Goal: Task Accomplishment & Management: Manage account settings

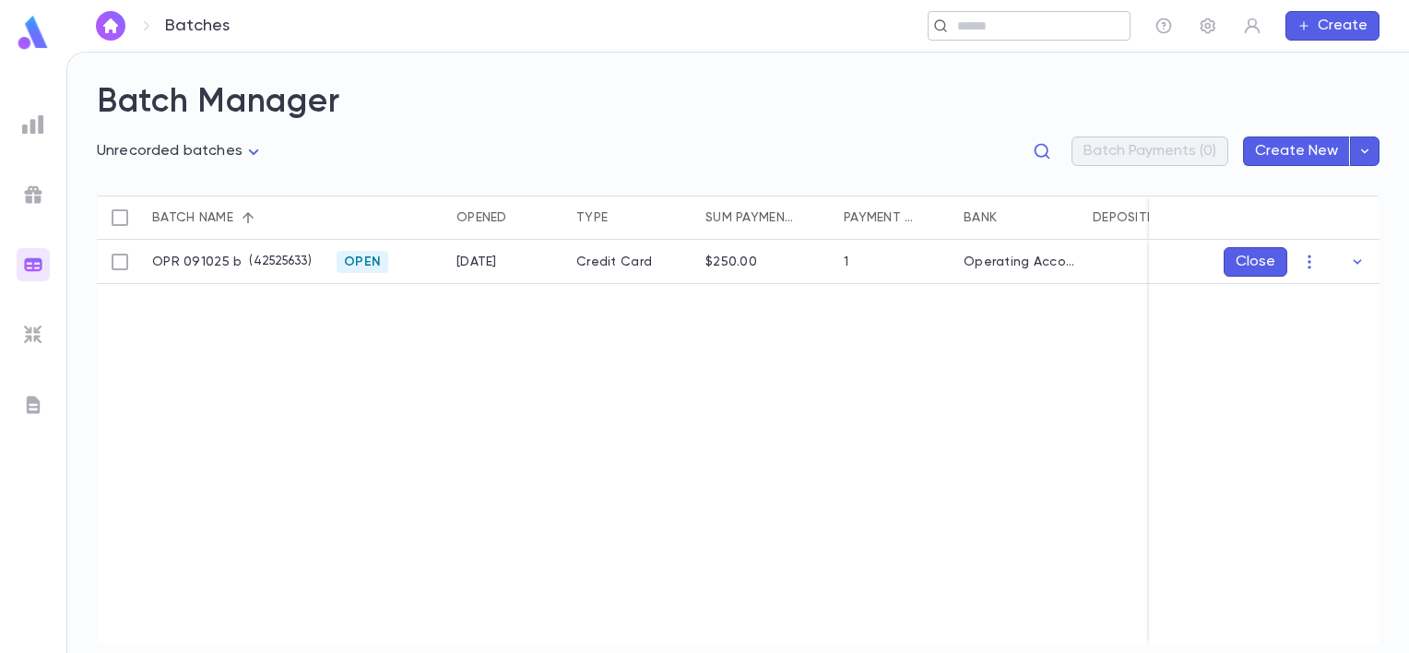
click at [959, 26] on input "text" at bounding box center [1037, 27] width 171 height 18
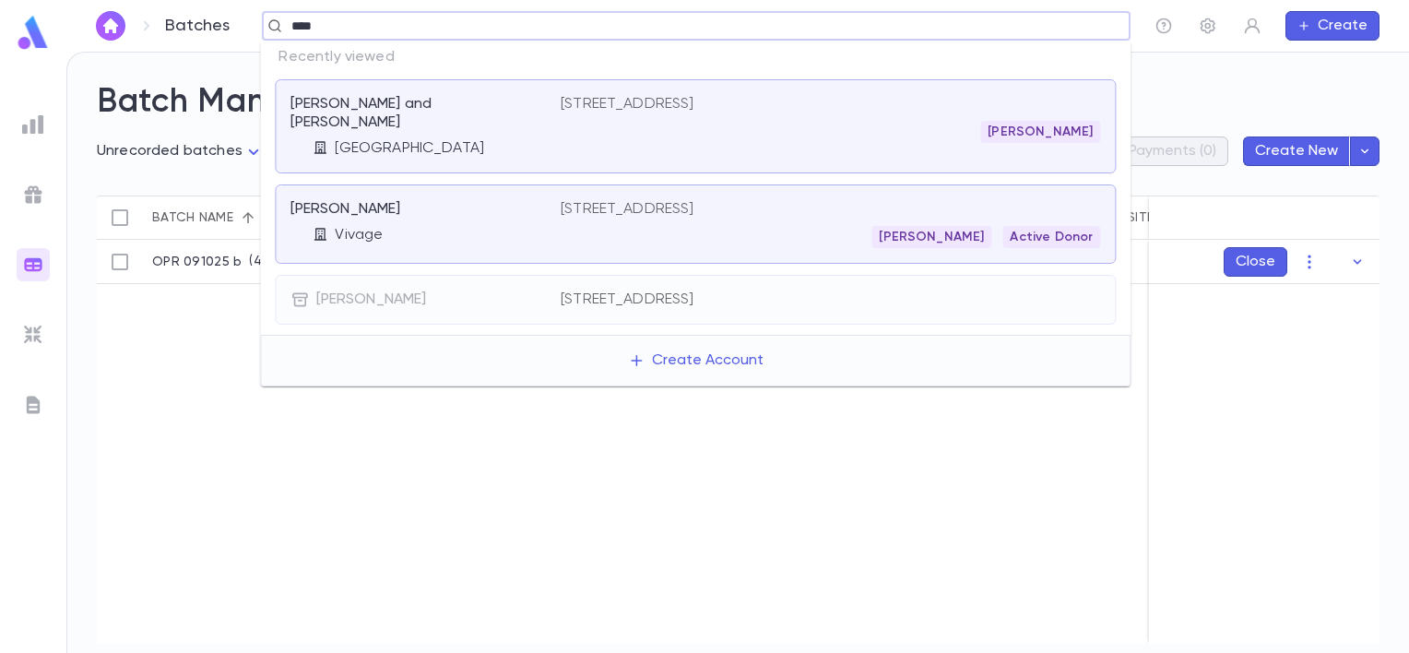
type input "*****"
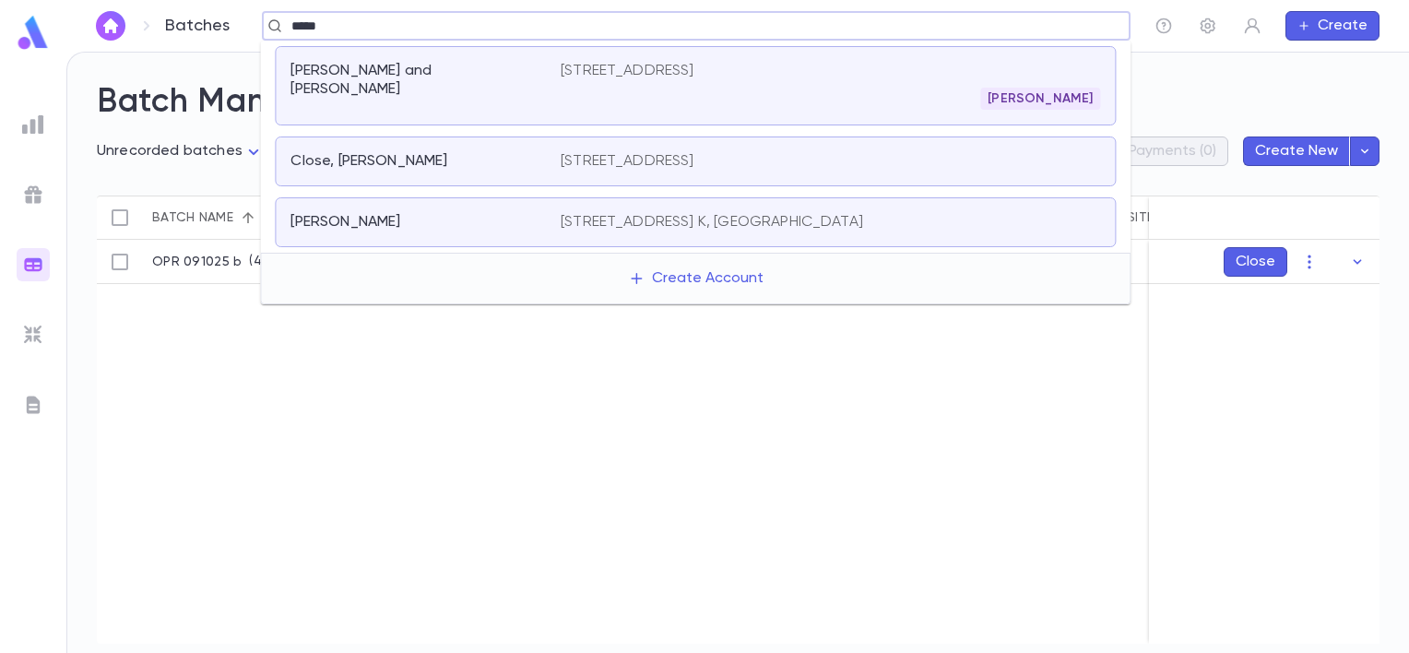
click at [825, 89] on div "[PERSON_NAME]" at bounding box center [830, 99] width 539 height 22
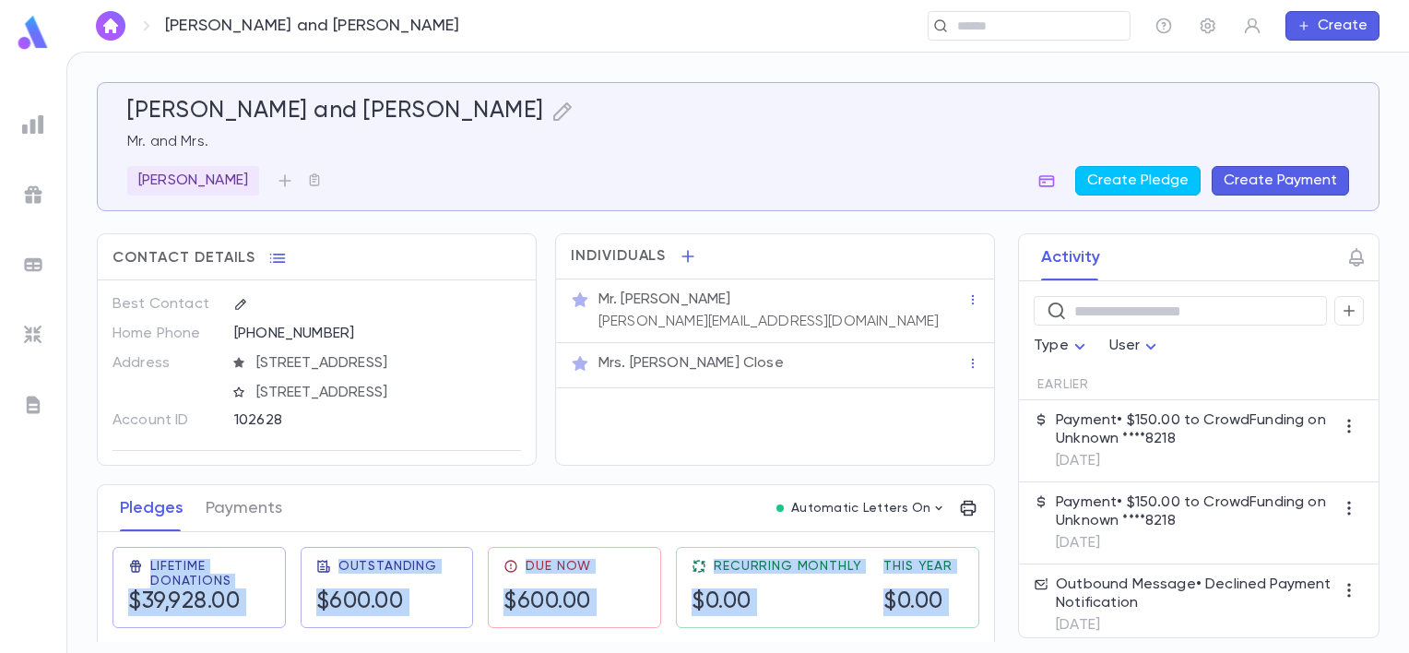
drag, startPoint x: 990, startPoint y: 321, endPoint x: 981, endPoint y: 365, distance: 45.2
click at [981, 365] on div "[PERSON_NAME] and [PERSON_NAME] Mr. and [PERSON_NAME] Create Pledge Create Paym…" at bounding box center [738, 362] width 1283 height 560
click at [230, 505] on button "Payments" at bounding box center [244, 508] width 77 height 46
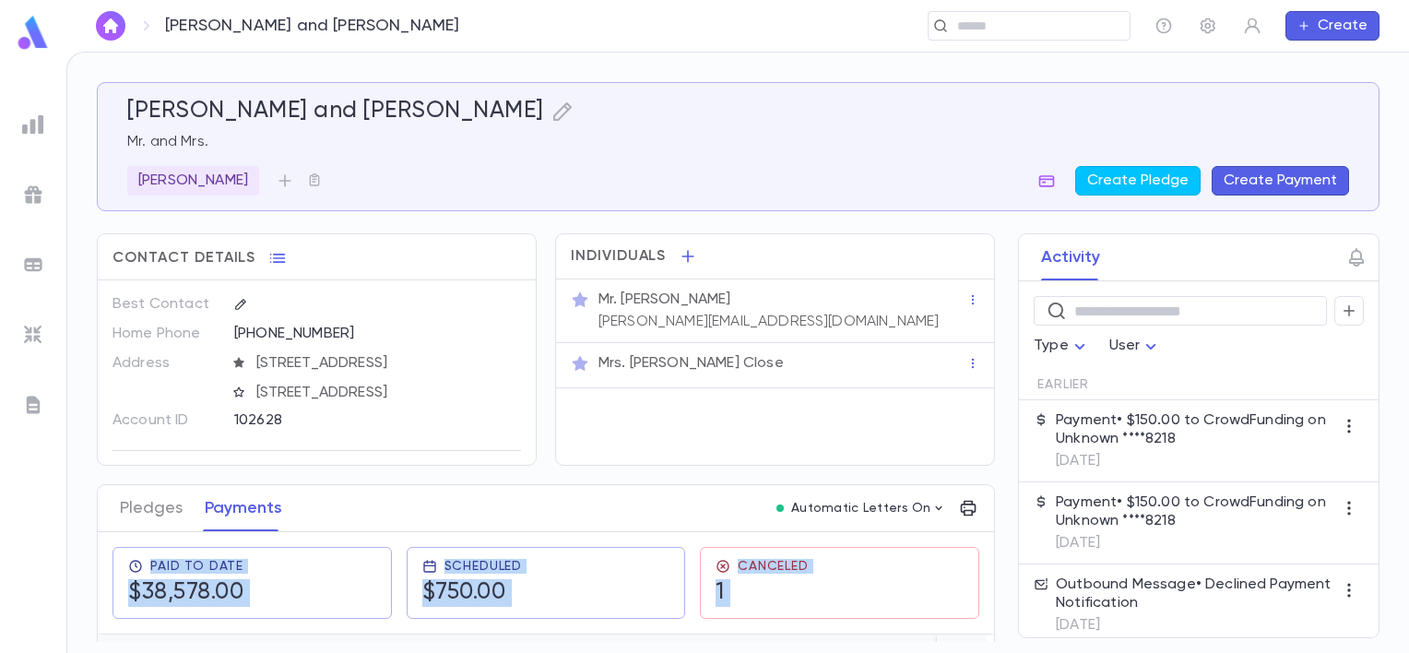
click at [696, 515] on div "Pledges Payments Automatic Letters On" at bounding box center [546, 508] width 896 height 47
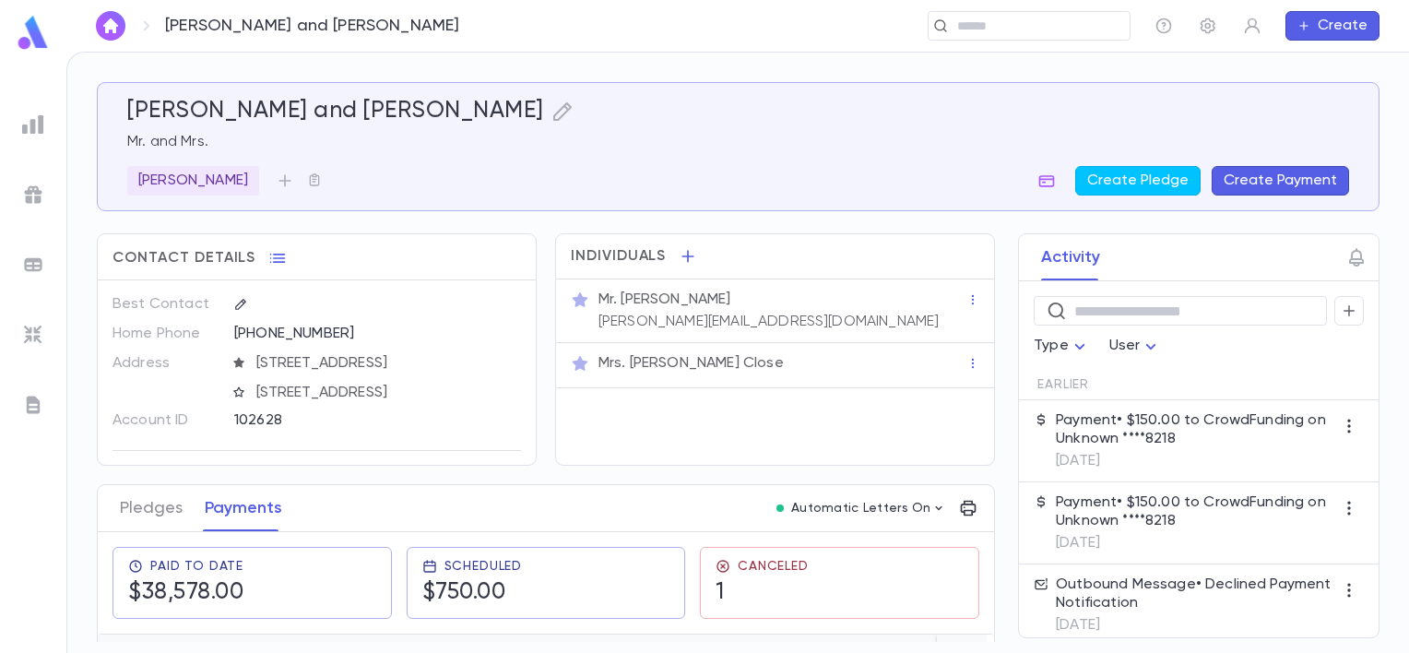
click at [696, 515] on div "Pledges Payments Automatic Letters On" at bounding box center [546, 508] width 896 height 47
click at [1188, 453] on p "[DATE]" at bounding box center [1195, 461] width 278 height 18
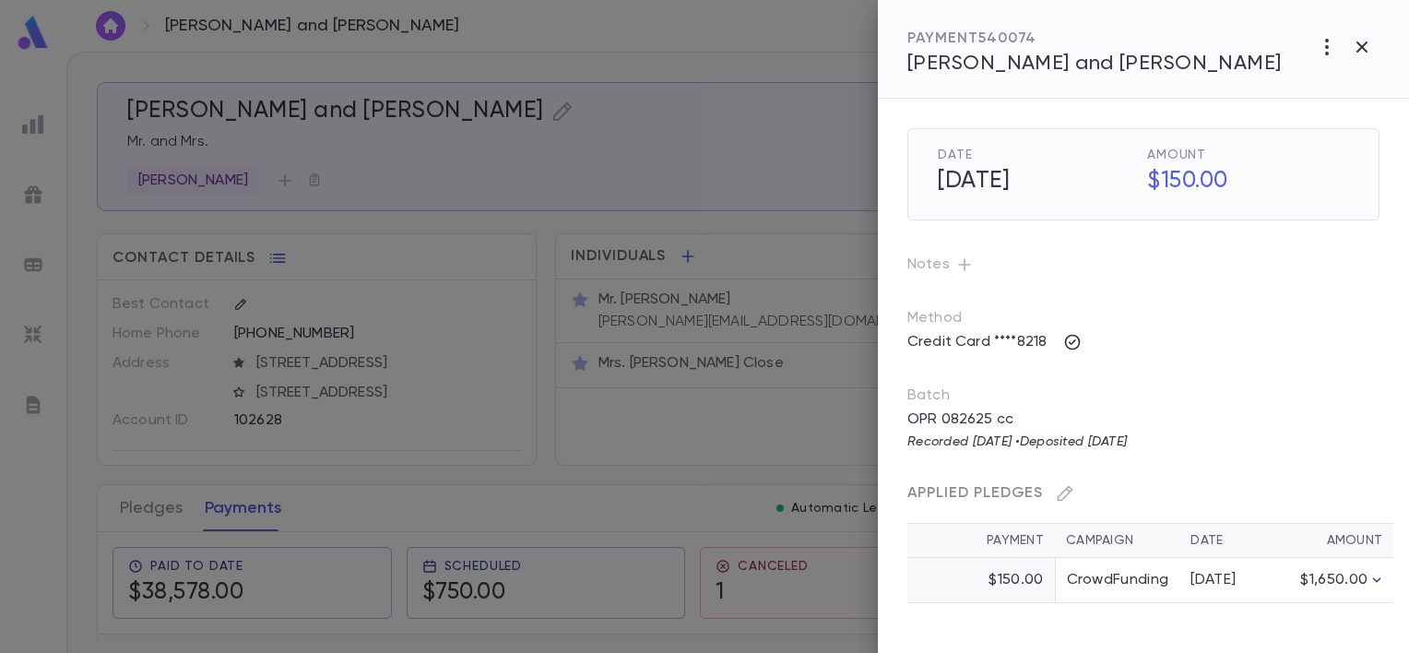
click at [1380, 580] on icon "button" at bounding box center [1377, 580] width 18 height 18
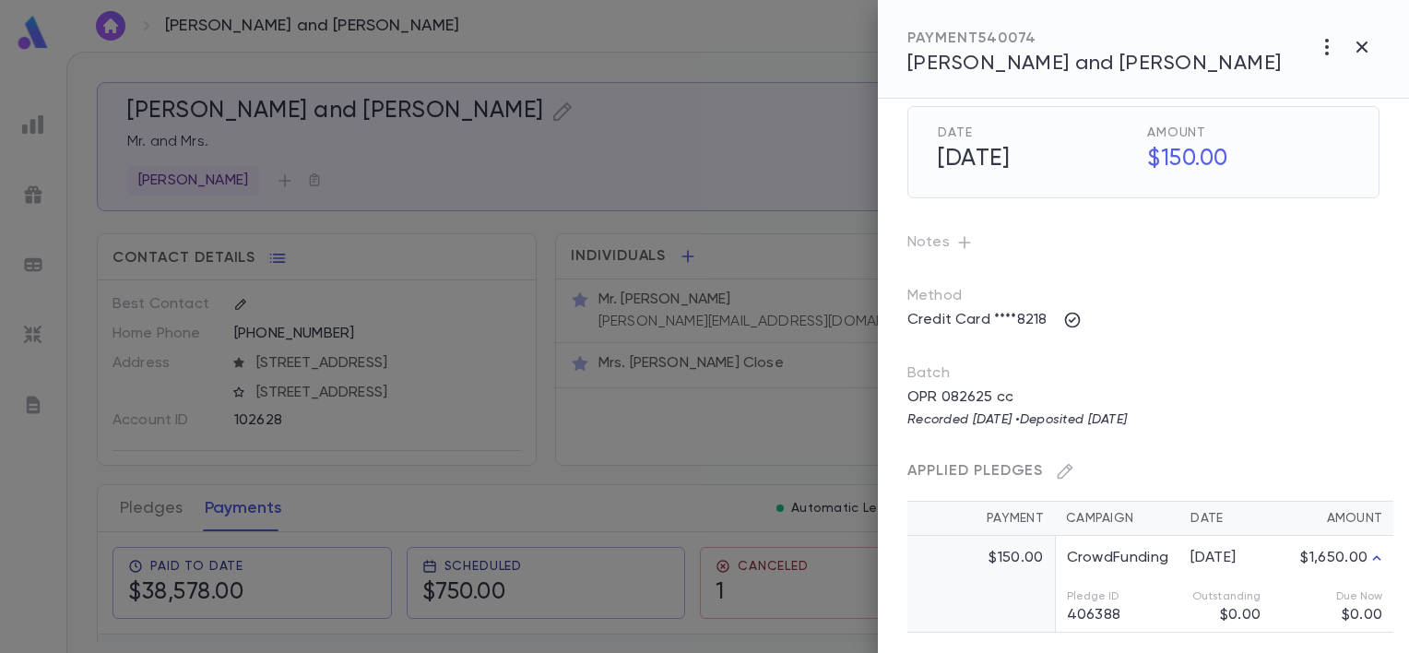
scroll to position [30, 0]
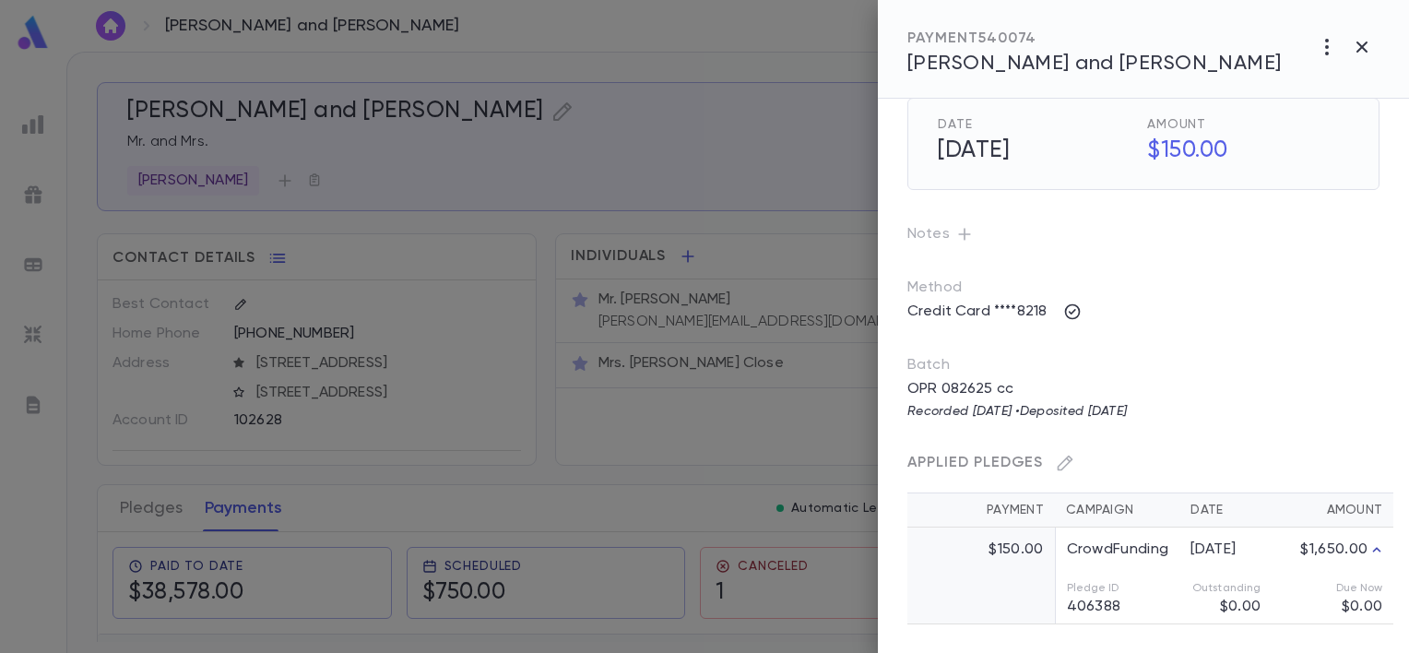
click at [693, 492] on div at bounding box center [704, 326] width 1409 height 653
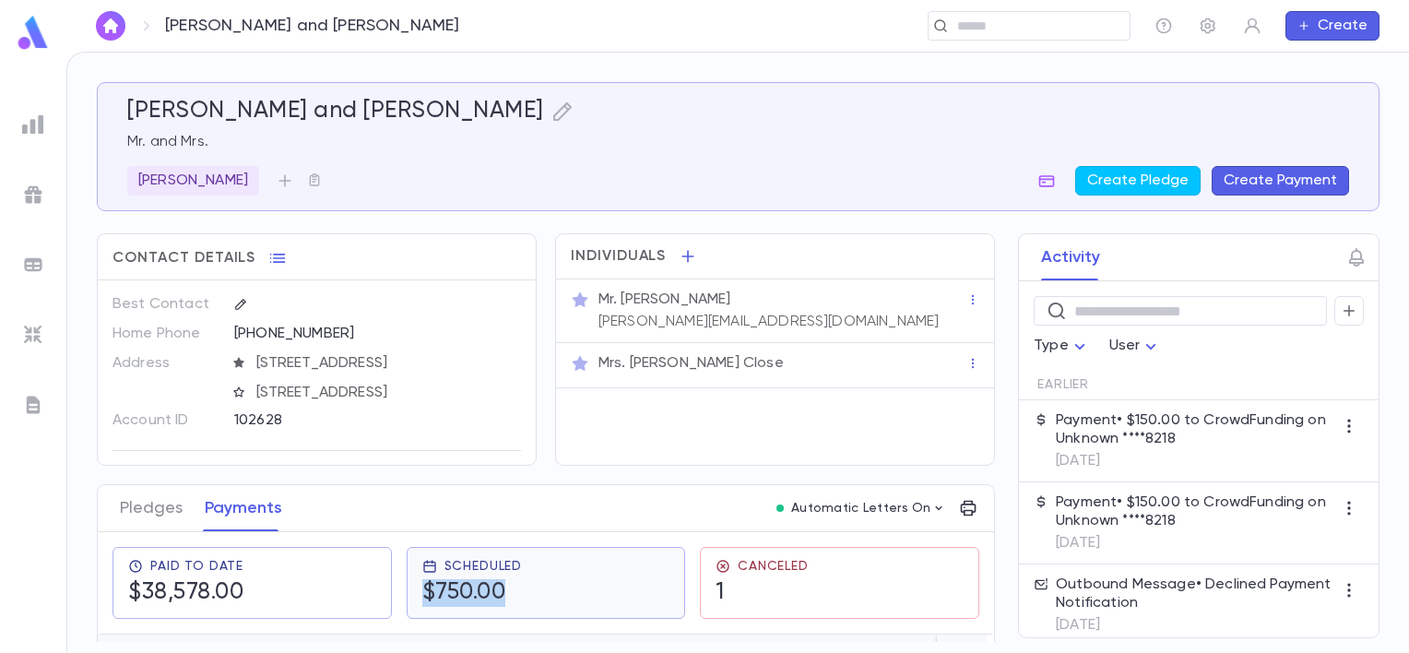
drag, startPoint x: 552, startPoint y: 579, endPoint x: 554, endPoint y: 569, distance: 10.3
click at [556, 568] on div "Scheduled $750.00" at bounding box center [546, 583] width 248 height 48
drag, startPoint x: 269, startPoint y: 515, endPoint x: 263, endPoint y: 531, distance: 17.8
click at [263, 531] on div "Contact Details Best Contact Home Phone [PHONE_NUMBER] Address [STREET_ADDRESS]…" at bounding box center [546, 642] width 898 height 818
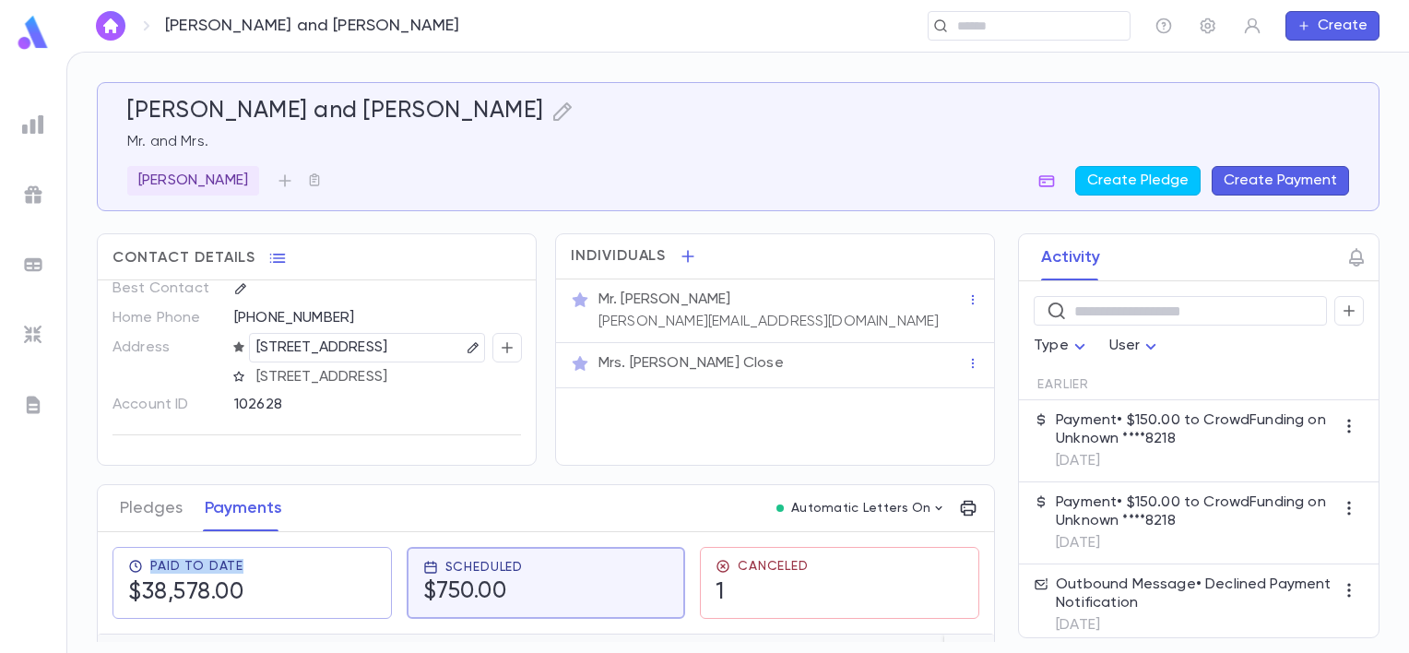
click at [1236, 172] on button "Create Payment" at bounding box center [1280, 181] width 137 height 30
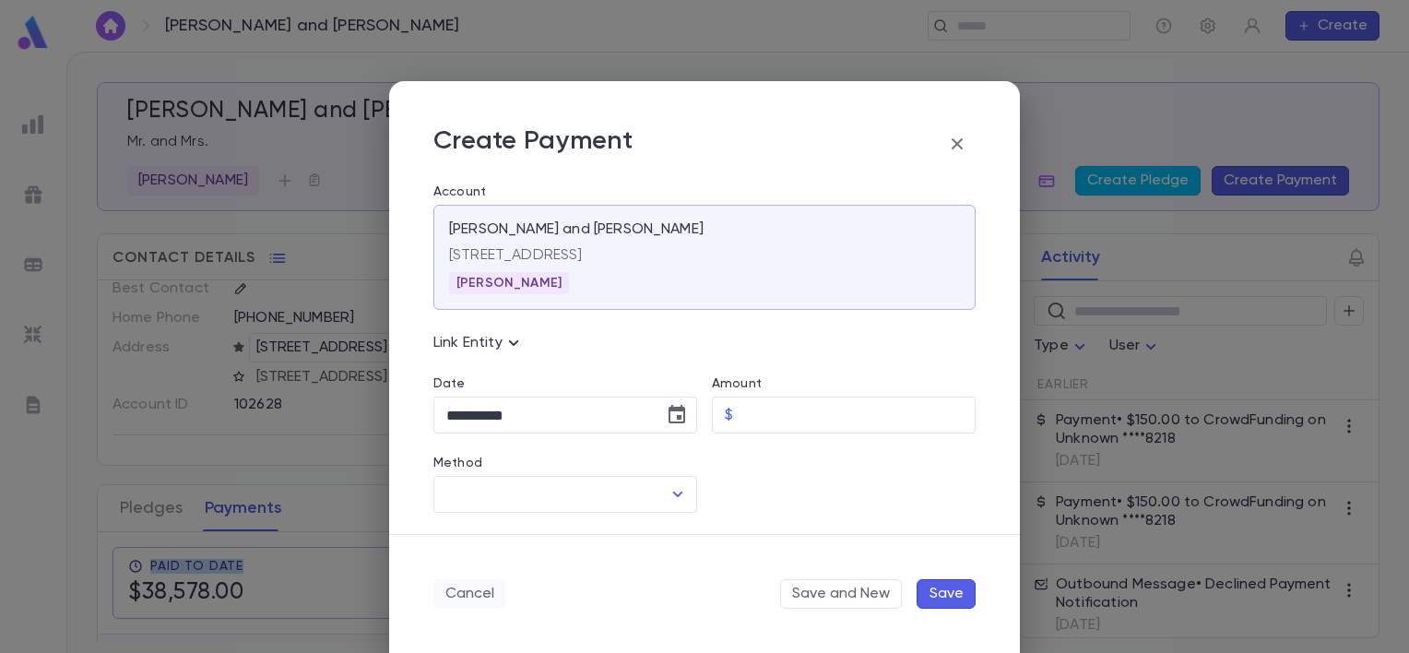
click at [468, 591] on button "Cancel" at bounding box center [469, 594] width 73 height 30
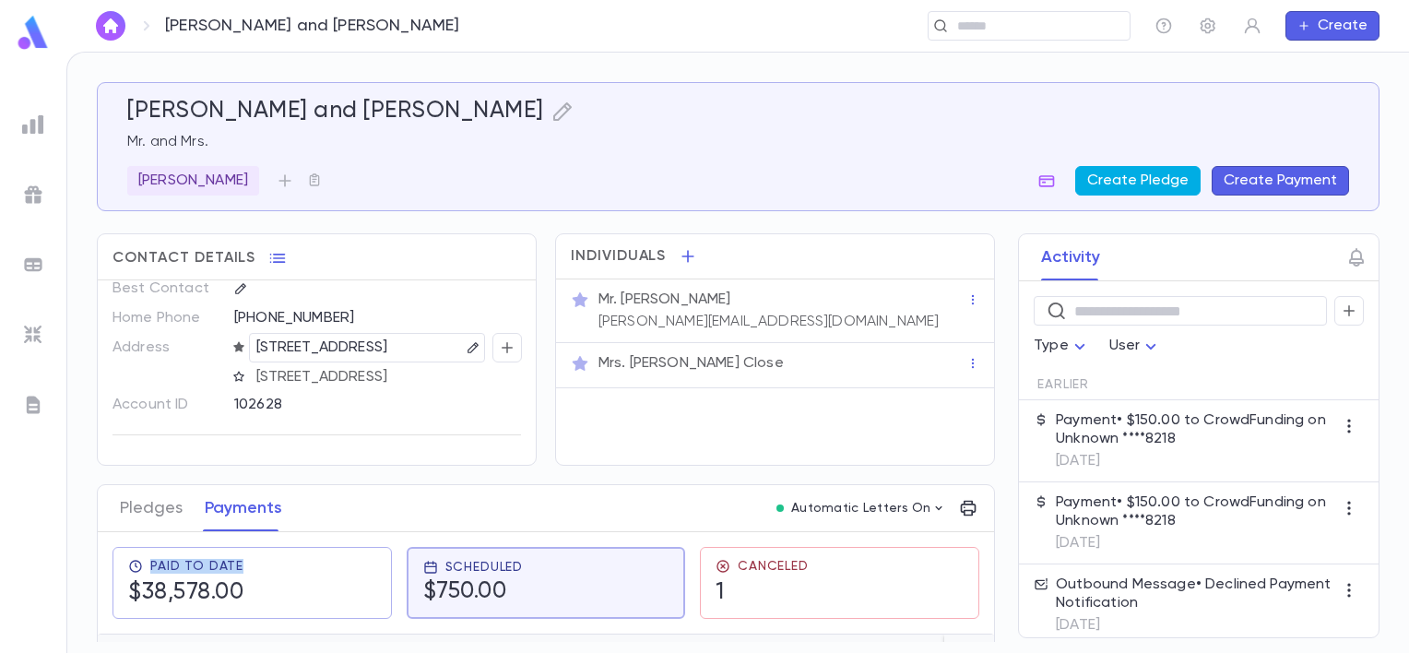
click at [1101, 185] on button "Create Pledge" at bounding box center [1137, 181] width 125 height 30
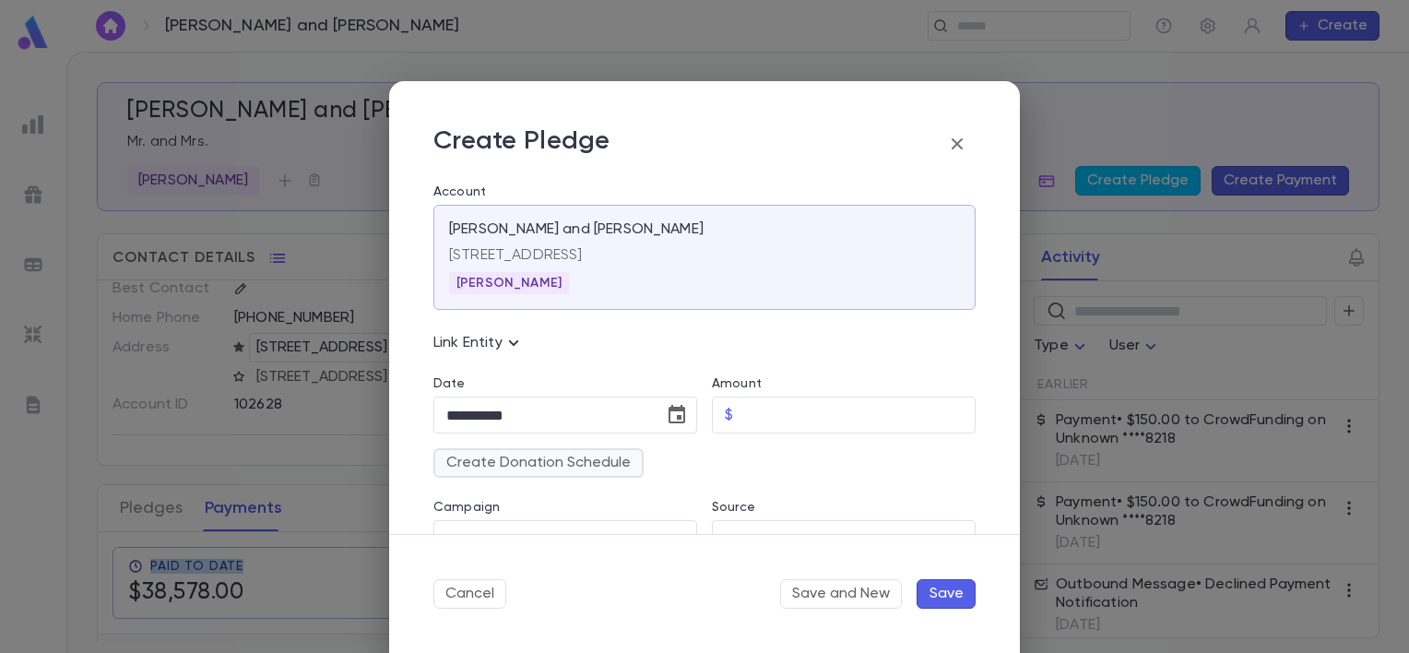
click at [539, 468] on button "Create Donation Schedule" at bounding box center [538, 463] width 210 height 30
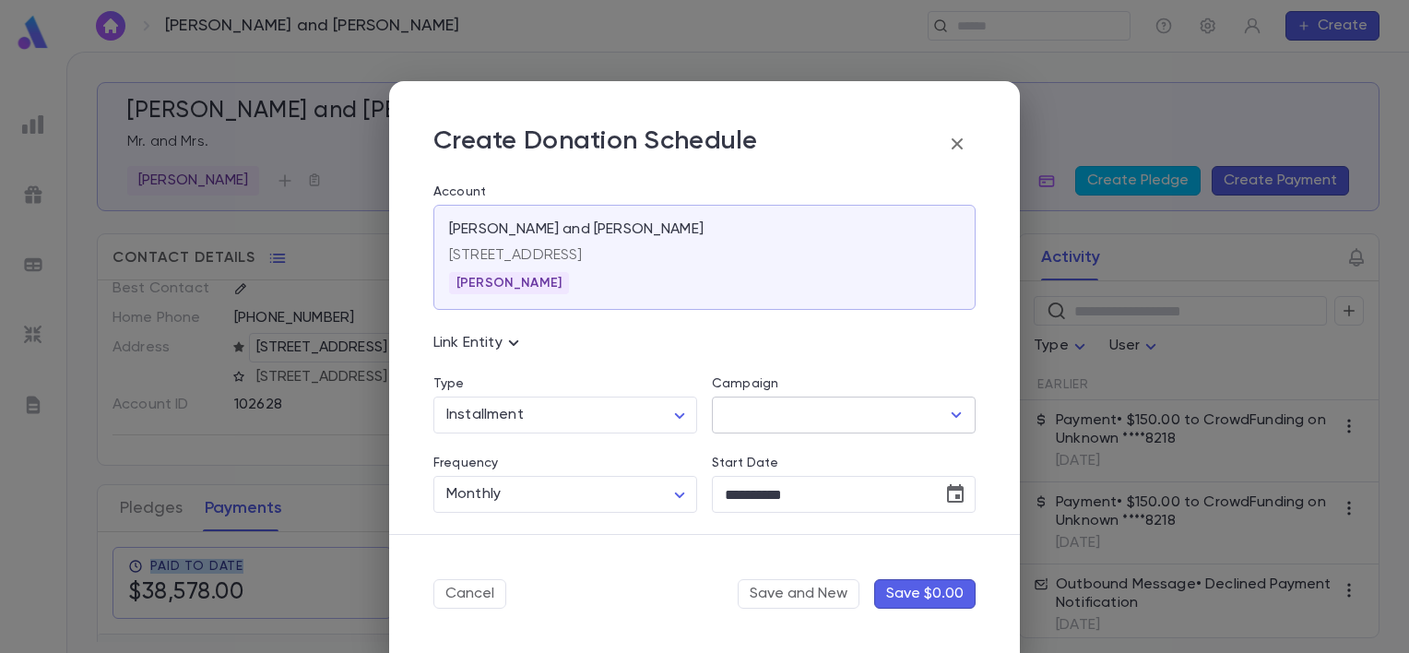
click at [946, 417] on icon "Open" at bounding box center [956, 415] width 22 height 22
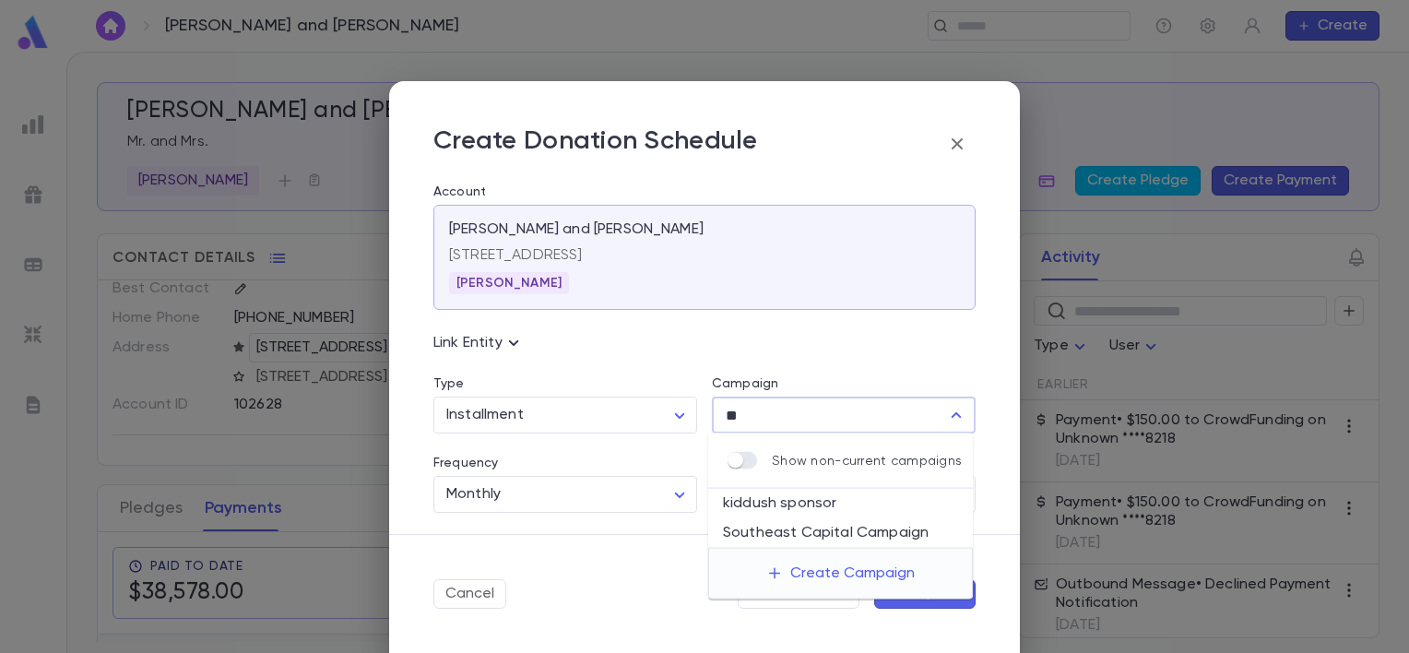
type input "*"
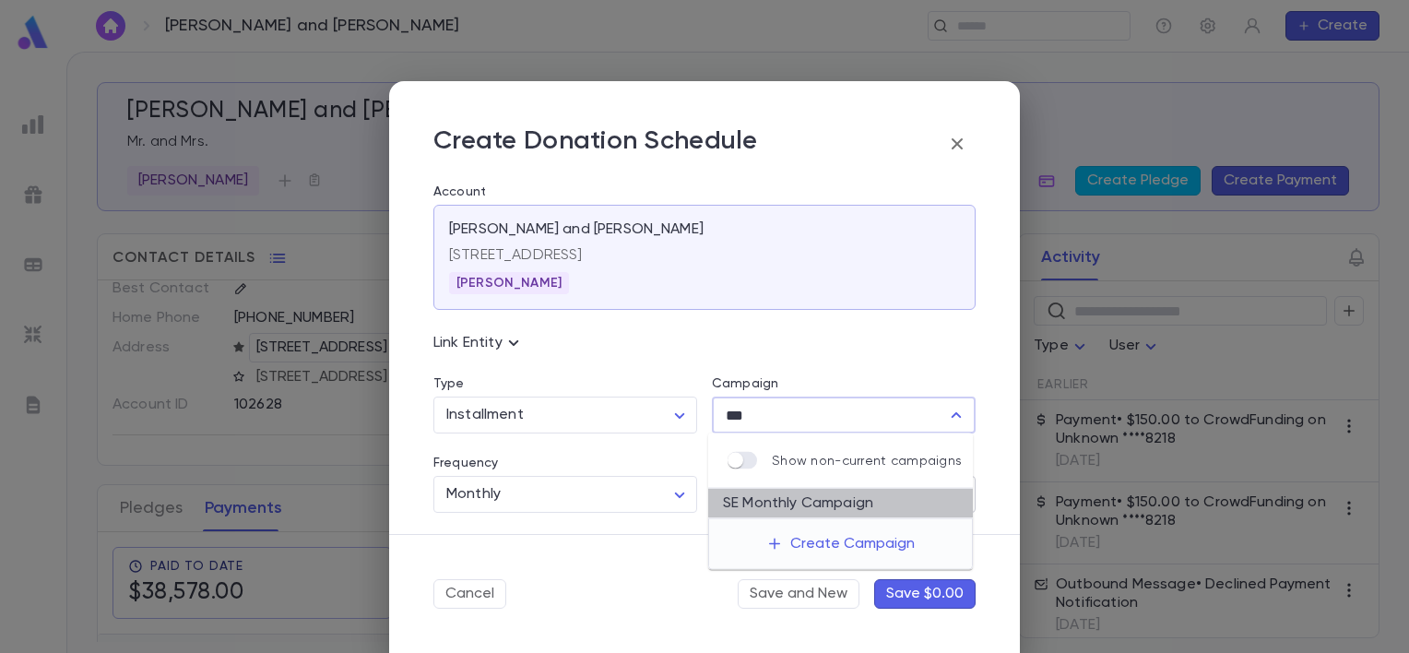
click at [873, 505] on li "SE Monthly Campaign" at bounding box center [840, 504] width 265 height 30
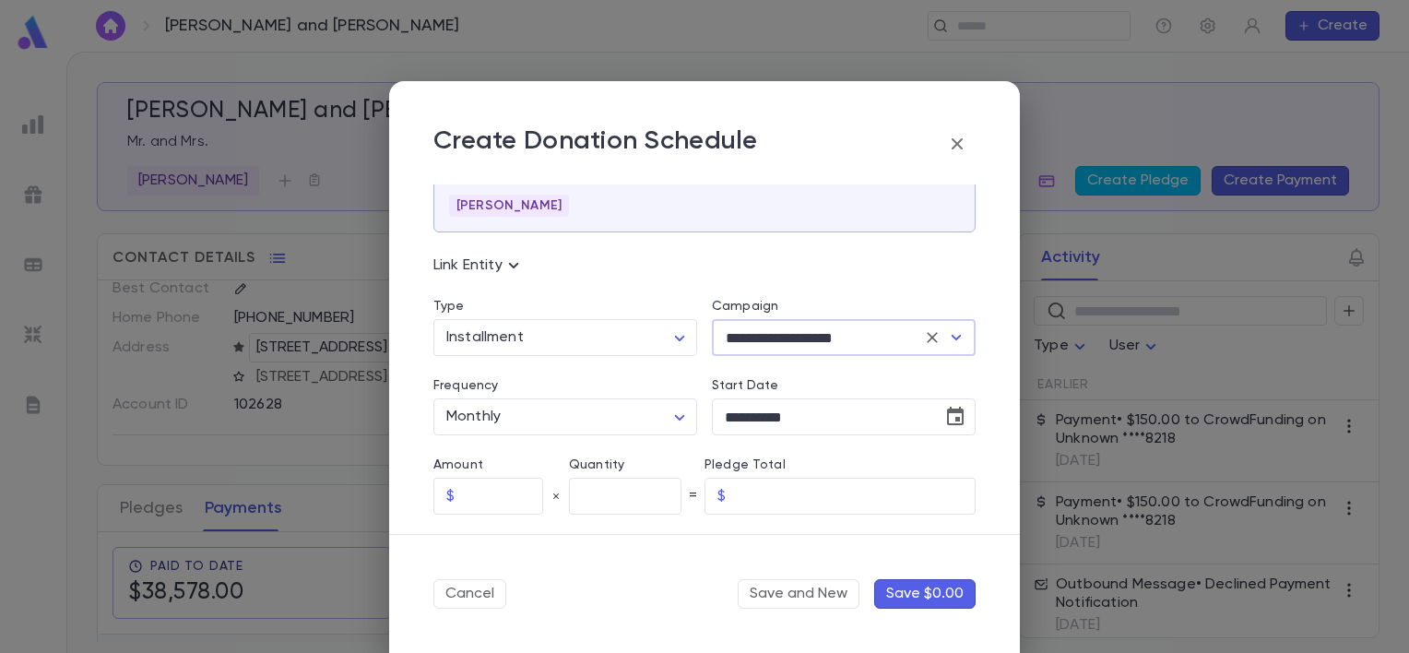
scroll to position [184, 0]
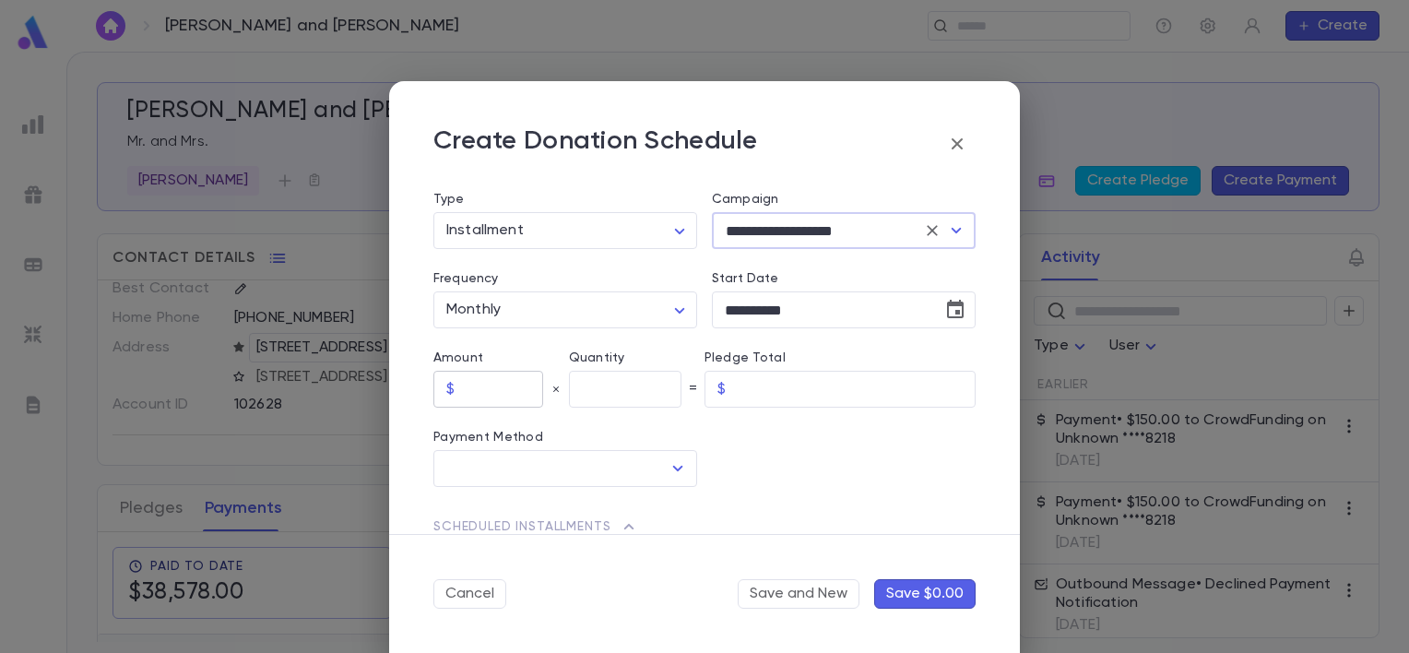
type input "**********"
click at [512, 391] on input "text" at bounding box center [502, 390] width 81 height 36
drag, startPoint x: 502, startPoint y: 385, endPoint x: 486, endPoint y: 390, distance: 16.3
click at [500, 385] on input "text" at bounding box center [502, 390] width 81 height 36
click at [472, 390] on input "text" at bounding box center [502, 390] width 81 height 36
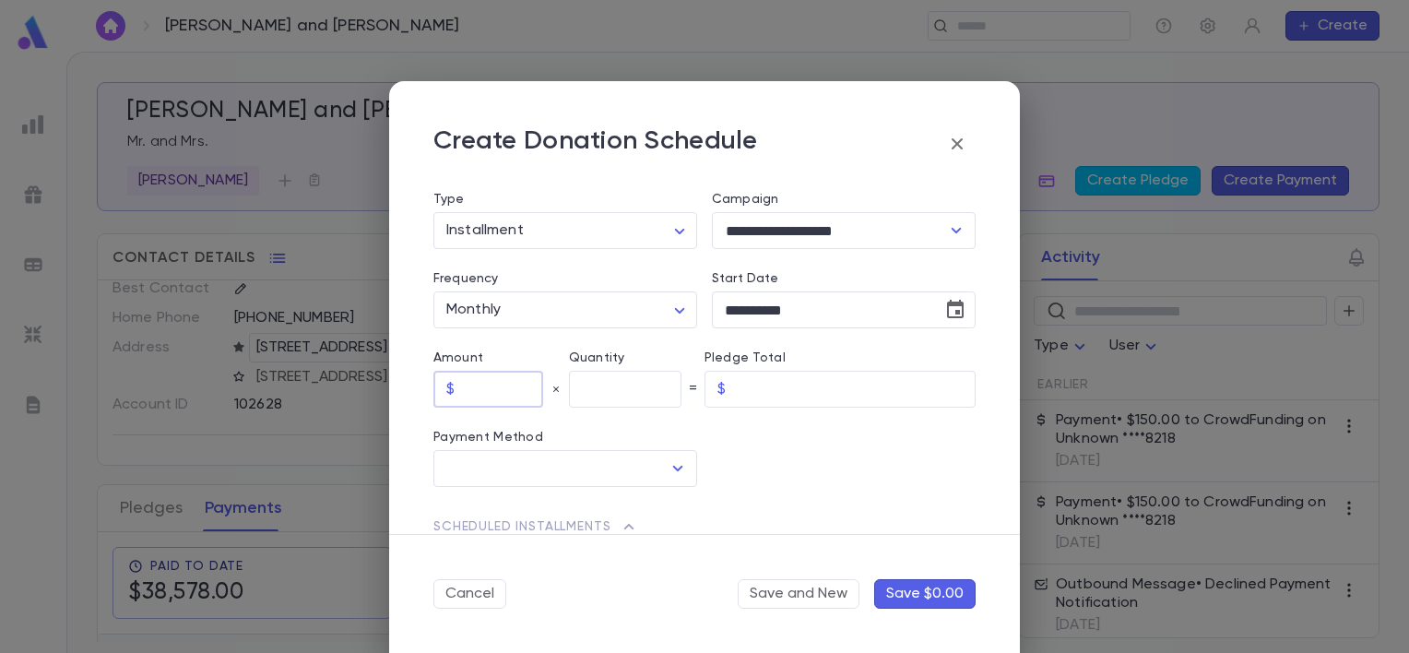
click at [488, 387] on input "text" at bounding box center [502, 390] width 81 height 36
type input "******"
click at [605, 383] on input "text" at bounding box center [625, 390] width 113 height 36
click at [669, 462] on icon "Open" at bounding box center [678, 468] width 22 height 22
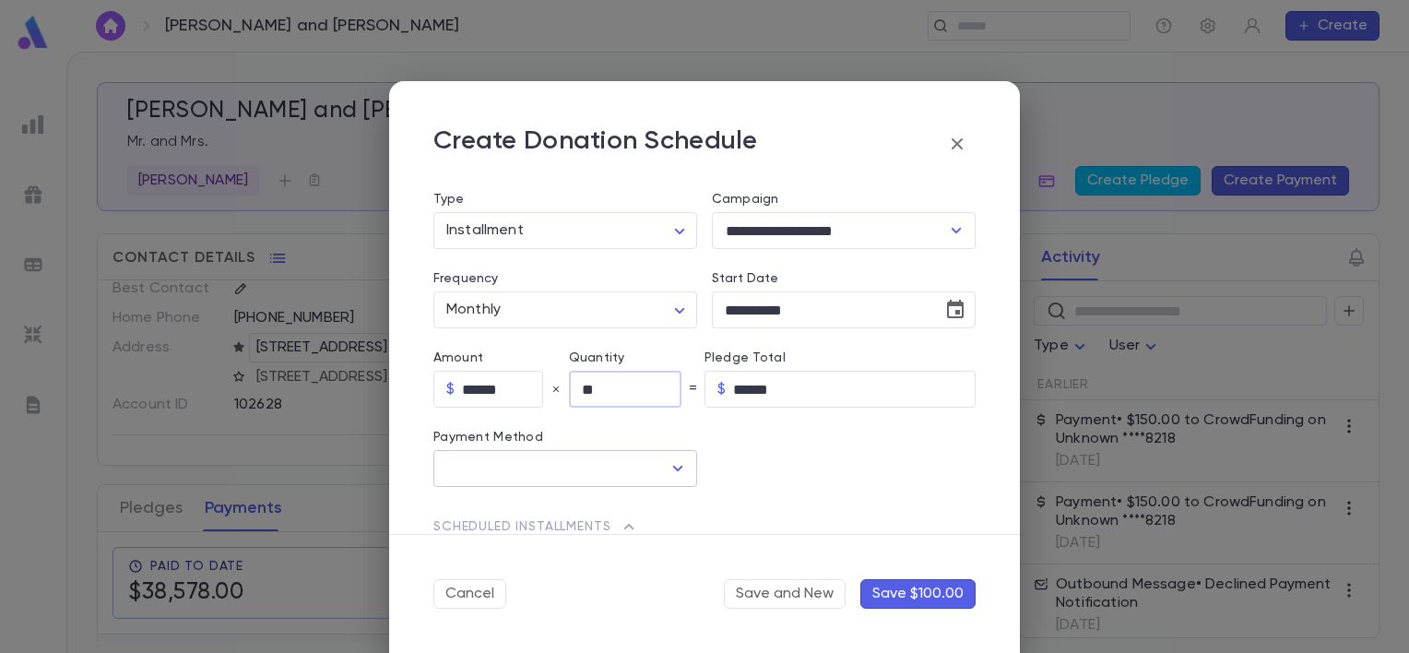
type input "**"
type input "********"
click at [583, 529] on li "Credit Card" at bounding box center [563, 539] width 260 height 30
type input "**********"
click at [950, 467] on icon "button" at bounding box center [953, 468] width 18 height 18
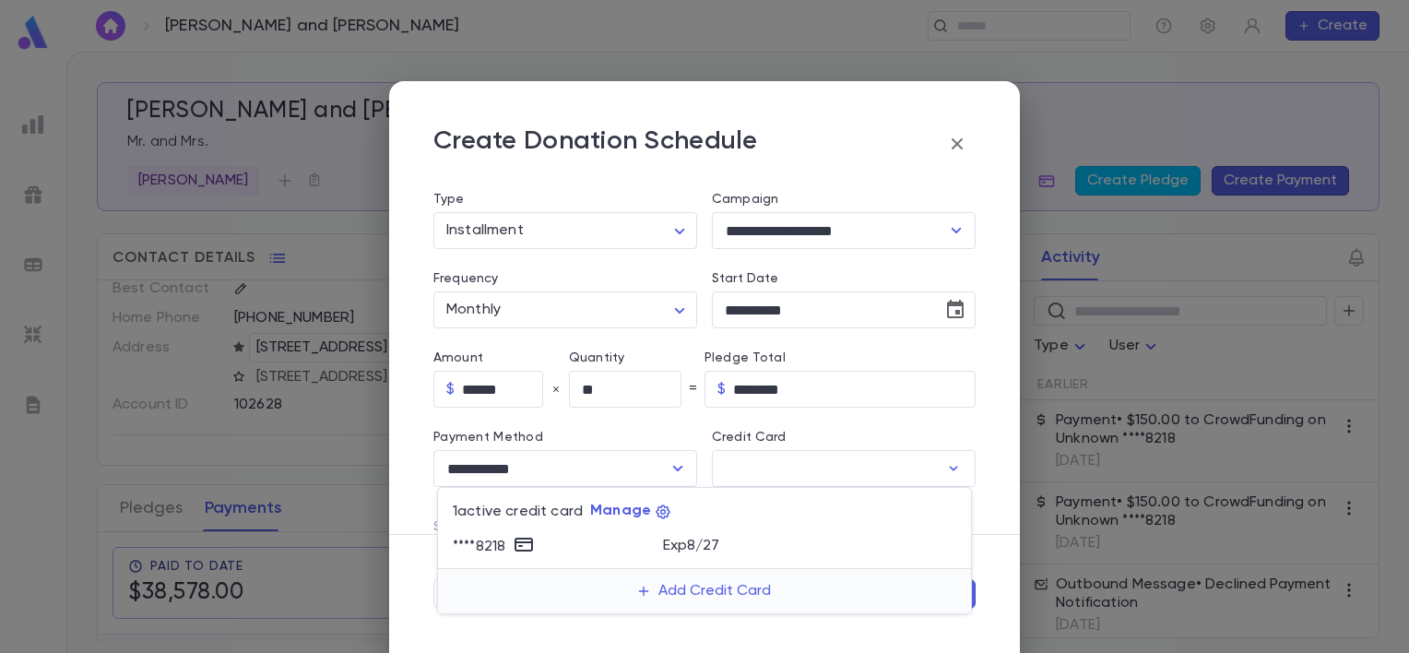
click at [789, 537] on div "Exp 8 / 27" at bounding box center [810, 544] width 294 height 22
type input "********"
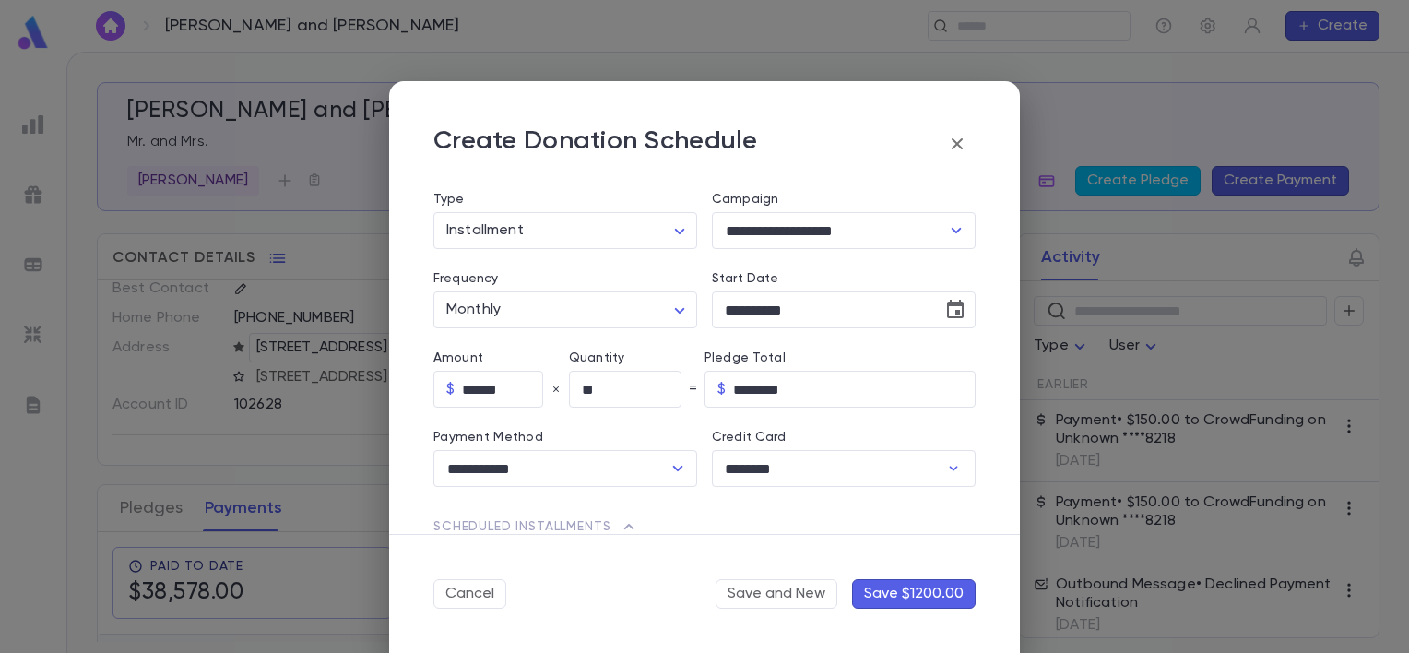
type input "********"
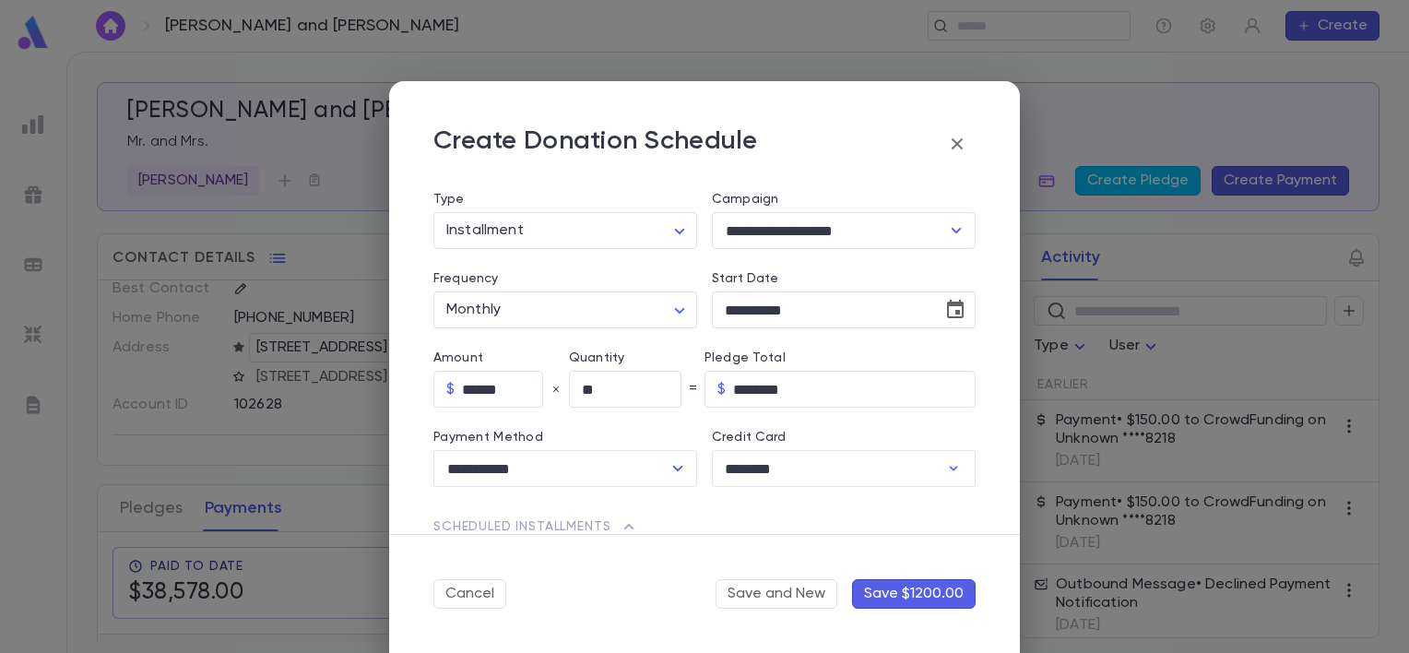
type input "********"
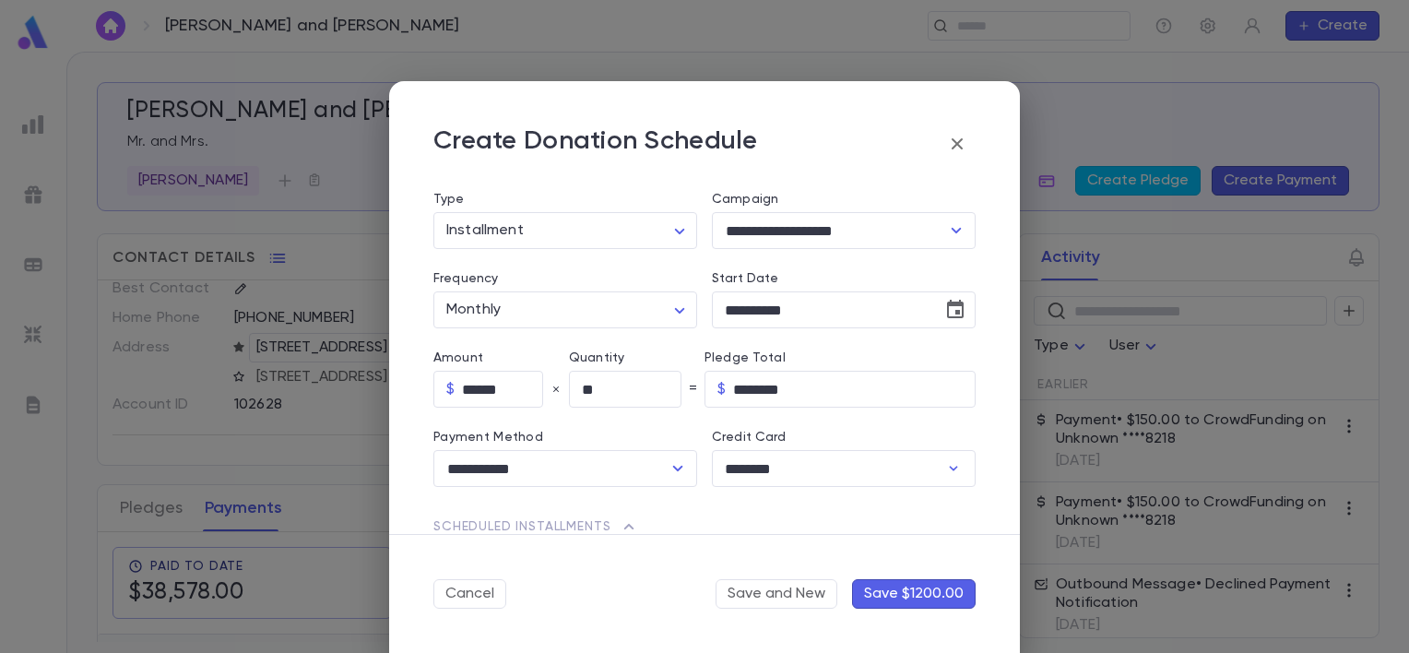
type input "********"
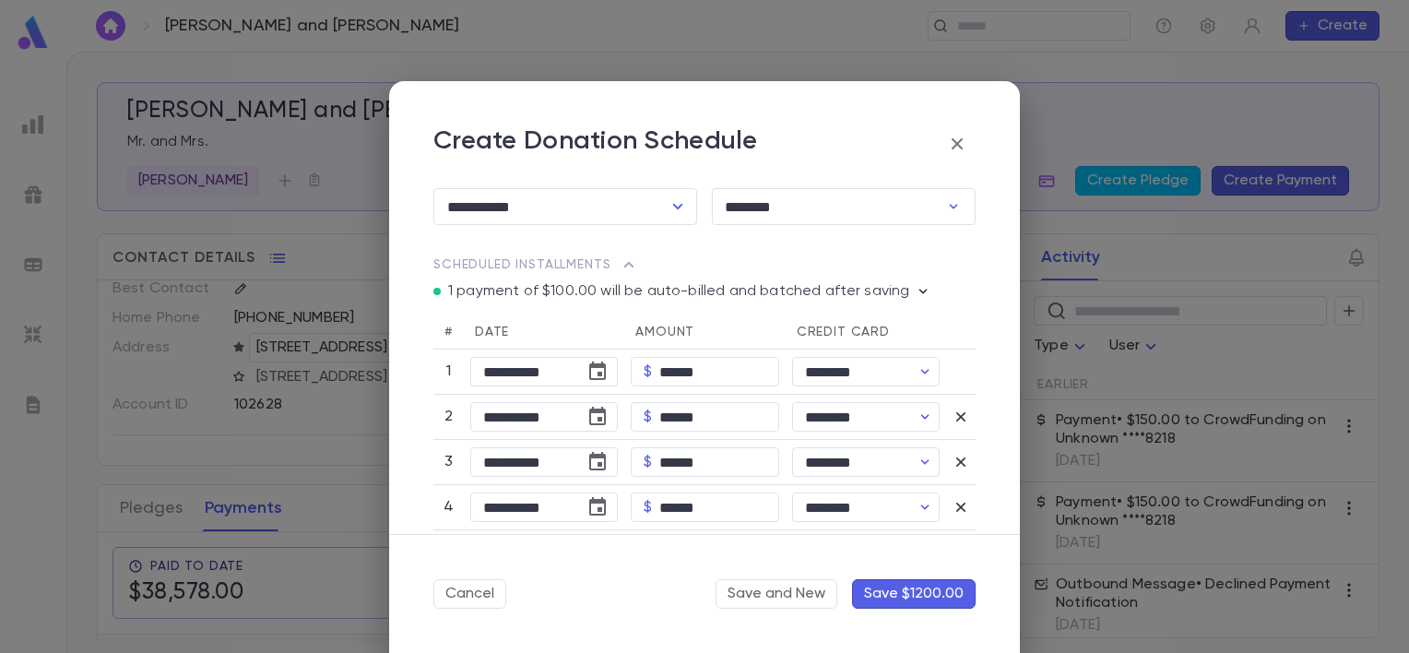
scroll to position [461, 0]
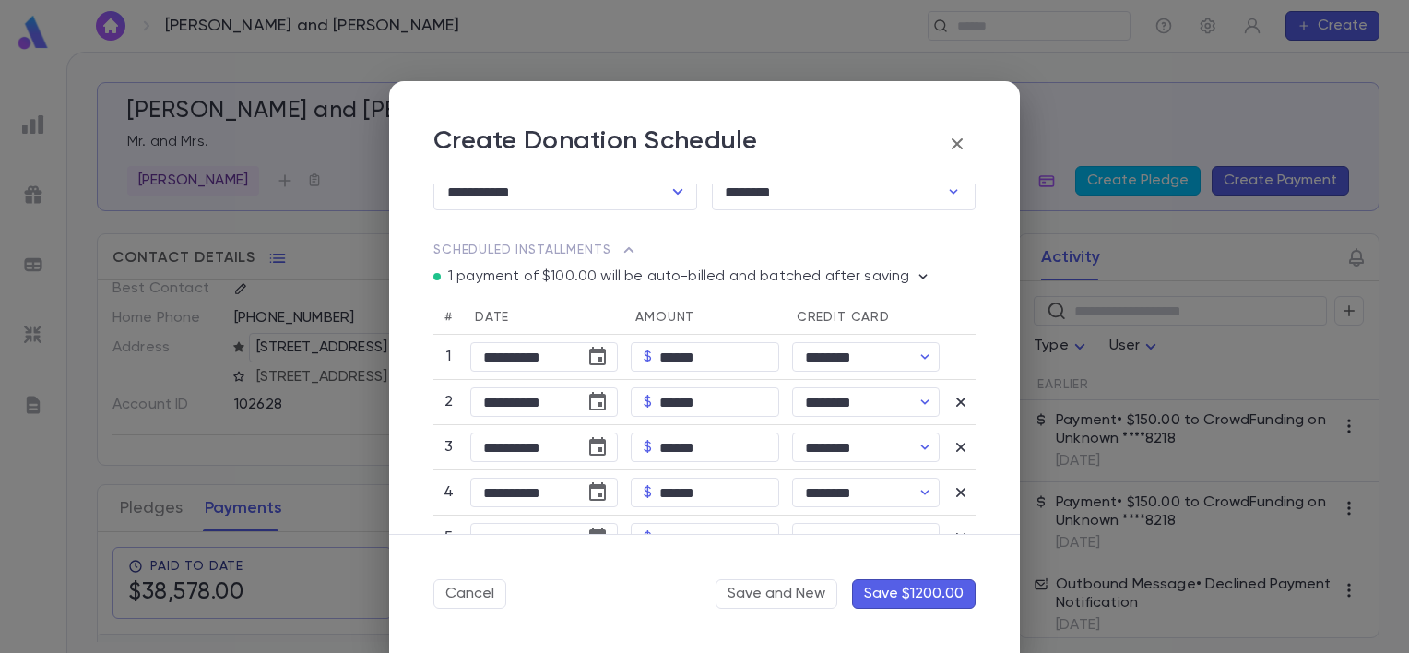
click at [882, 595] on button "Save $1200.00" at bounding box center [914, 594] width 124 height 30
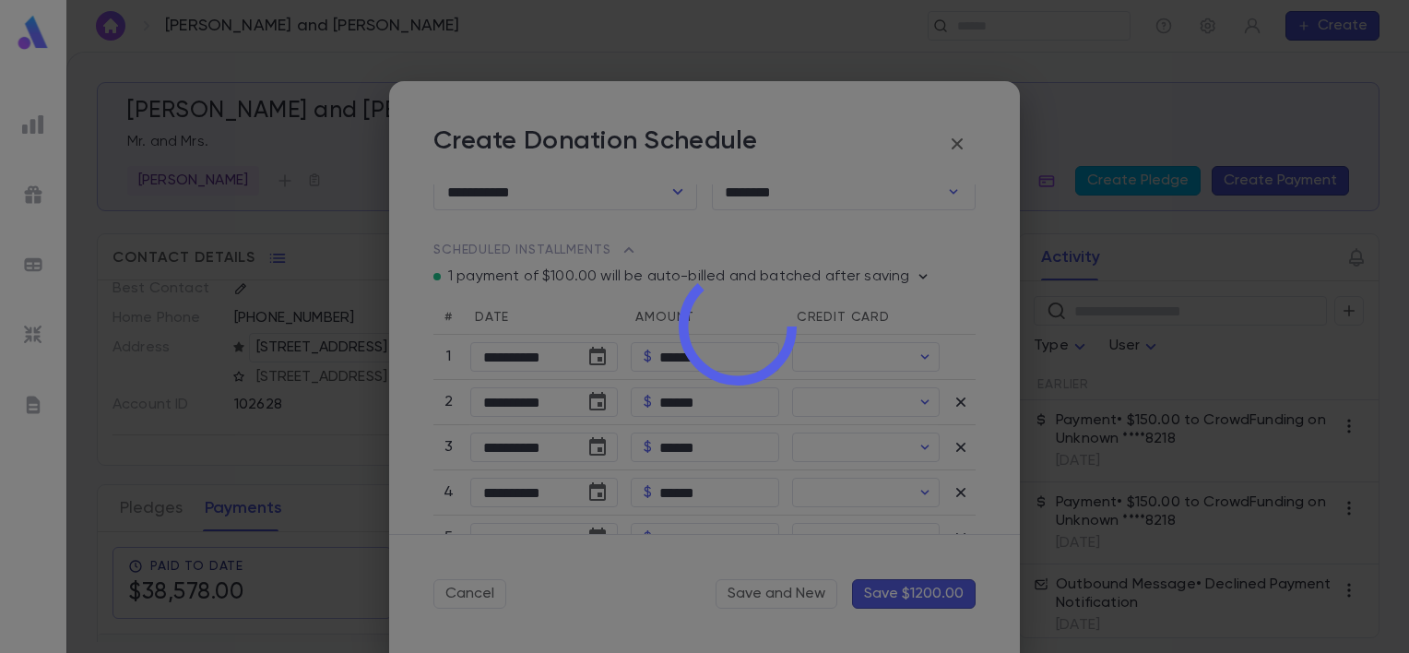
type input "********"
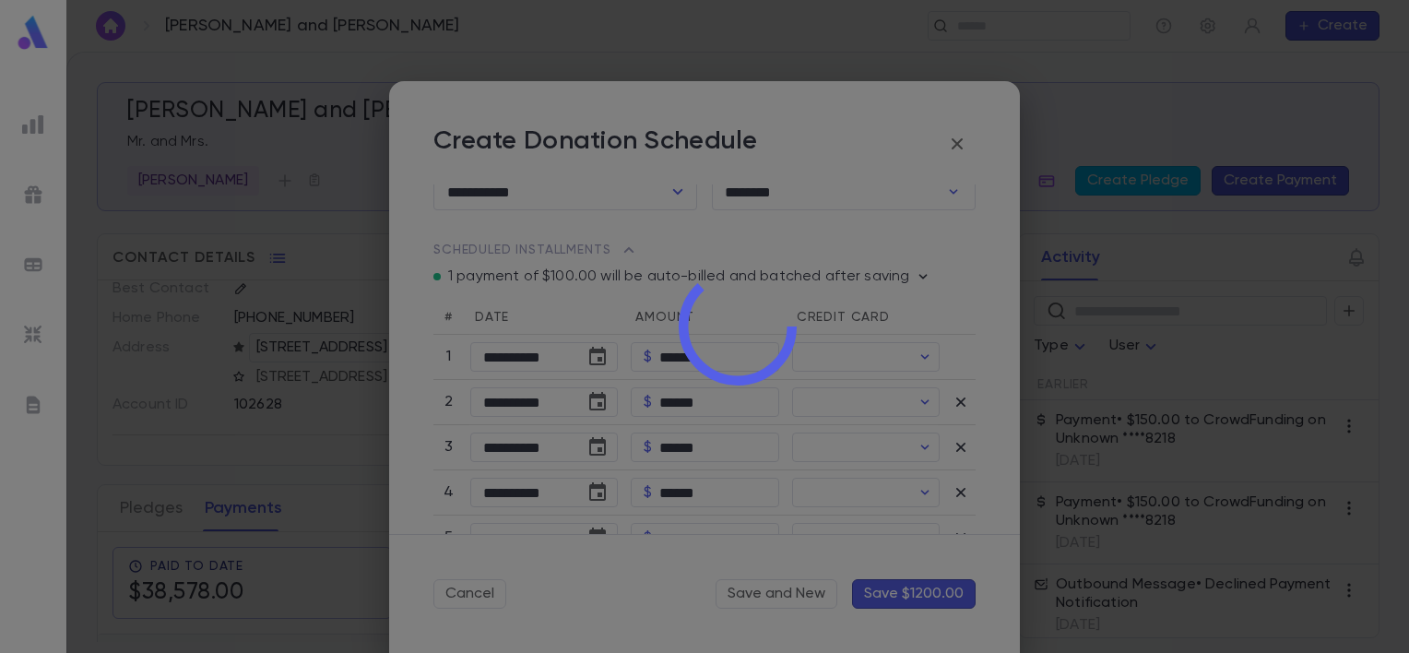
type input "********"
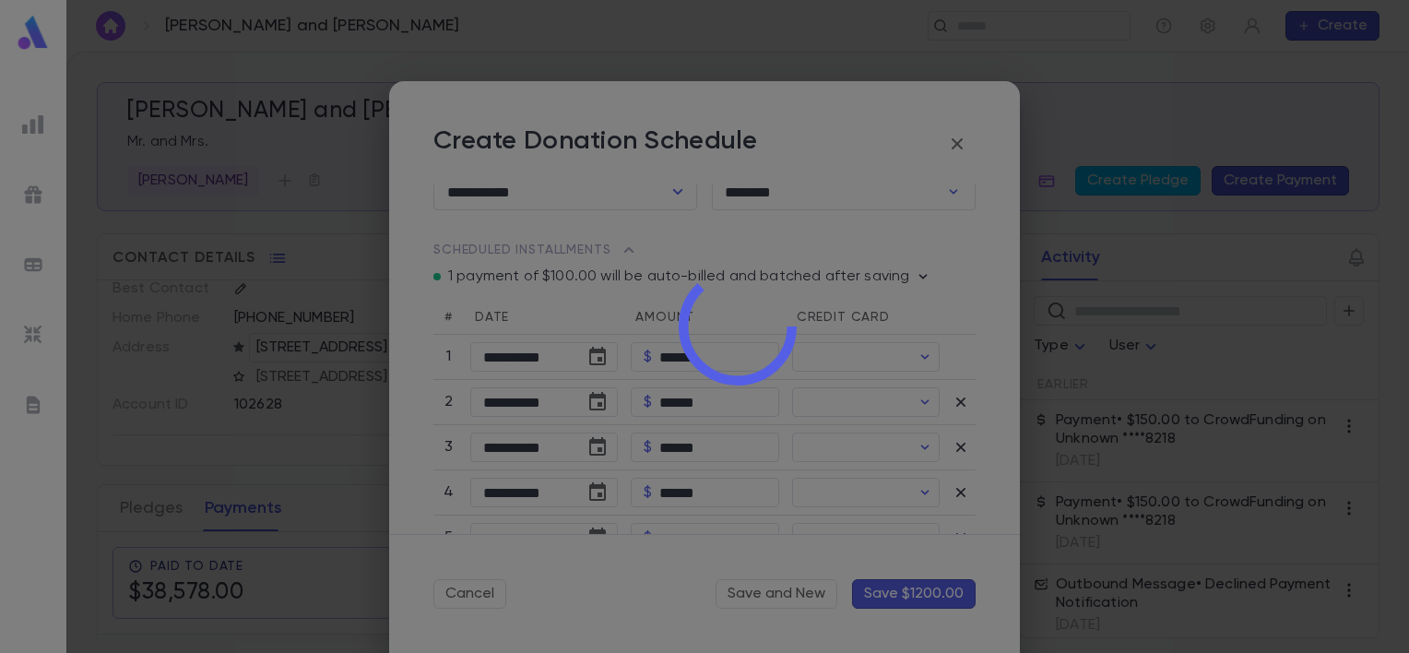
type input "********"
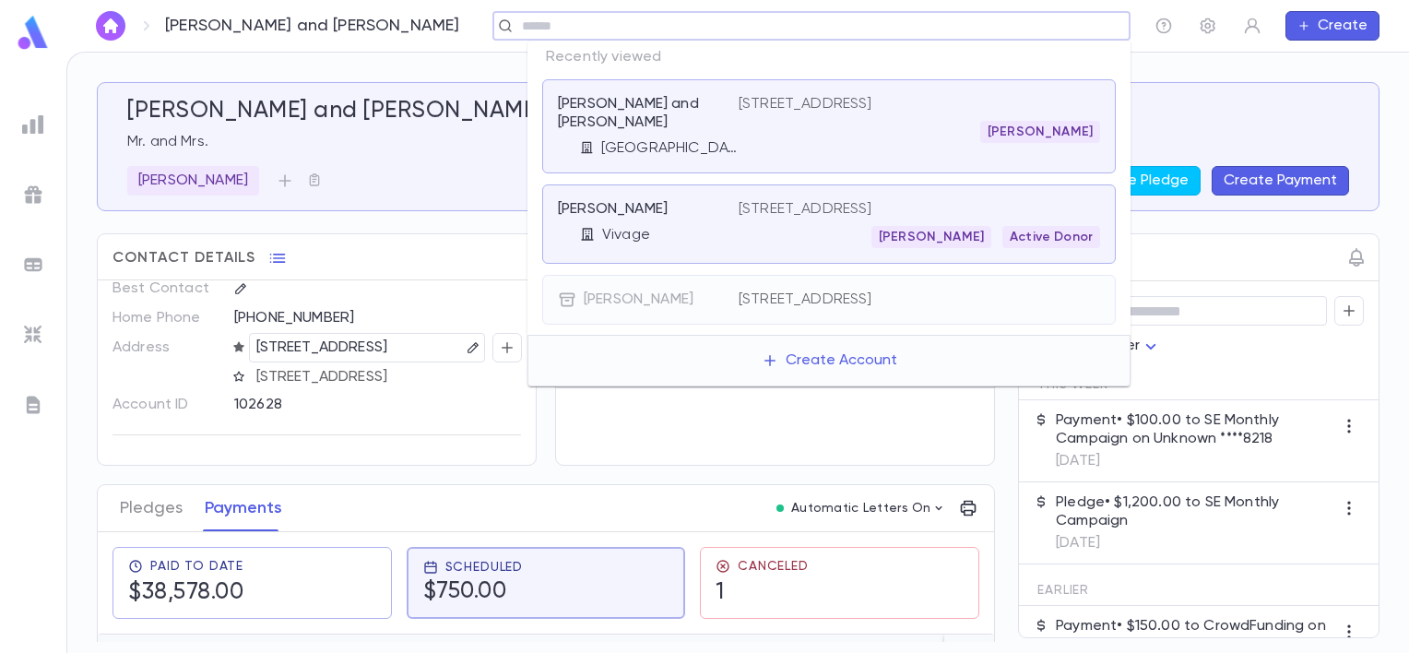
click at [967, 30] on input "text" at bounding box center [805, 27] width 578 height 18
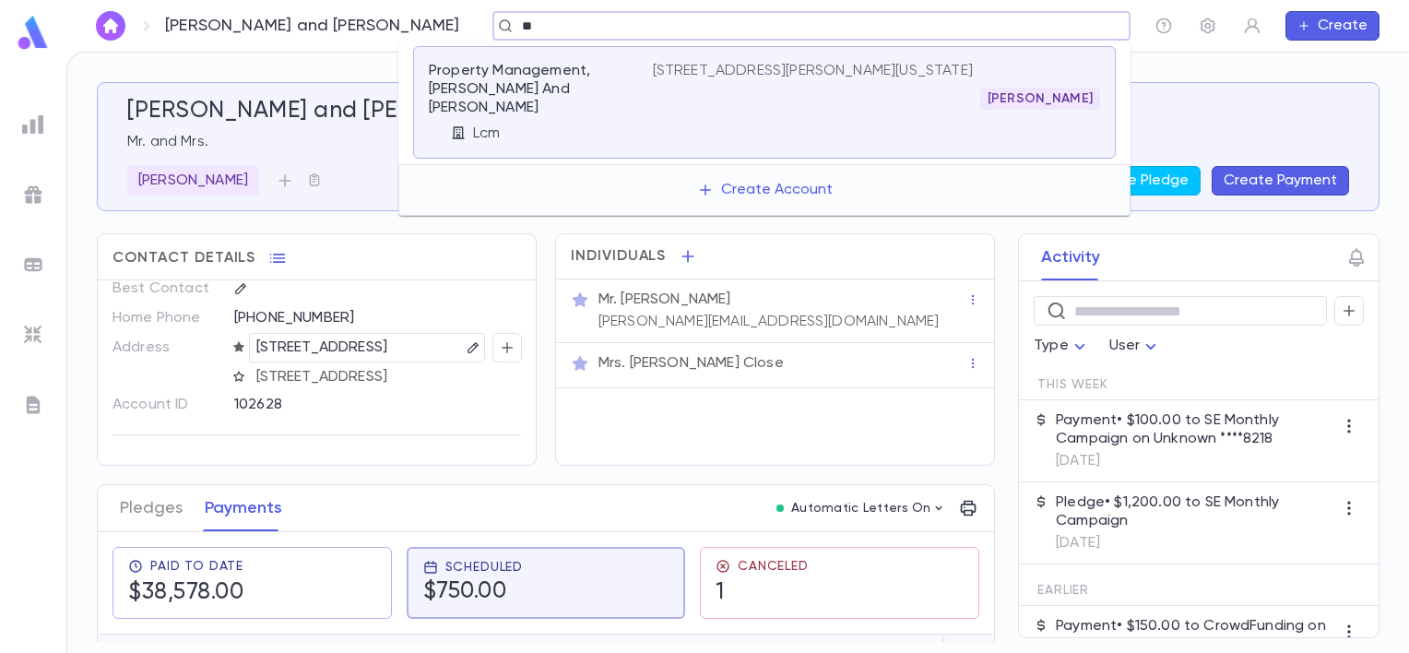
type input "*"
type input "**********"
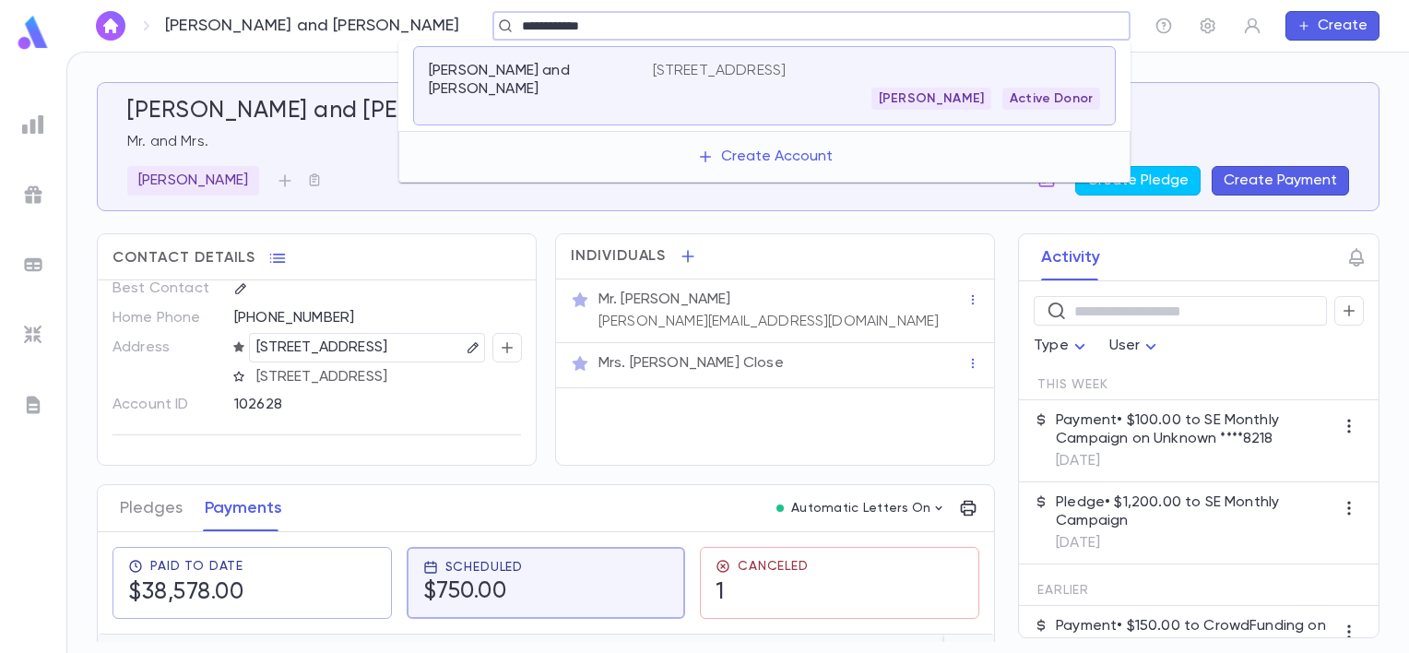
click at [822, 112] on div "[PERSON_NAME] and [PERSON_NAME] [STREET_ADDRESS] [PERSON_NAME] Active Donor" at bounding box center [764, 85] width 703 height 79
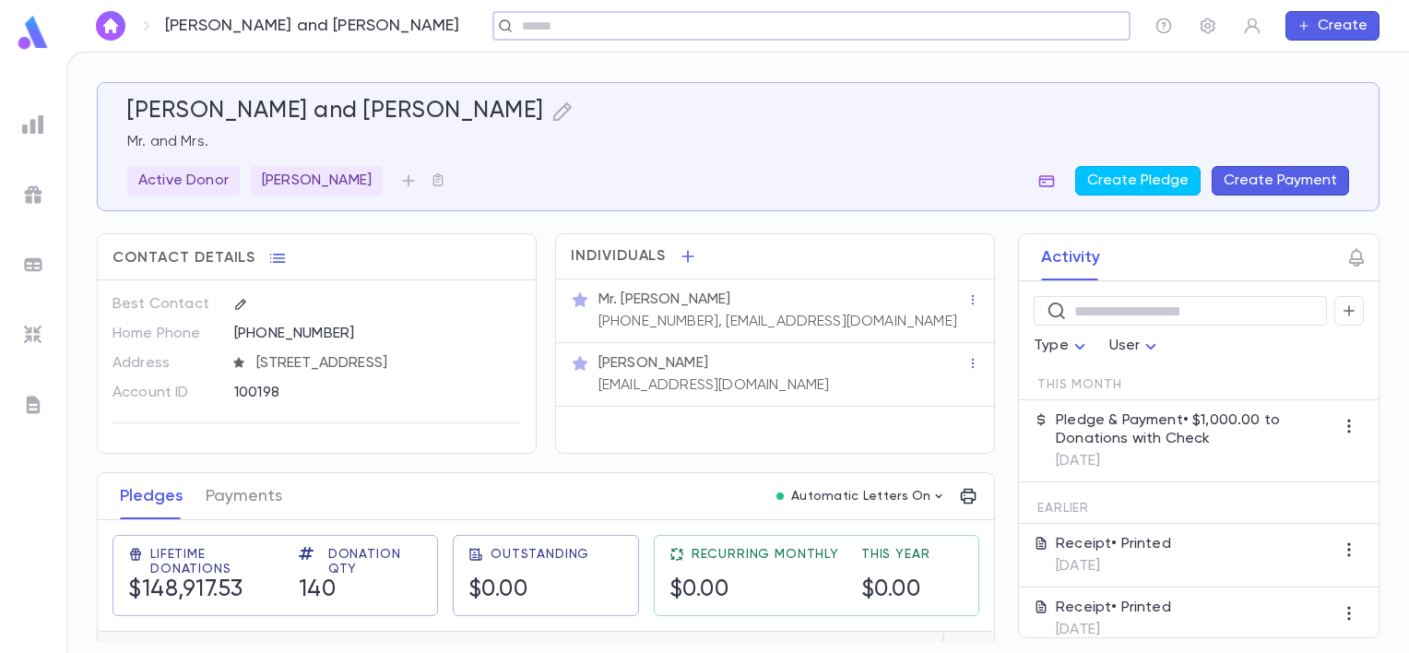
click at [1053, 181] on icon "button" at bounding box center [1046, 181] width 18 height 18
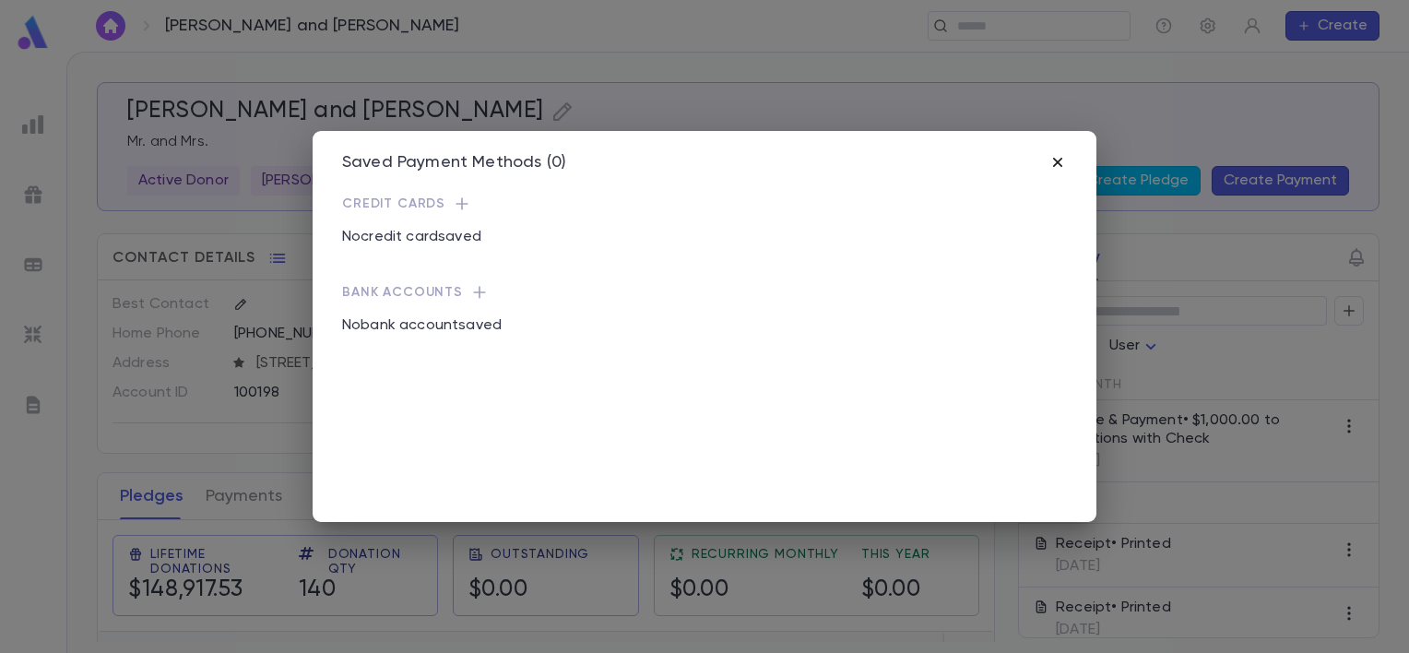
click at [1057, 165] on icon "button" at bounding box center [1058, 162] width 18 height 18
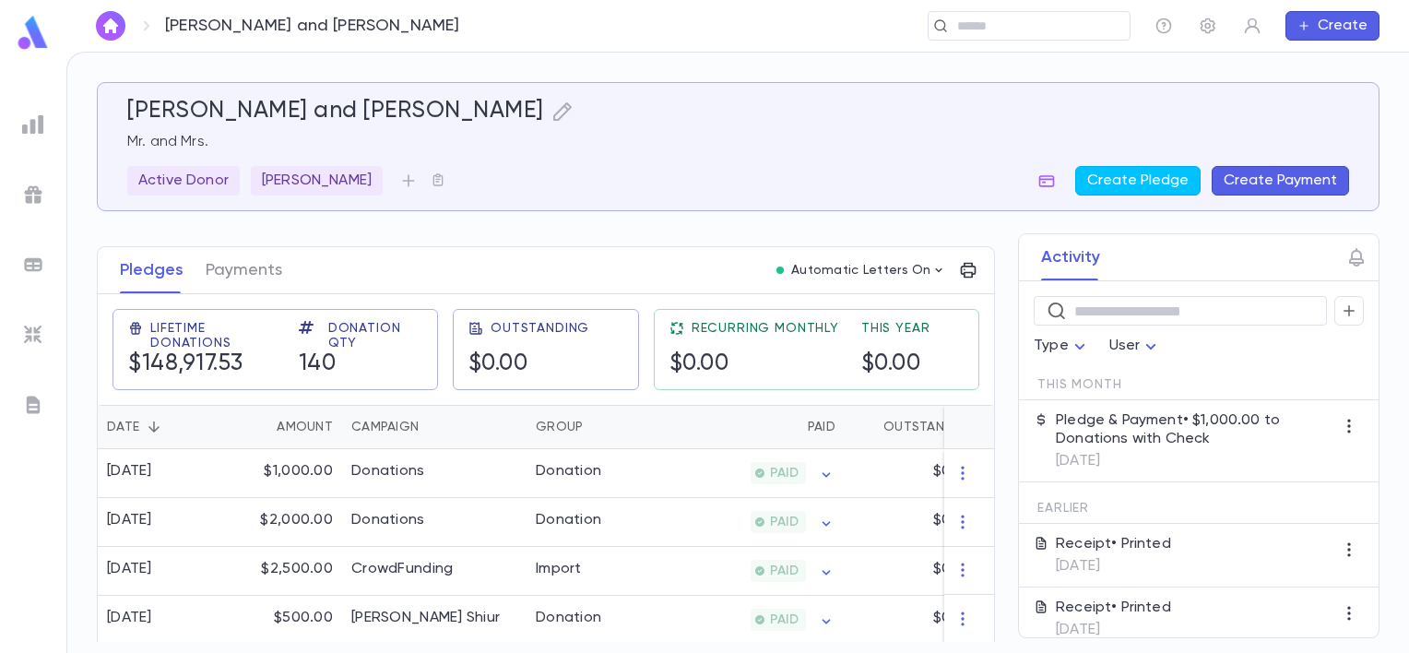
scroll to position [277, 0]
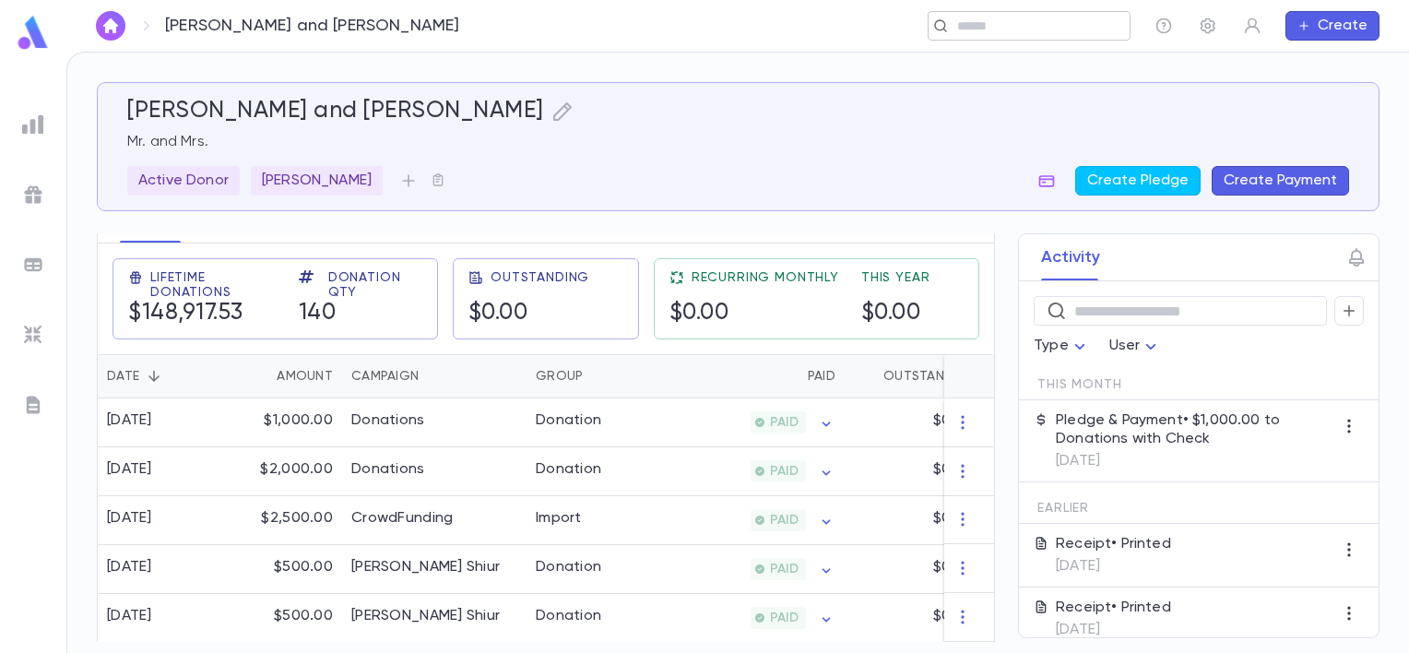
click at [967, 23] on input "text" at bounding box center [1023, 27] width 143 height 18
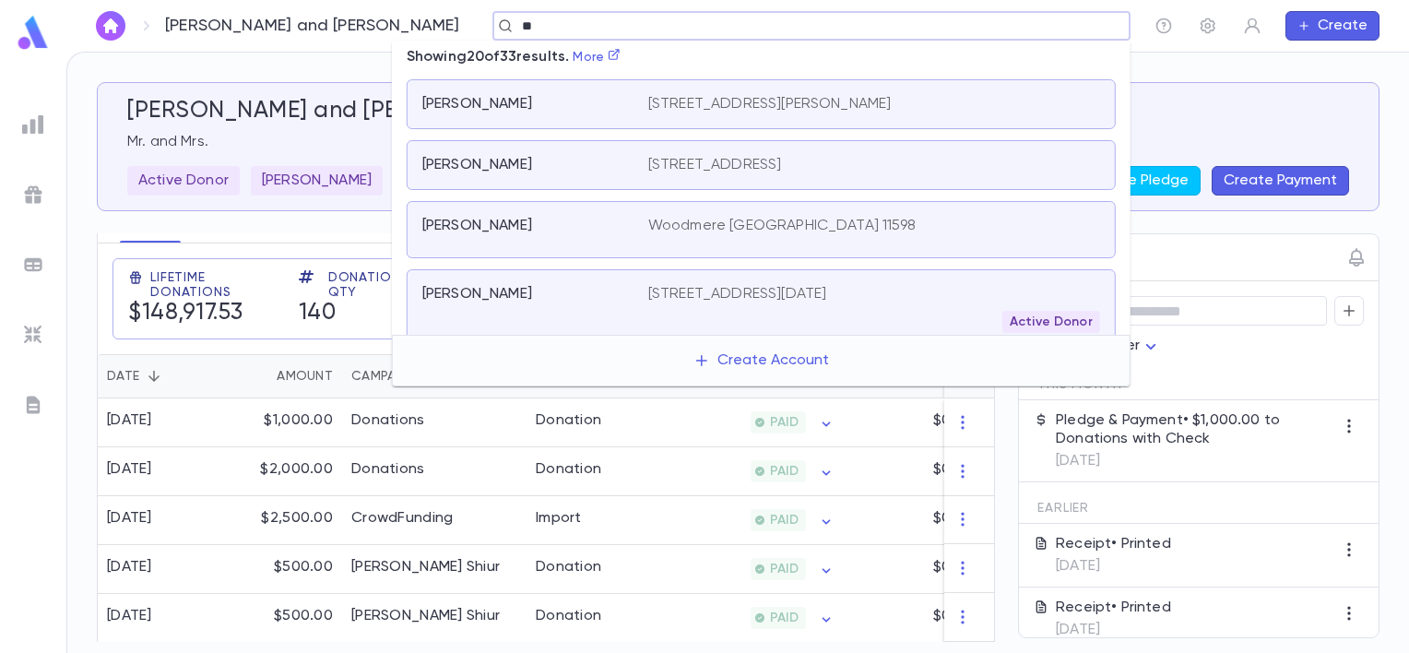
type input "*"
type input "*****"
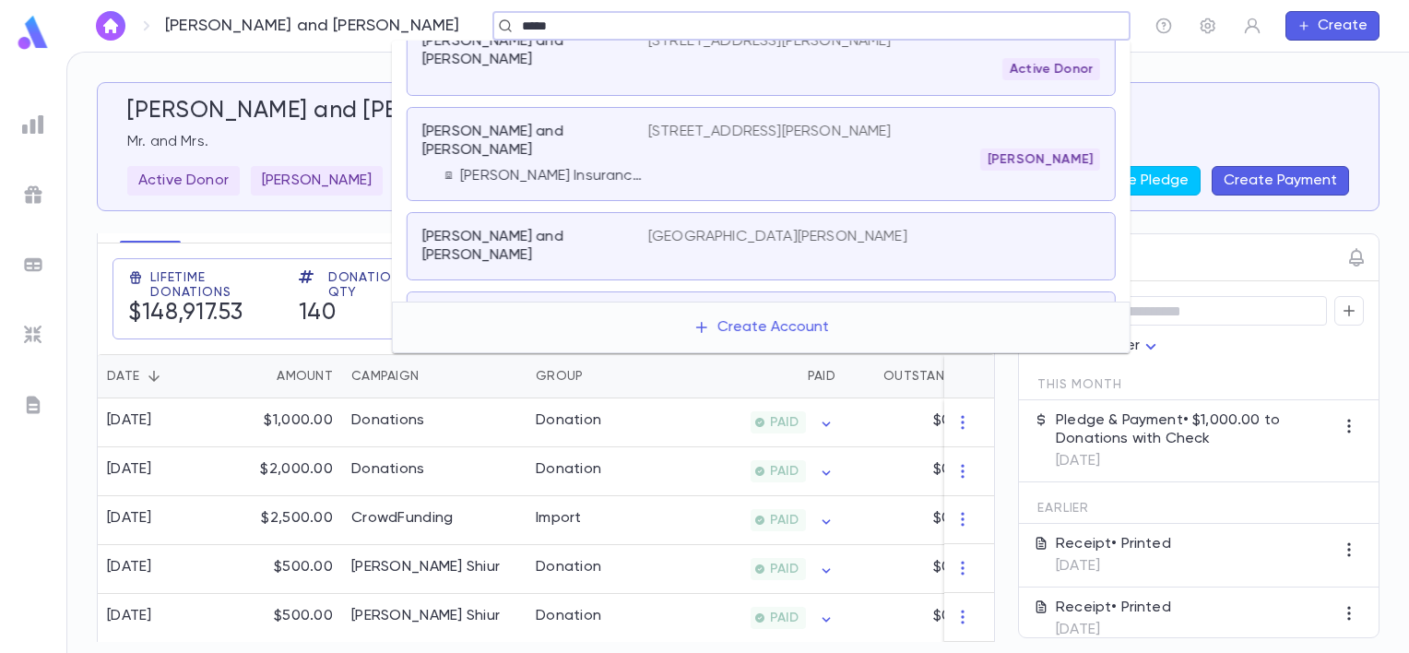
scroll to position [553, 0]
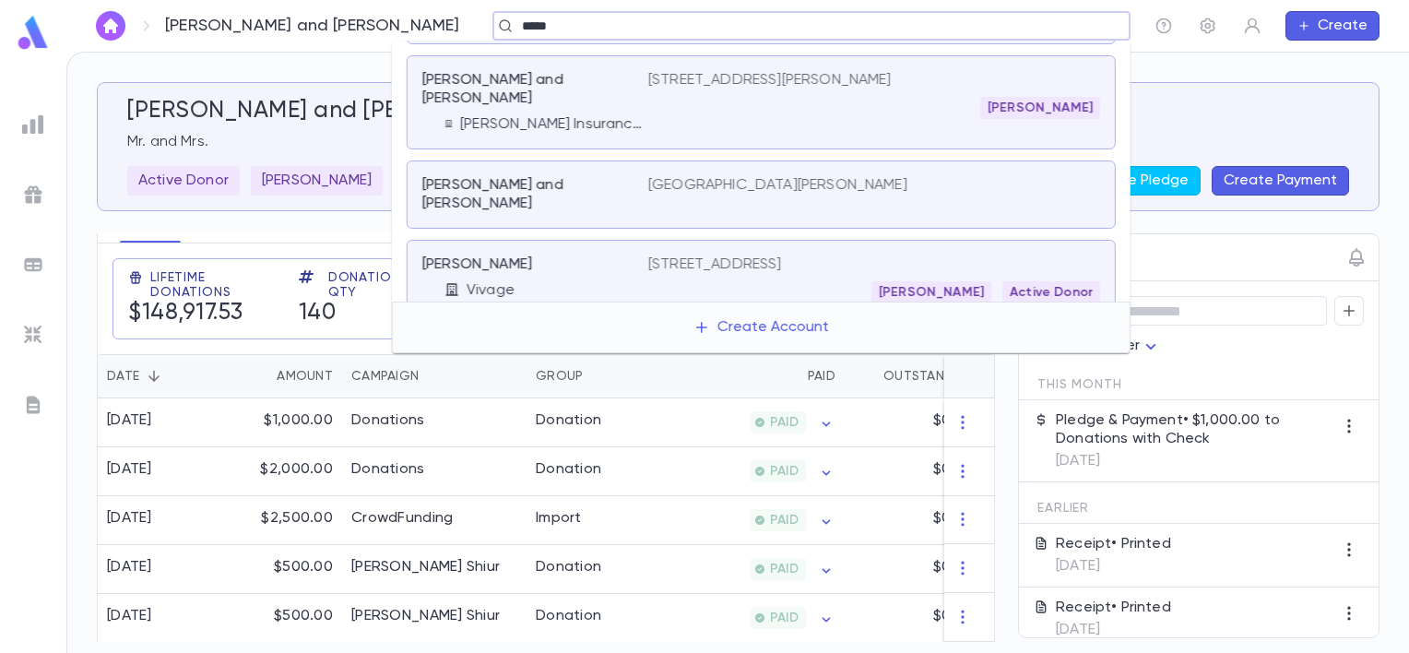
click at [675, 255] on p "[STREET_ADDRESS]" at bounding box center [715, 264] width 134 height 18
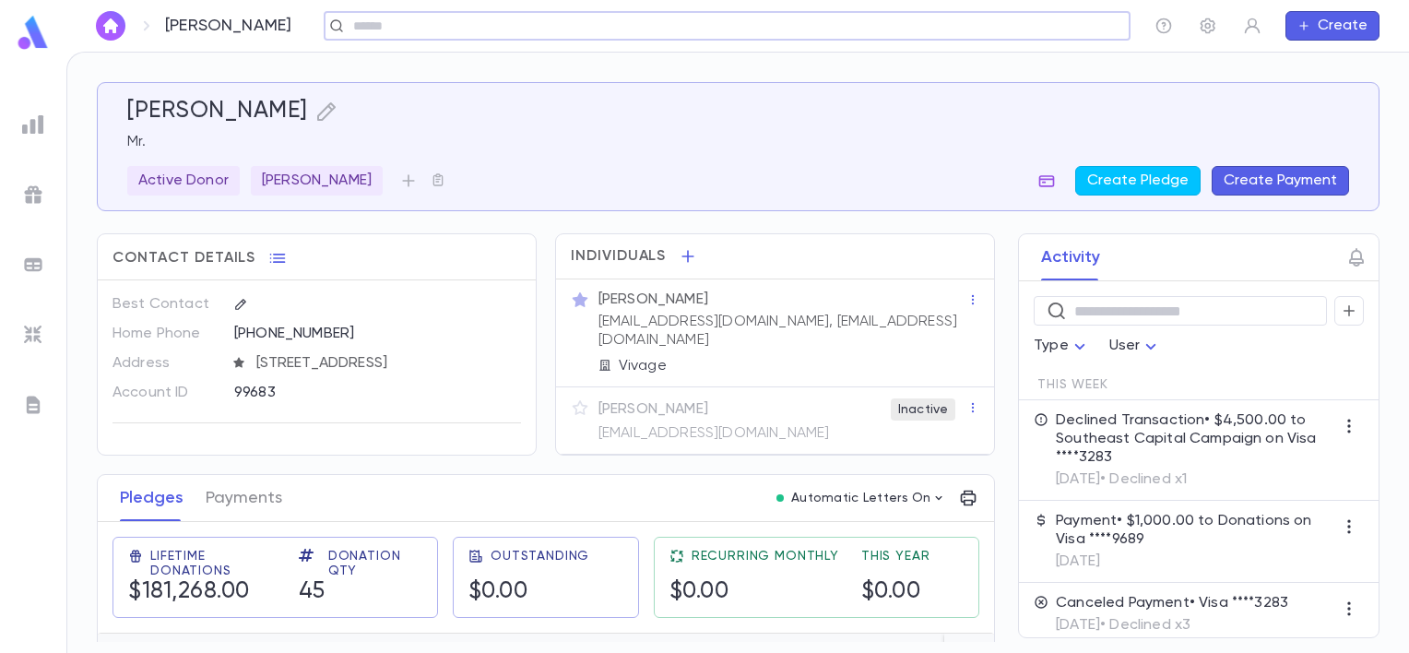
click at [1049, 180] on icon "button" at bounding box center [1046, 181] width 18 height 18
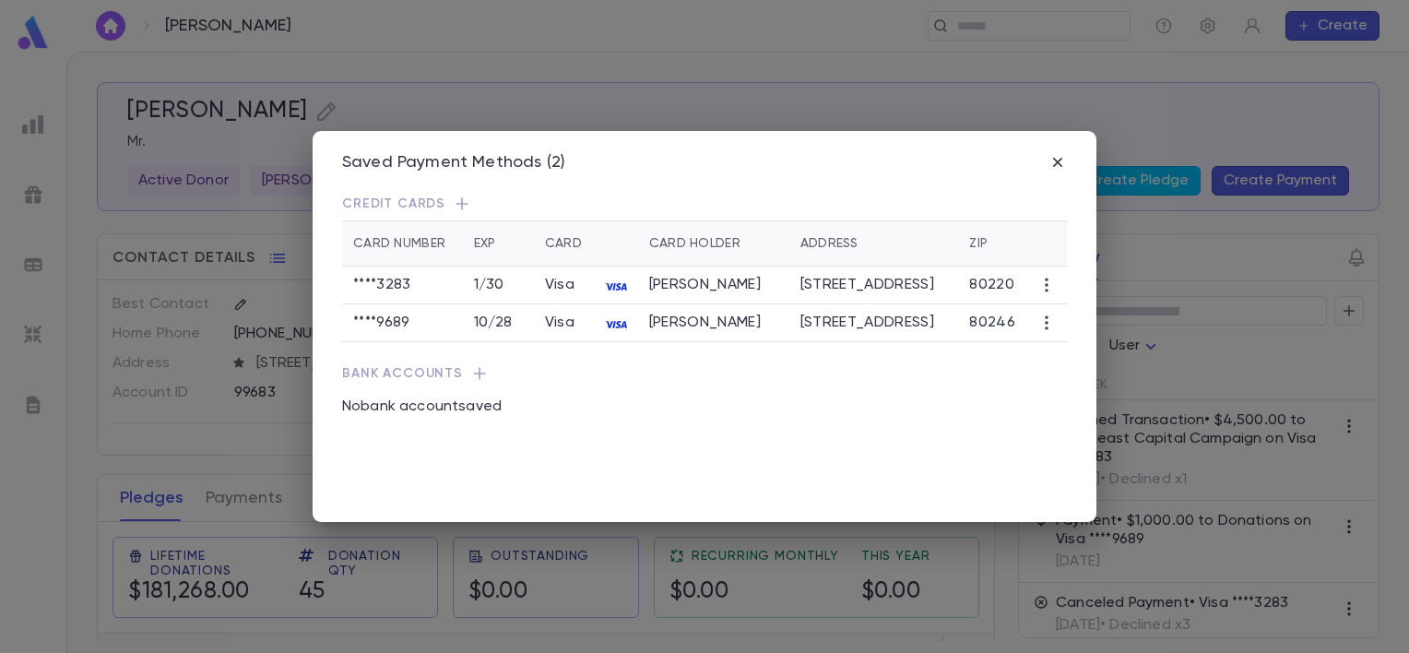
click at [1069, 161] on div "Saved Payment Methods (2) Credit Cards Card Number Exp Card Card Holder Address…" at bounding box center [705, 327] width 784 height 392
click at [1059, 160] on icon "button" at bounding box center [1058, 162] width 18 height 18
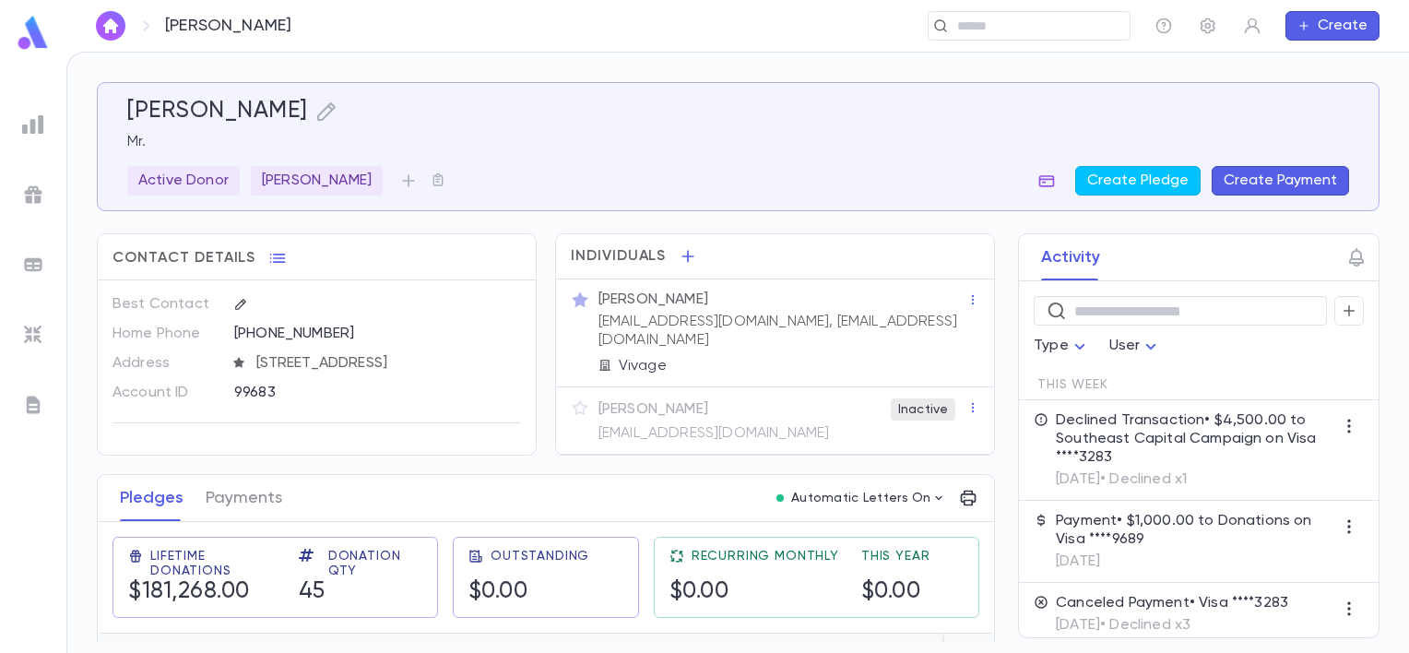
click at [1047, 183] on icon "button" at bounding box center [1047, 181] width 16 height 12
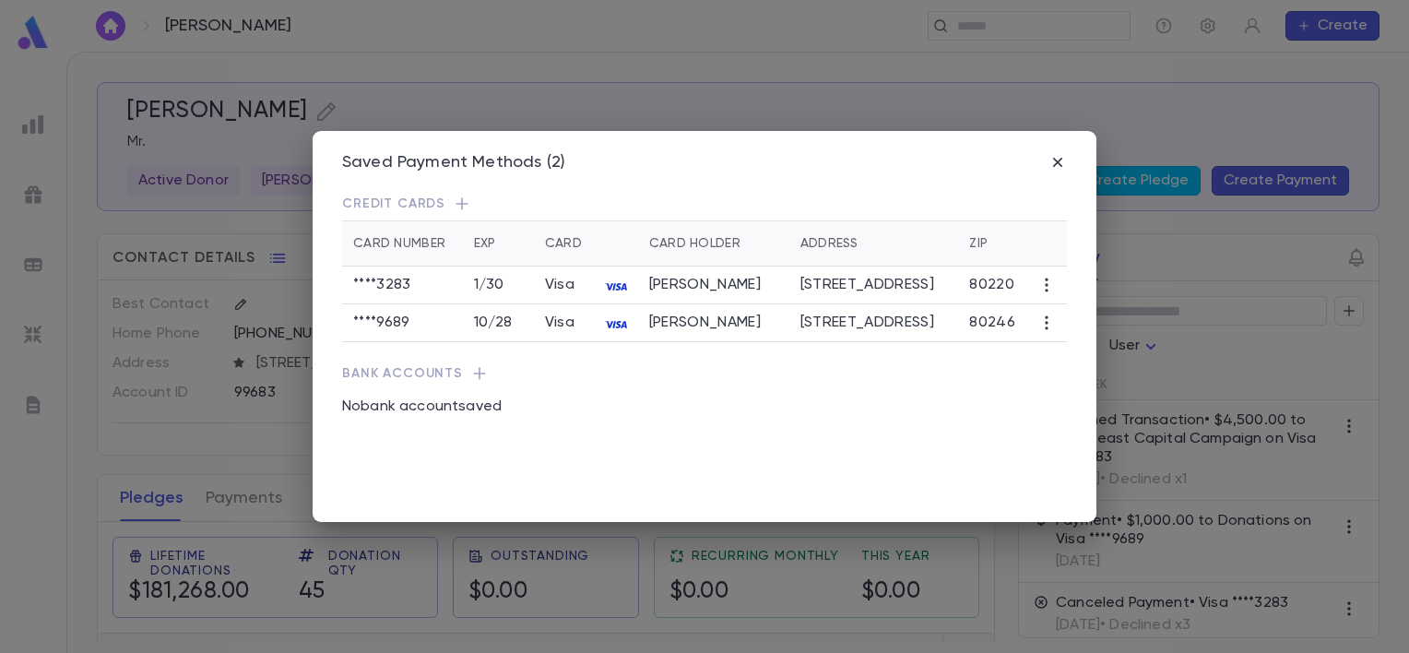
click at [1044, 285] on icon "button" at bounding box center [1046, 285] width 18 height 18
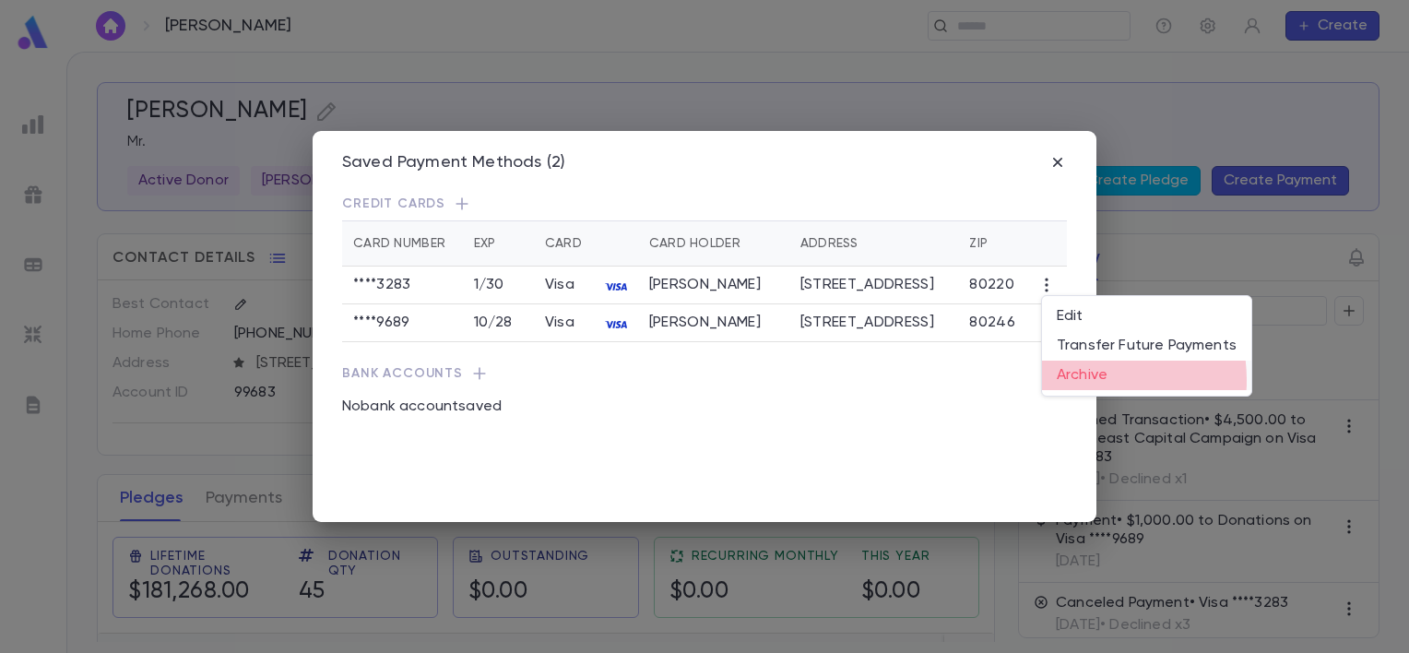
click at [1081, 380] on li "Archive" at bounding box center [1146, 376] width 209 height 30
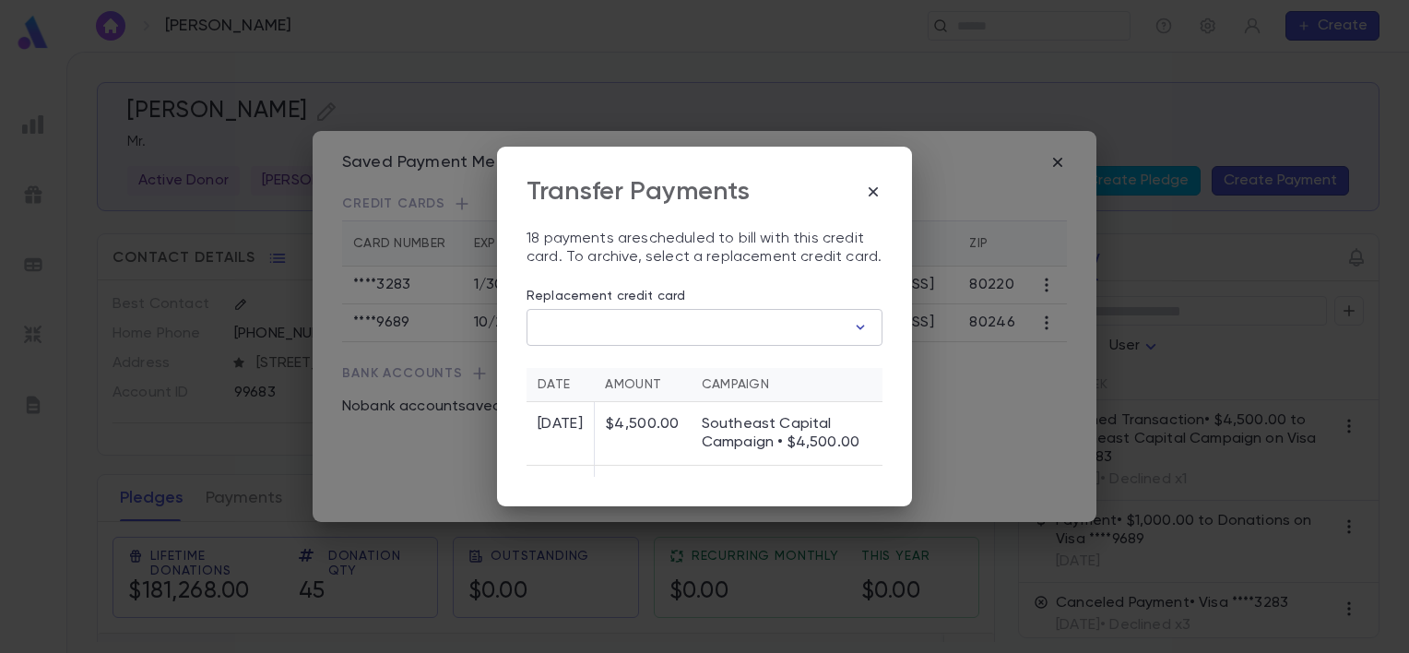
click at [858, 323] on icon "button" at bounding box center [860, 327] width 18 height 18
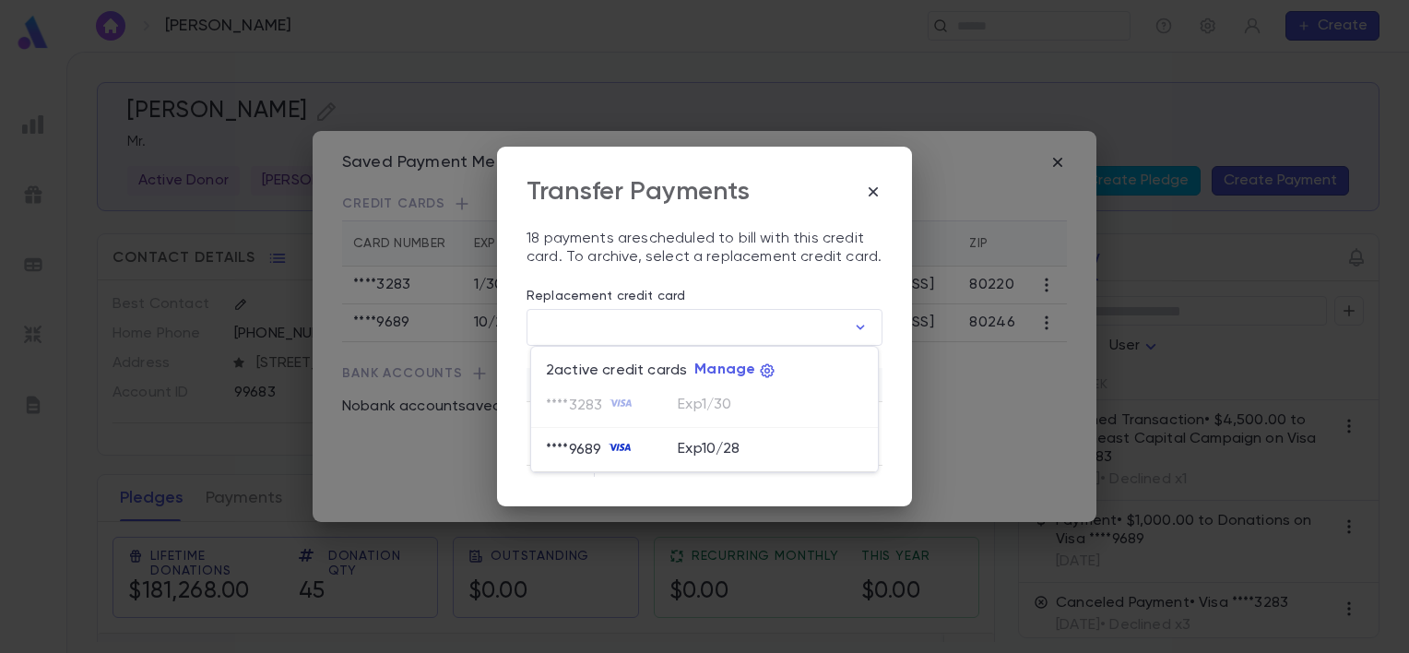
click at [881, 188] on div at bounding box center [704, 326] width 1409 height 653
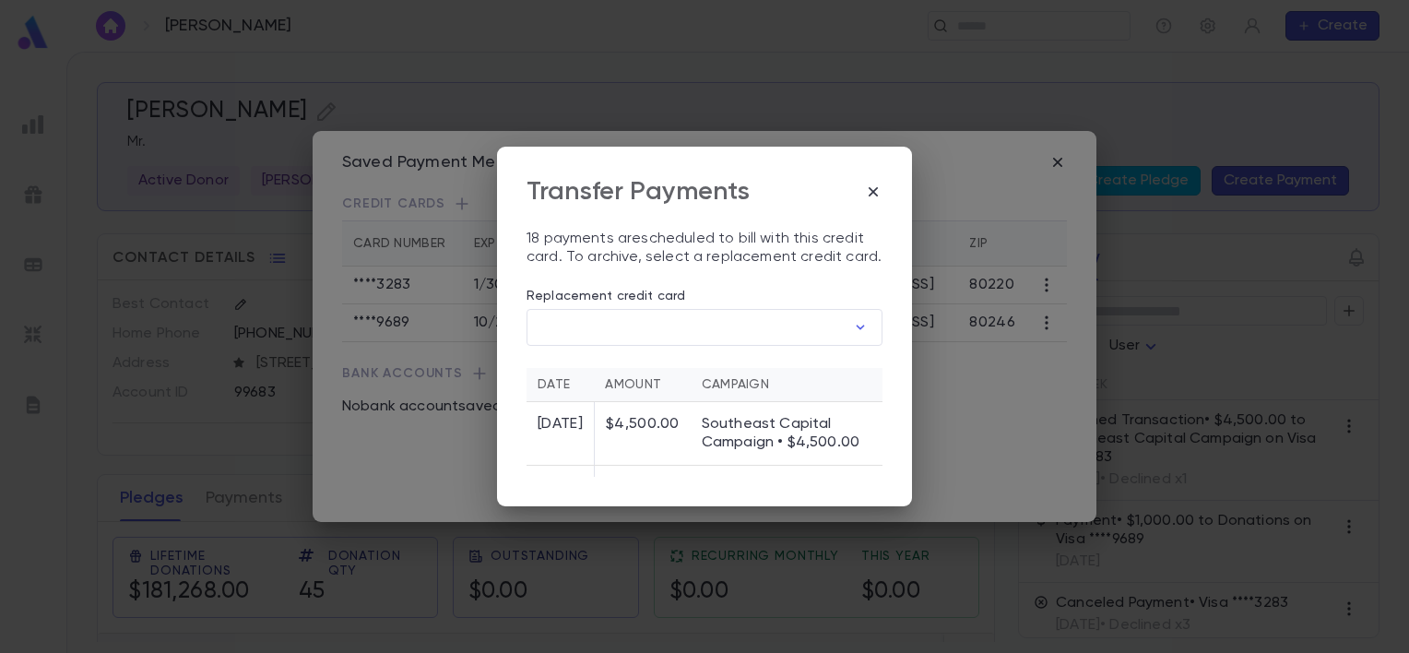
click at [881, 188] on icon "button" at bounding box center [873, 192] width 18 height 18
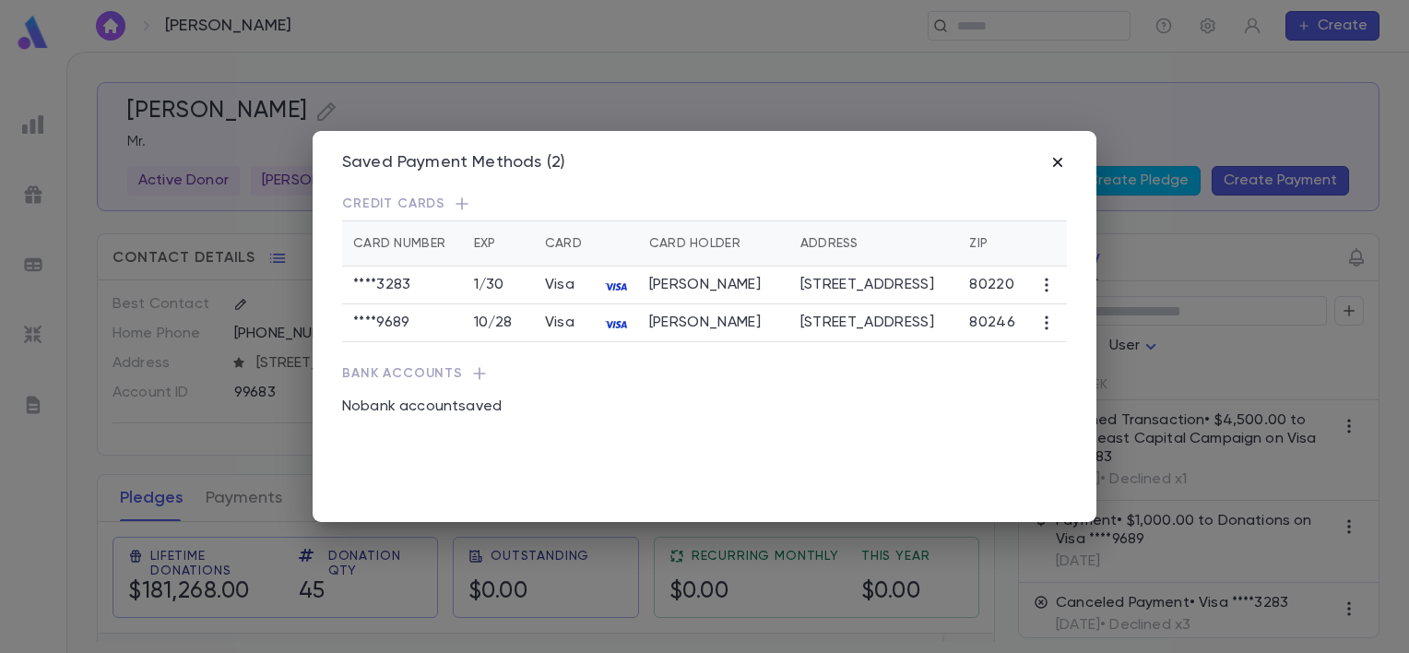
click at [1059, 162] on icon "button" at bounding box center [1058, 162] width 18 height 18
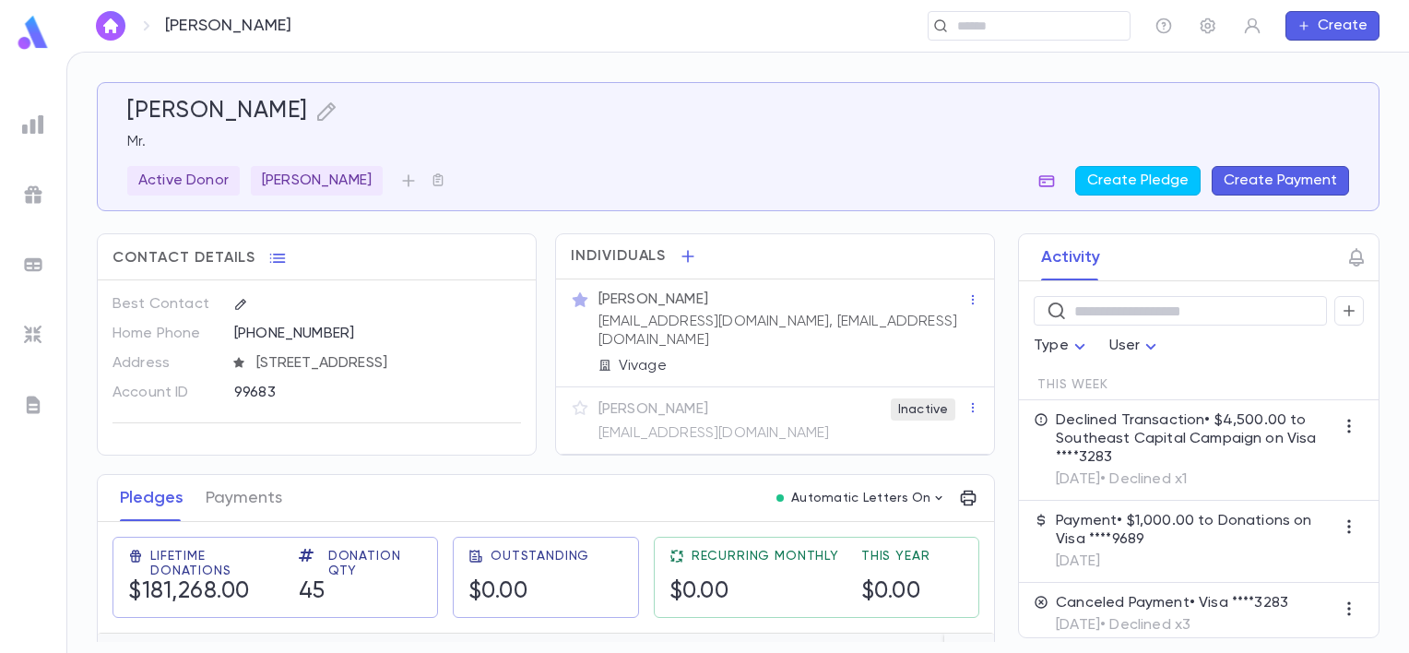
click at [1051, 182] on icon "button" at bounding box center [1047, 181] width 16 height 12
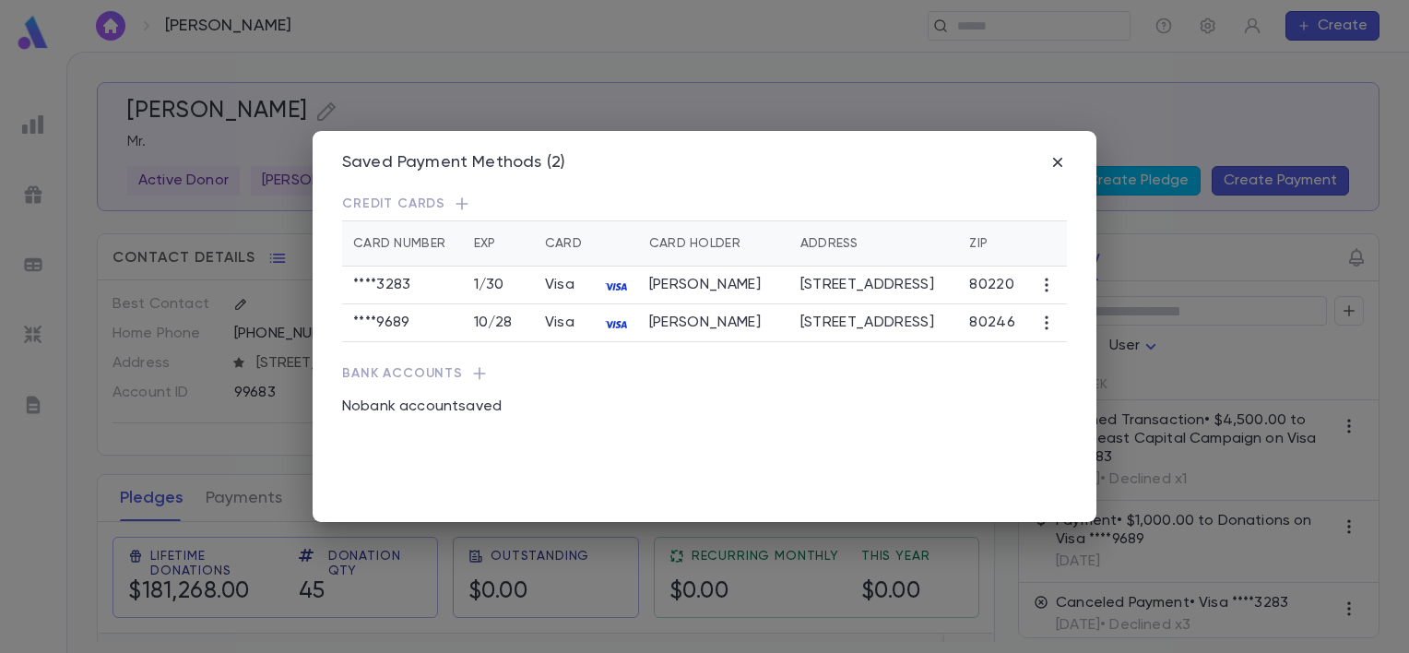
click at [458, 201] on icon "button" at bounding box center [462, 204] width 18 height 18
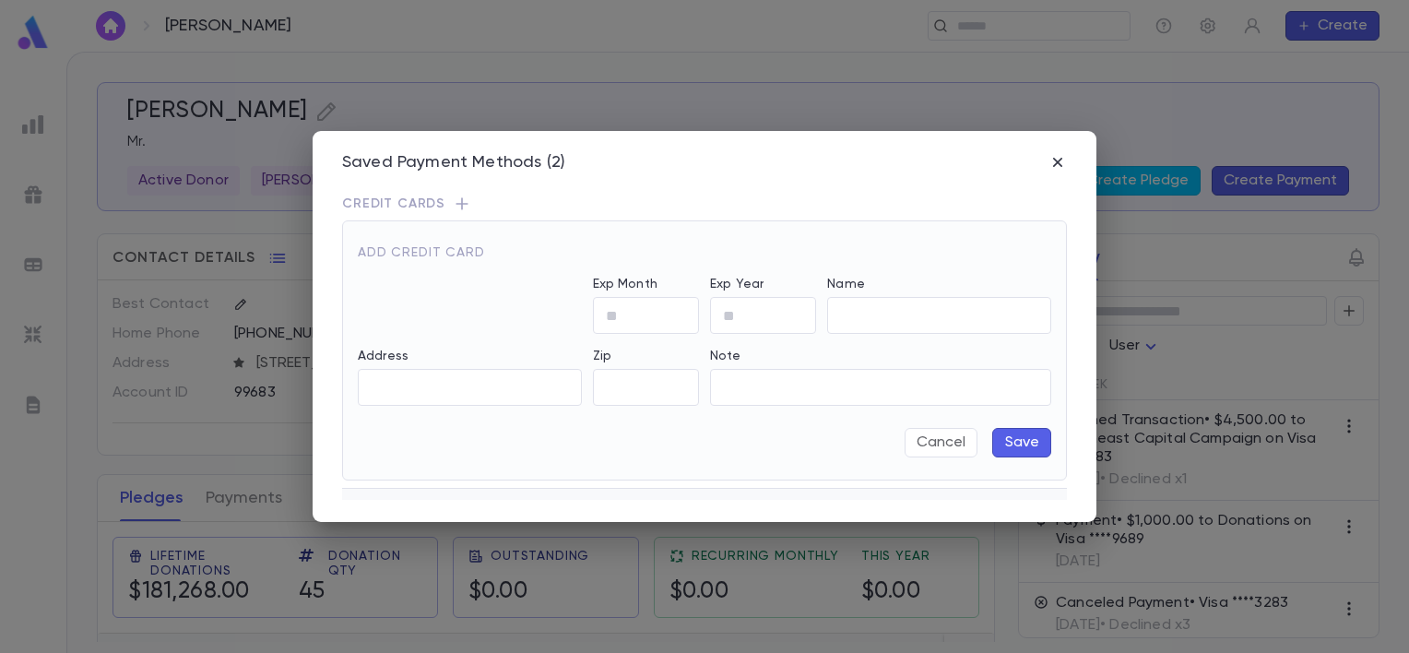
type input "**********"
type input "*****"
click at [612, 310] on input "Exp Month" at bounding box center [646, 316] width 106 height 36
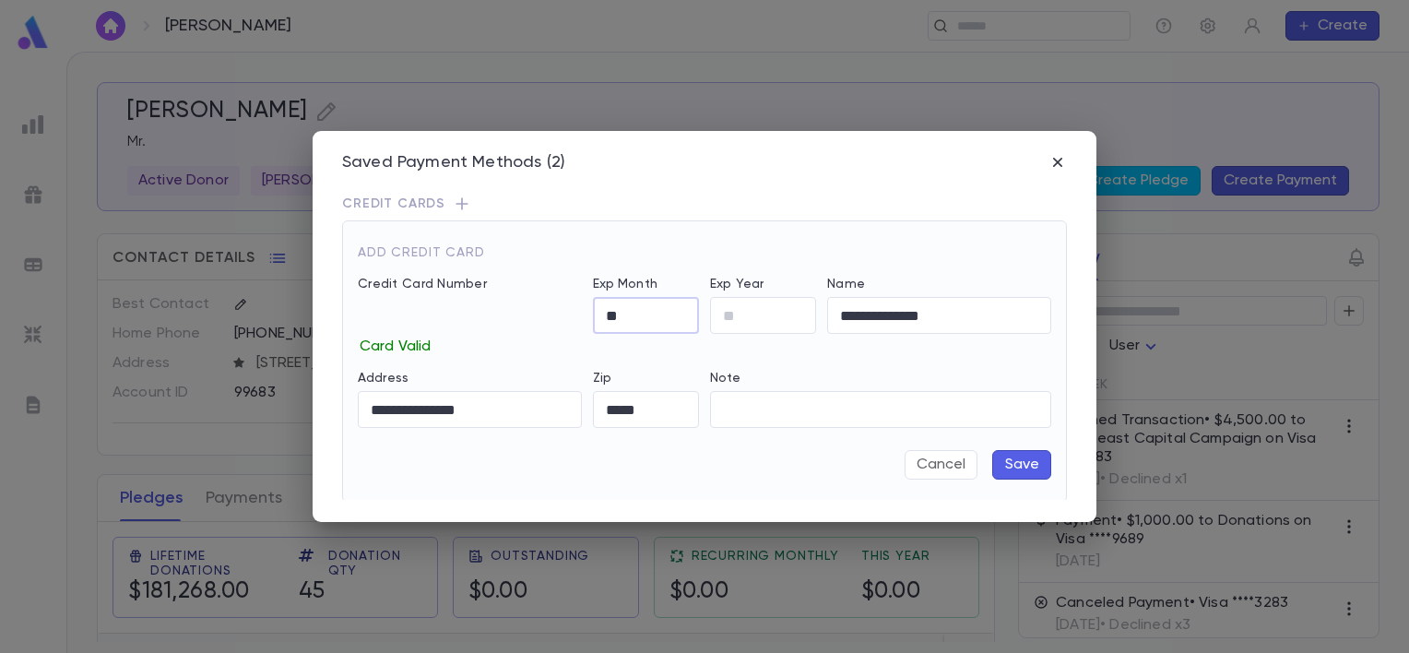
type input "*"
type input "**"
click at [1001, 458] on button "Save" at bounding box center [1021, 465] width 59 height 30
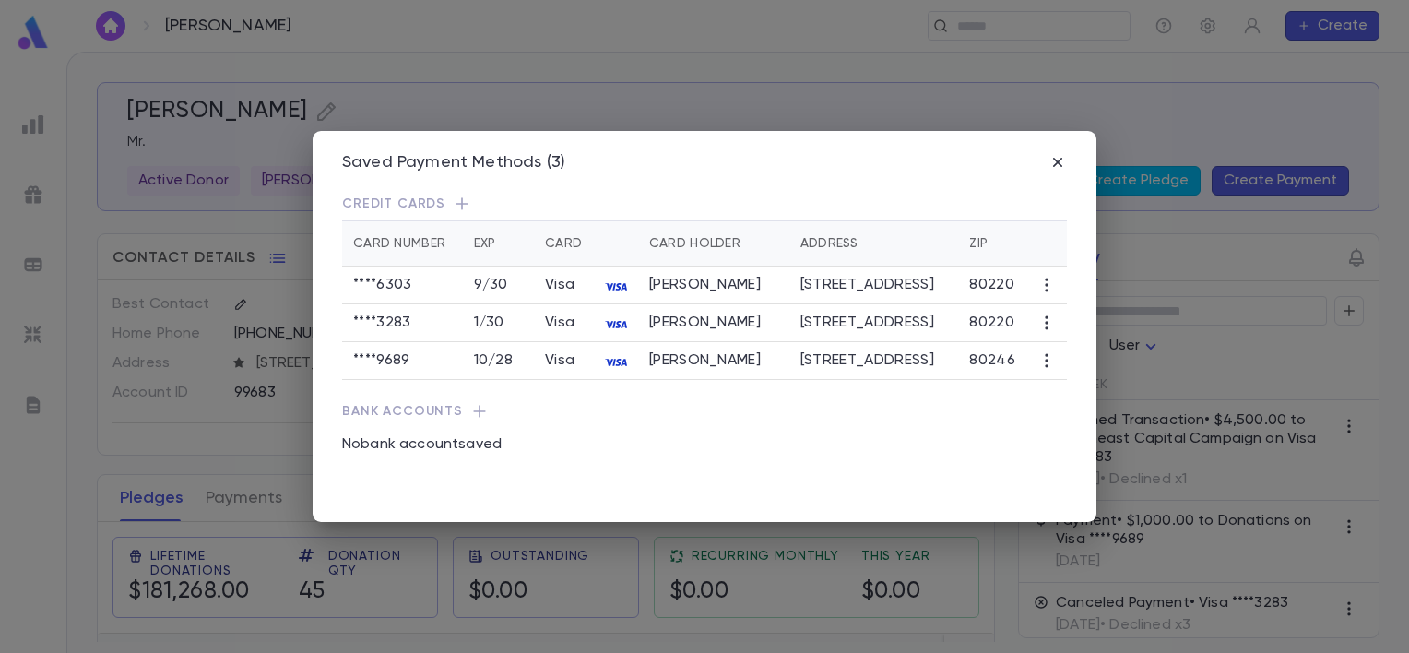
click at [1050, 325] on icon "button" at bounding box center [1046, 323] width 18 height 18
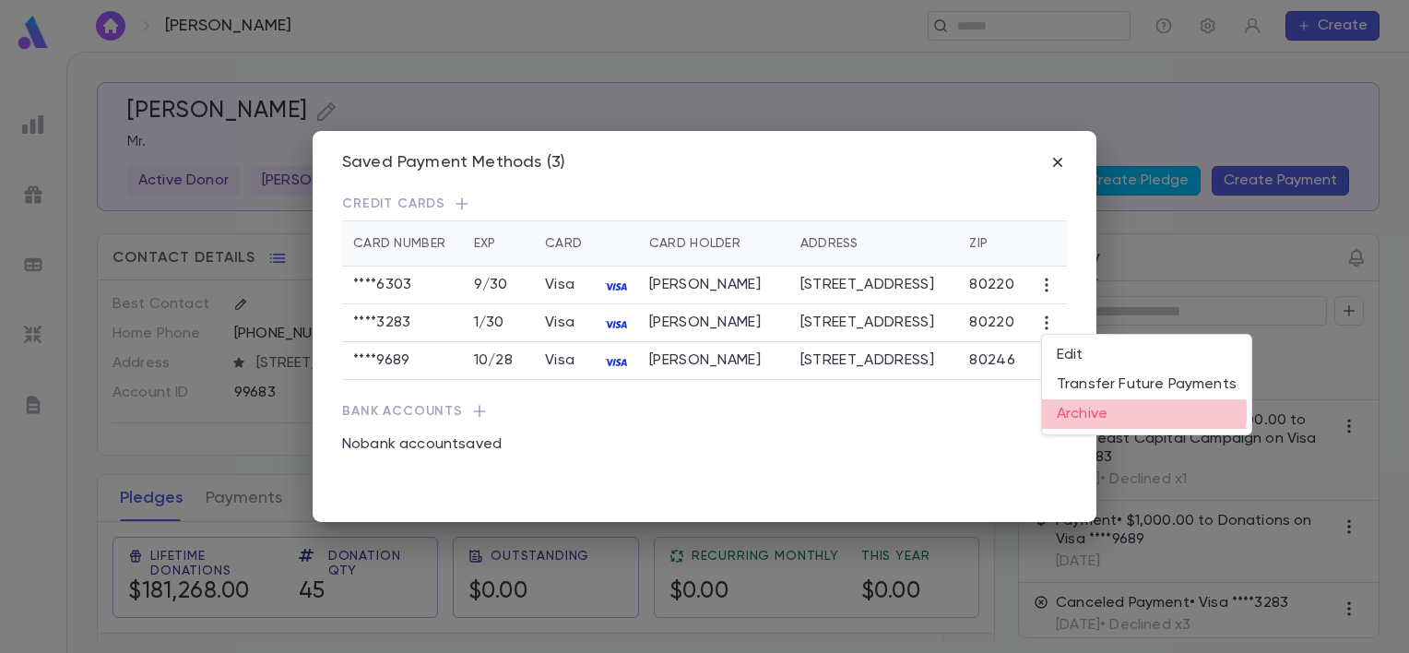
click at [1070, 413] on li "Archive" at bounding box center [1146, 414] width 209 height 30
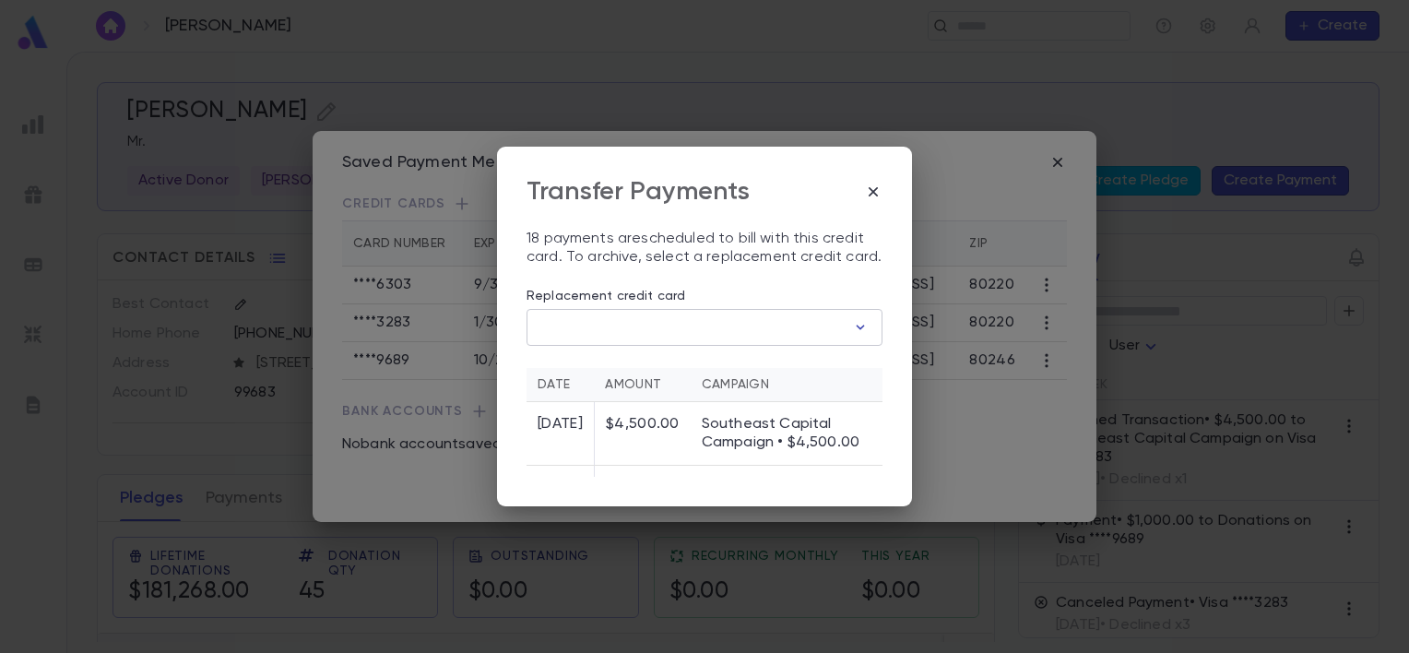
click at [853, 327] on icon "button" at bounding box center [860, 327] width 18 height 18
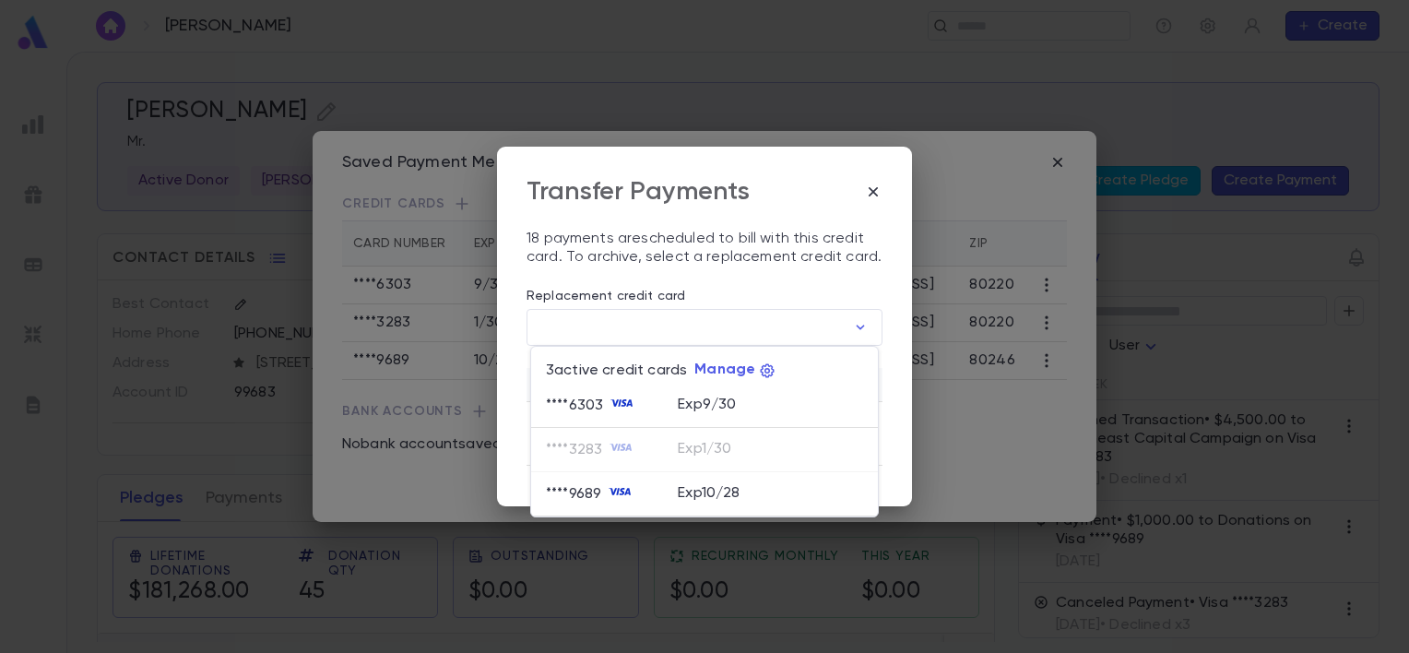
click at [664, 416] on div "**** 6303" at bounding box center [612, 406] width 132 height 28
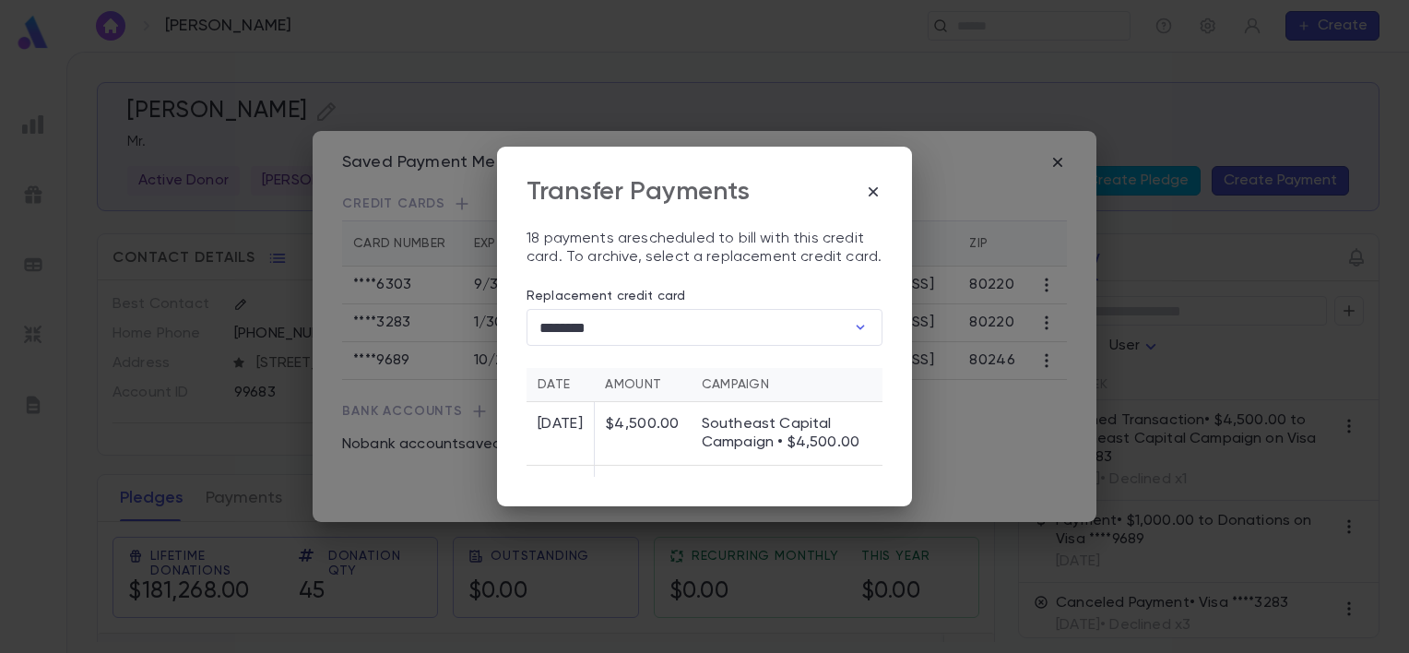
type input "********"
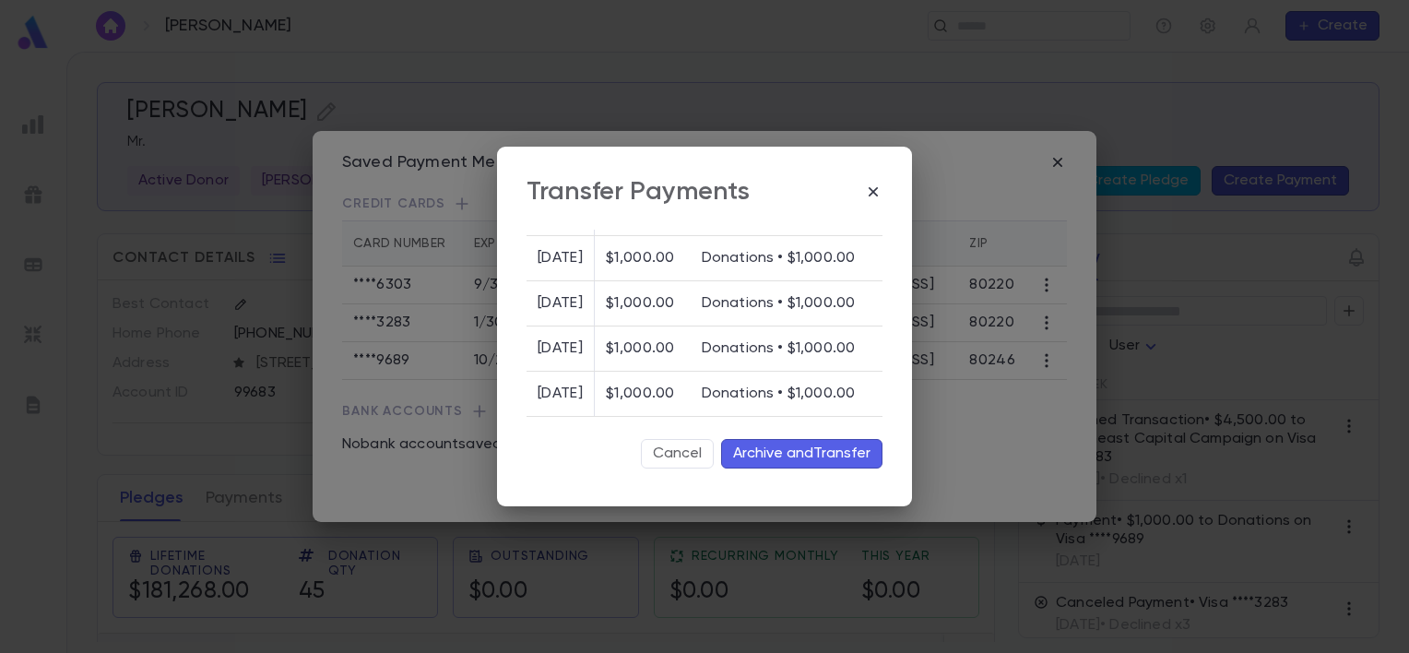
scroll to position [1181, 0]
click at [799, 447] on button "Archive and Transfer" at bounding box center [801, 454] width 161 height 30
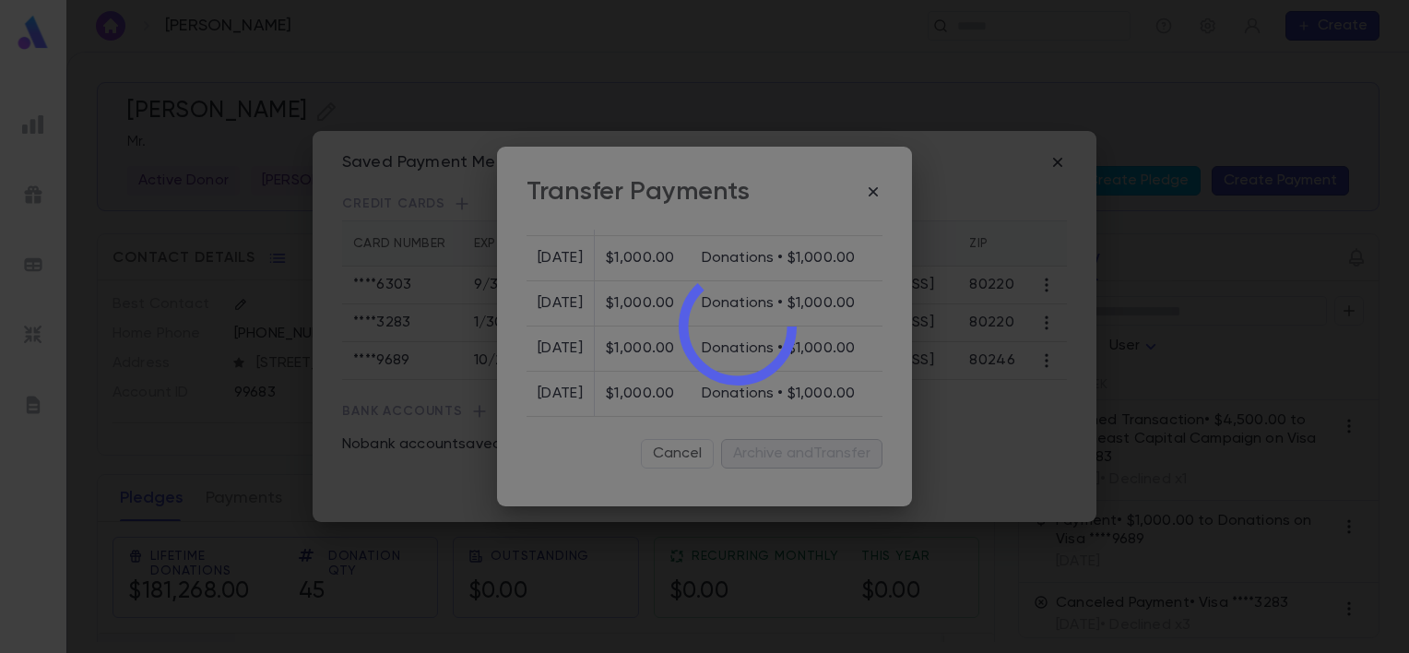
scroll to position [0, 0]
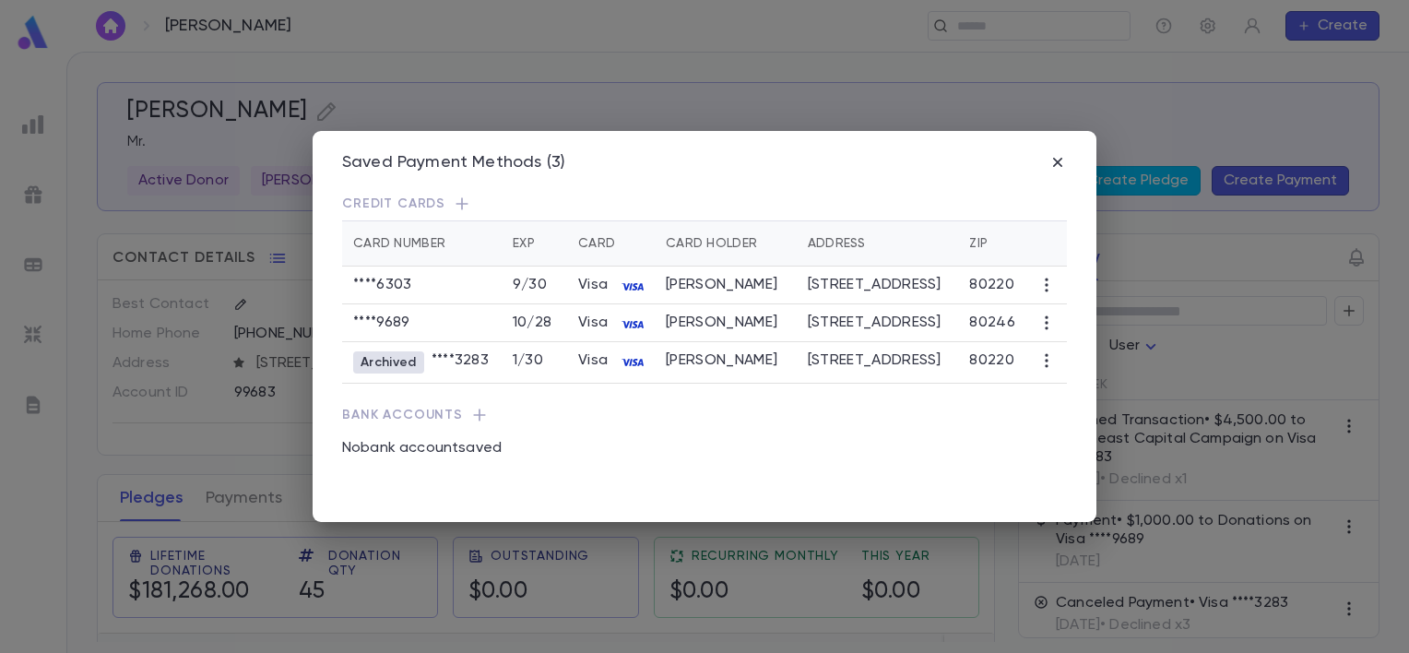
click at [1046, 354] on icon "button" at bounding box center [1046, 360] width 18 height 18
click at [856, 487] on div at bounding box center [704, 326] width 1409 height 653
click at [1055, 171] on icon "button" at bounding box center [1058, 162] width 18 height 18
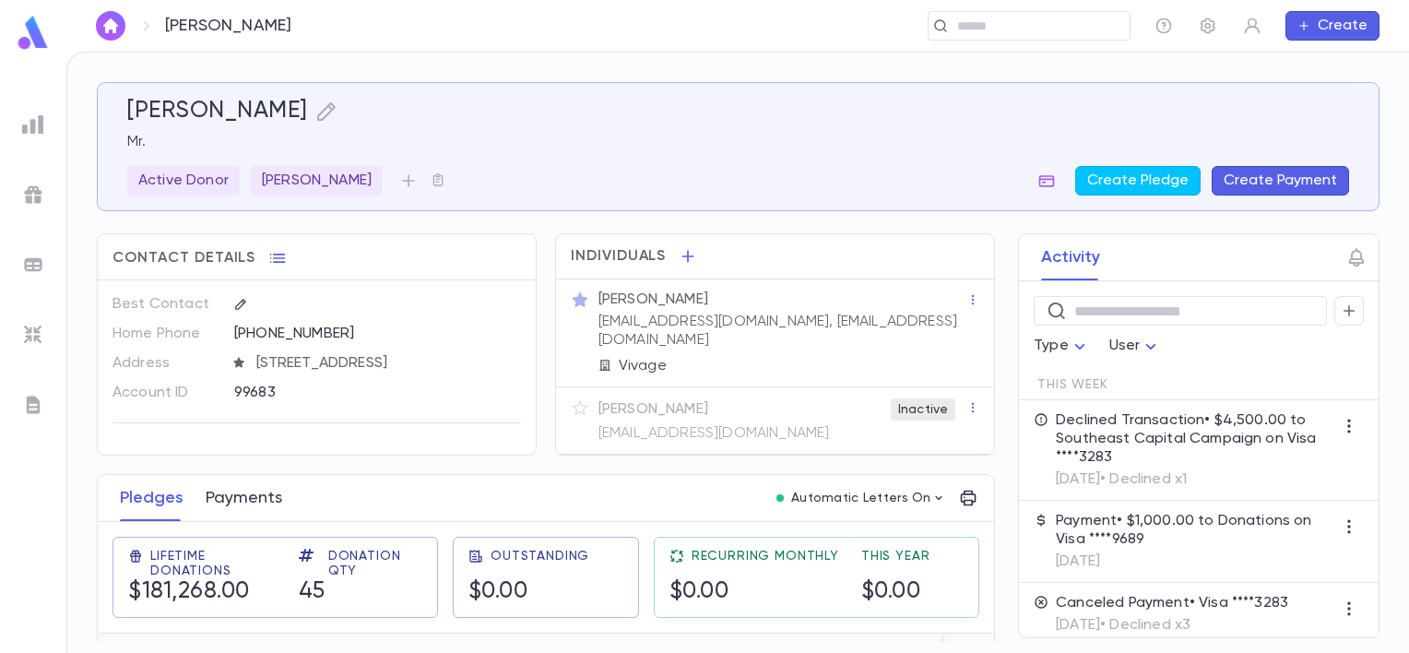
click at [251, 491] on button "Payments" at bounding box center [244, 498] width 77 height 46
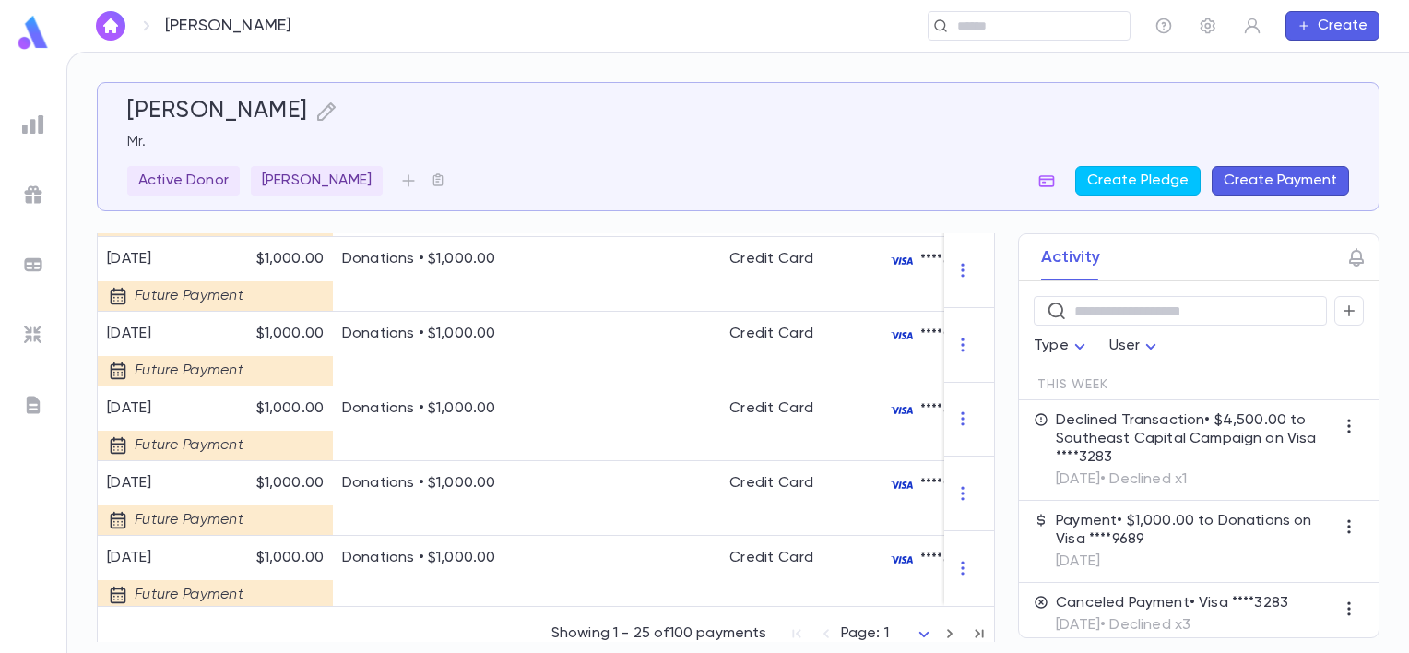
scroll to position [1941, 0]
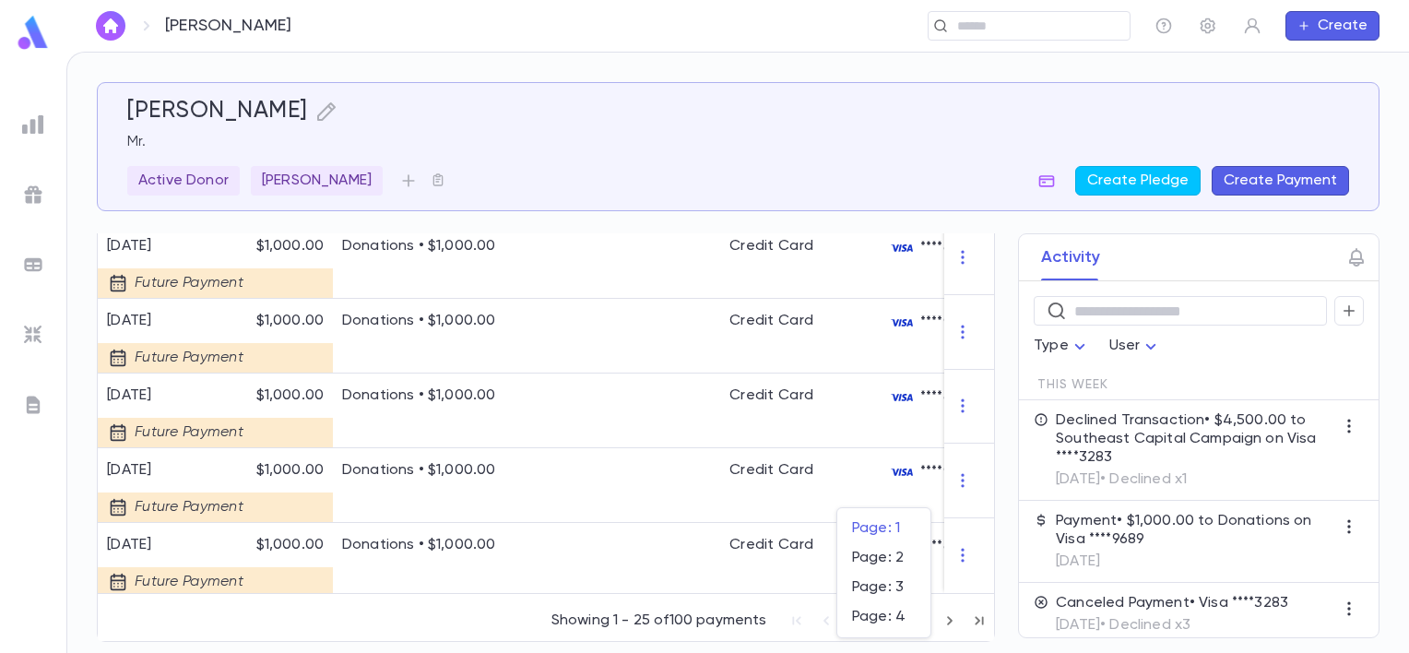
click at [918, 620] on body "[PERSON_NAME] ​ Create [PERSON_NAME]. Active [PERSON_NAME] Create Pledge Create…" at bounding box center [704, 352] width 1409 height 601
click at [904, 564] on span "Page: 2" at bounding box center [884, 558] width 64 height 18
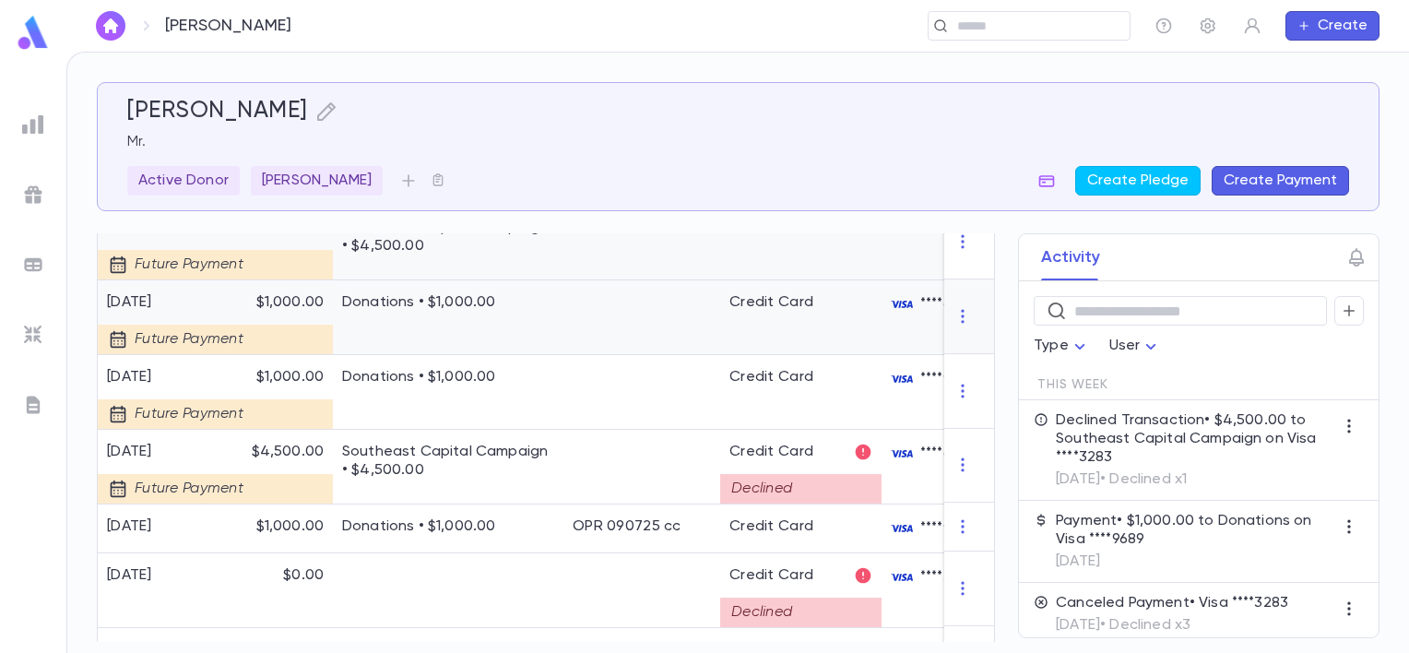
scroll to position [805, 0]
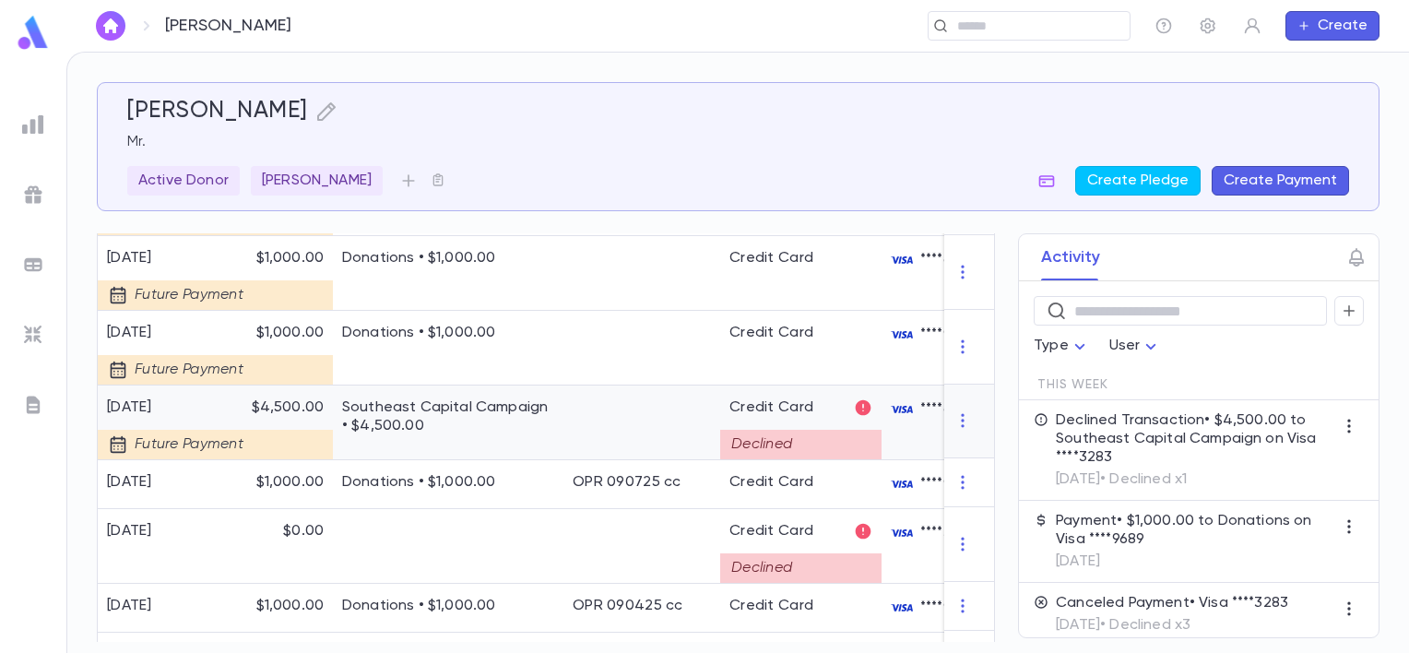
click at [718, 409] on div at bounding box center [641, 422] width 157 height 75
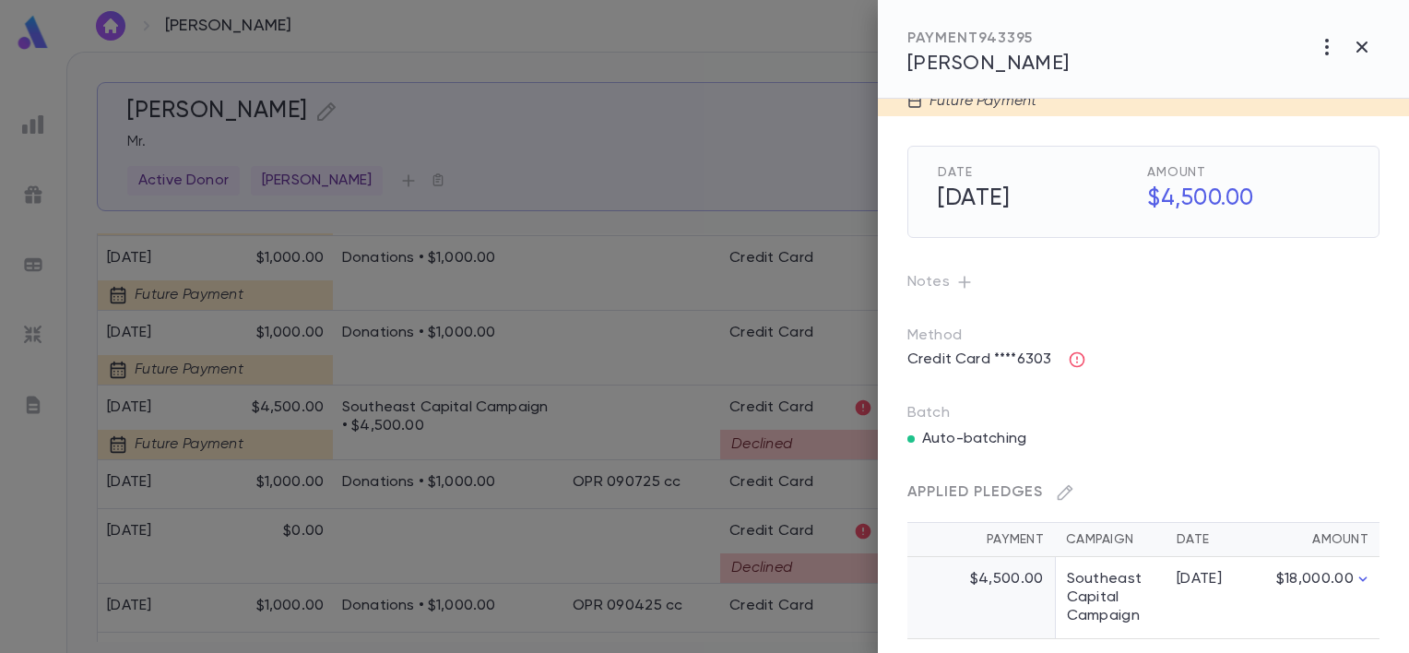
scroll to position [33, 0]
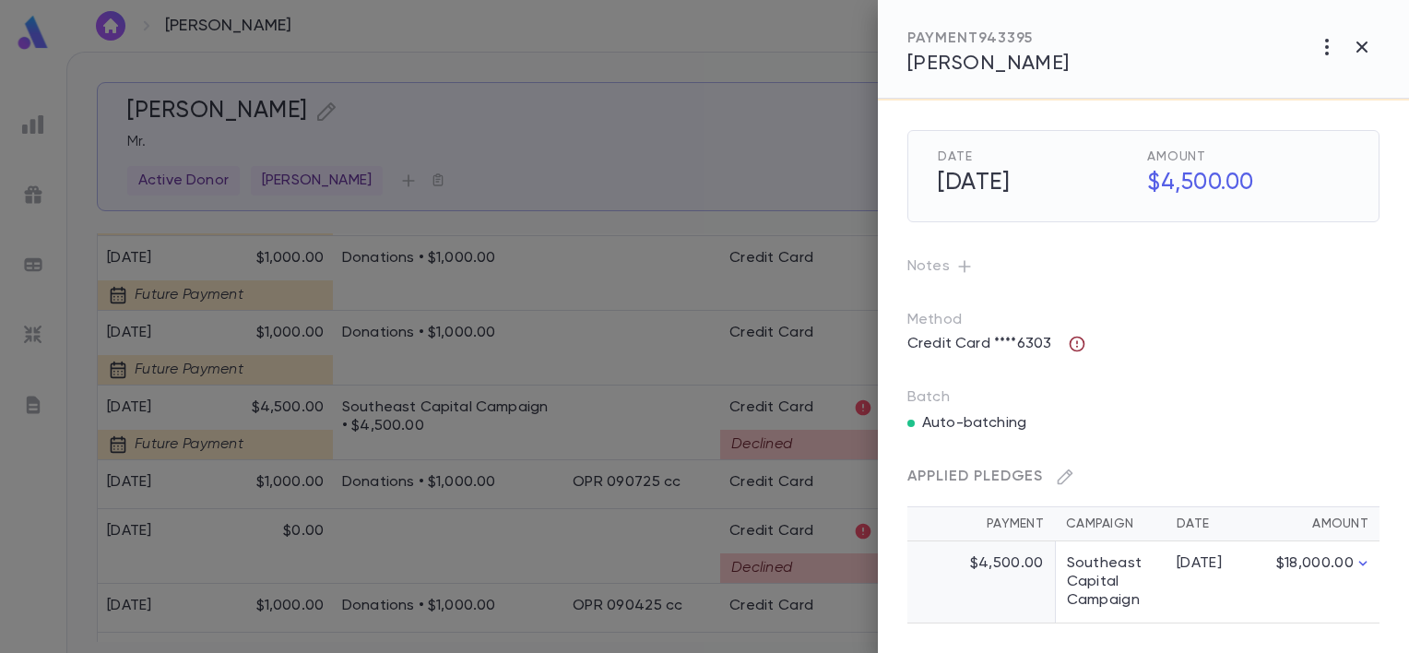
click at [1076, 337] on icon "button" at bounding box center [1077, 344] width 18 height 18
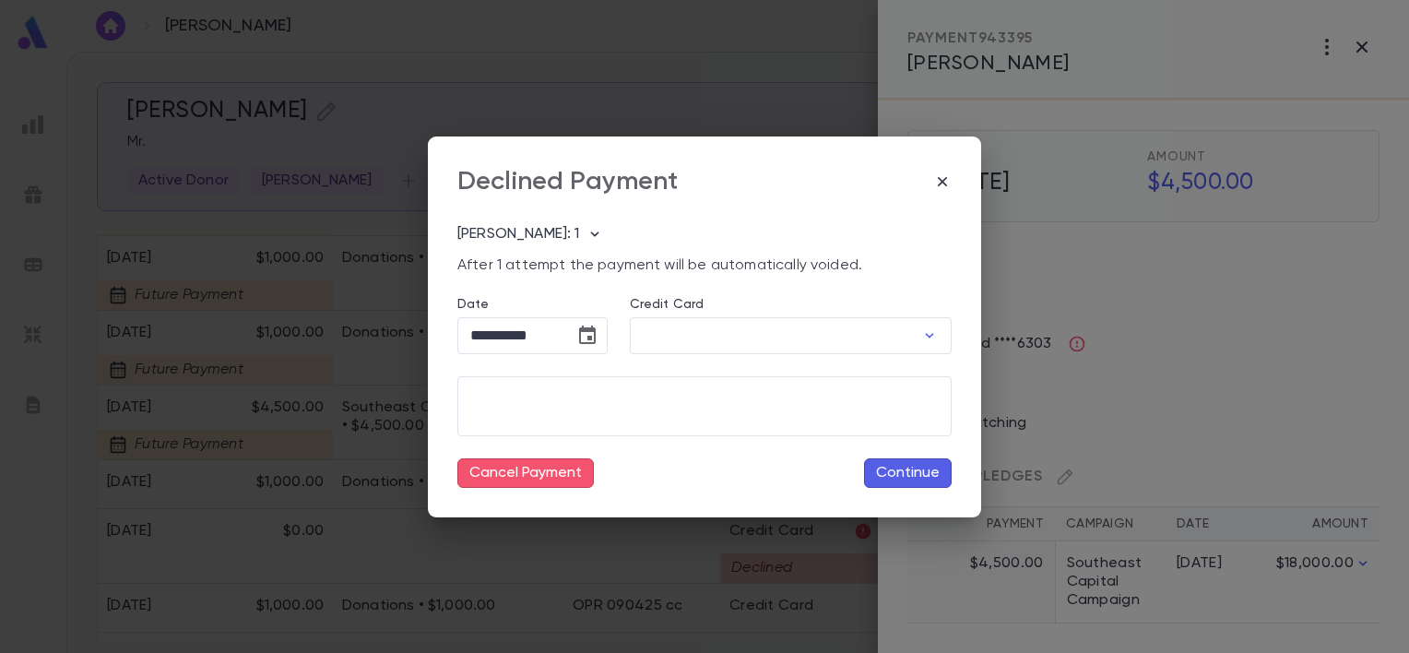
type input "********"
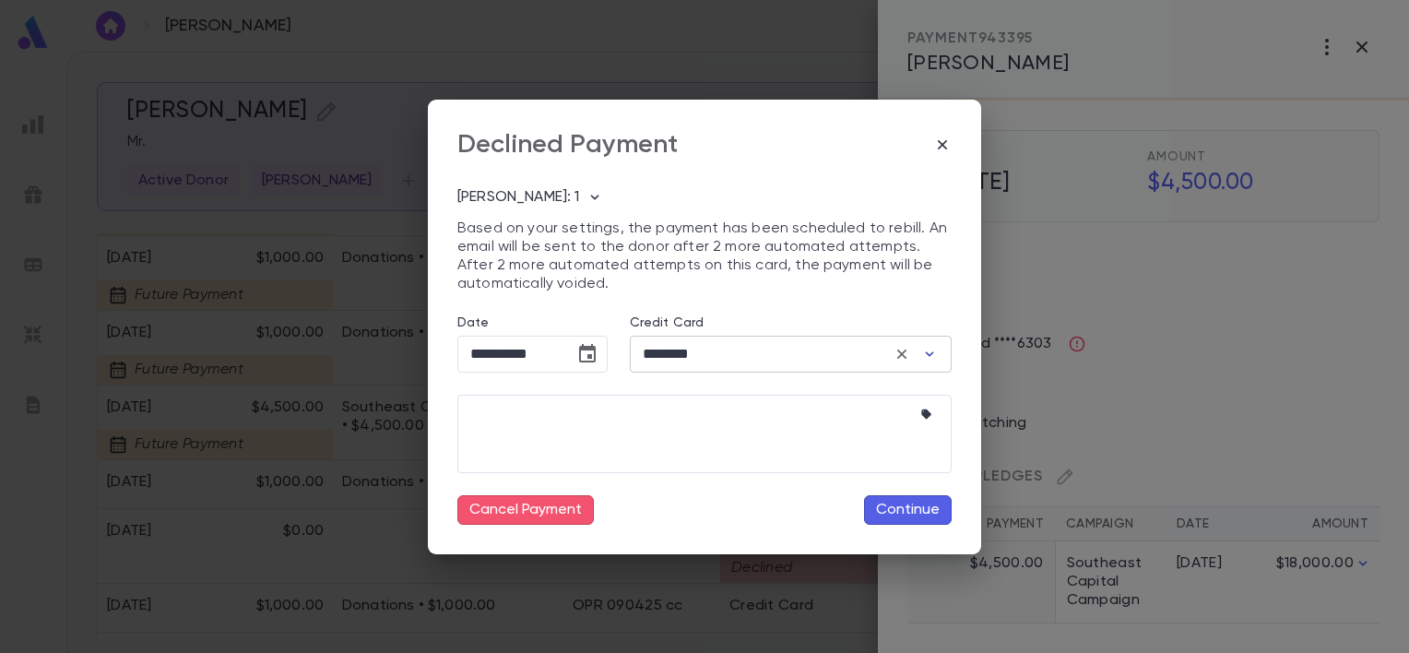
click at [926, 350] on icon "button" at bounding box center [929, 354] width 18 height 18
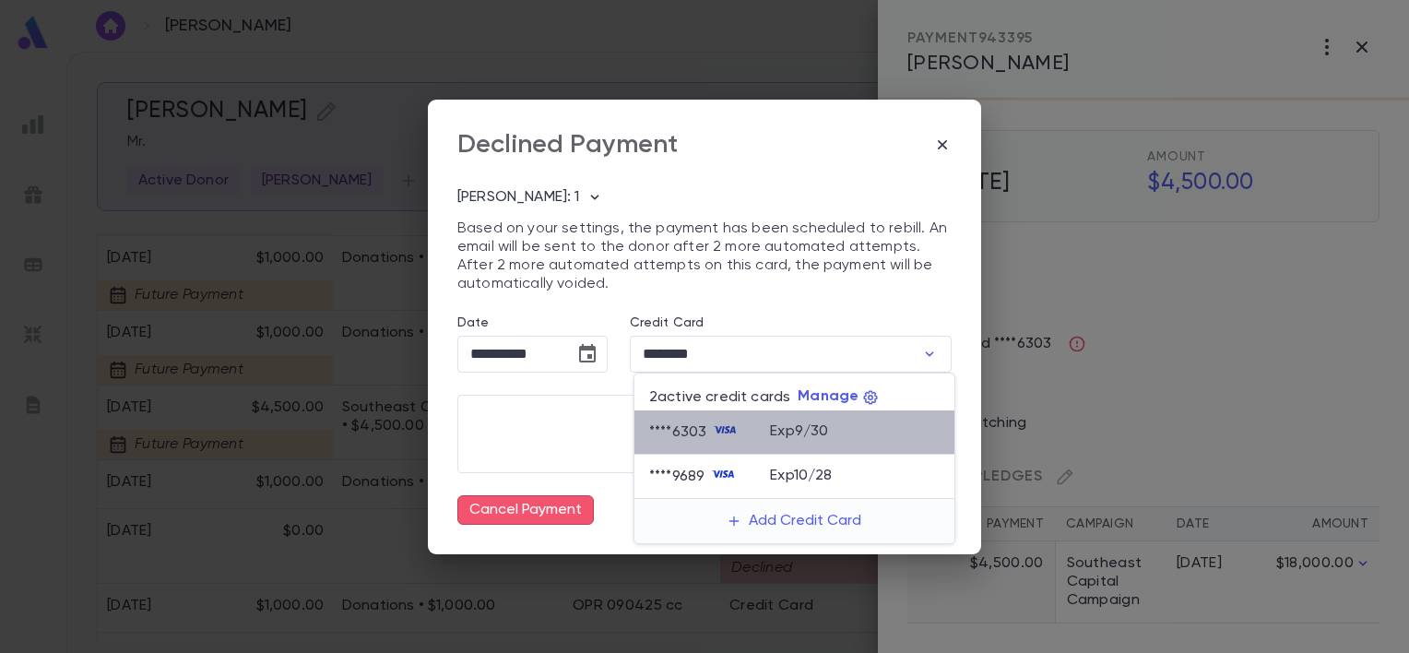
click at [780, 442] on div "Exp 9 / 30" at bounding box center [855, 428] width 170 height 35
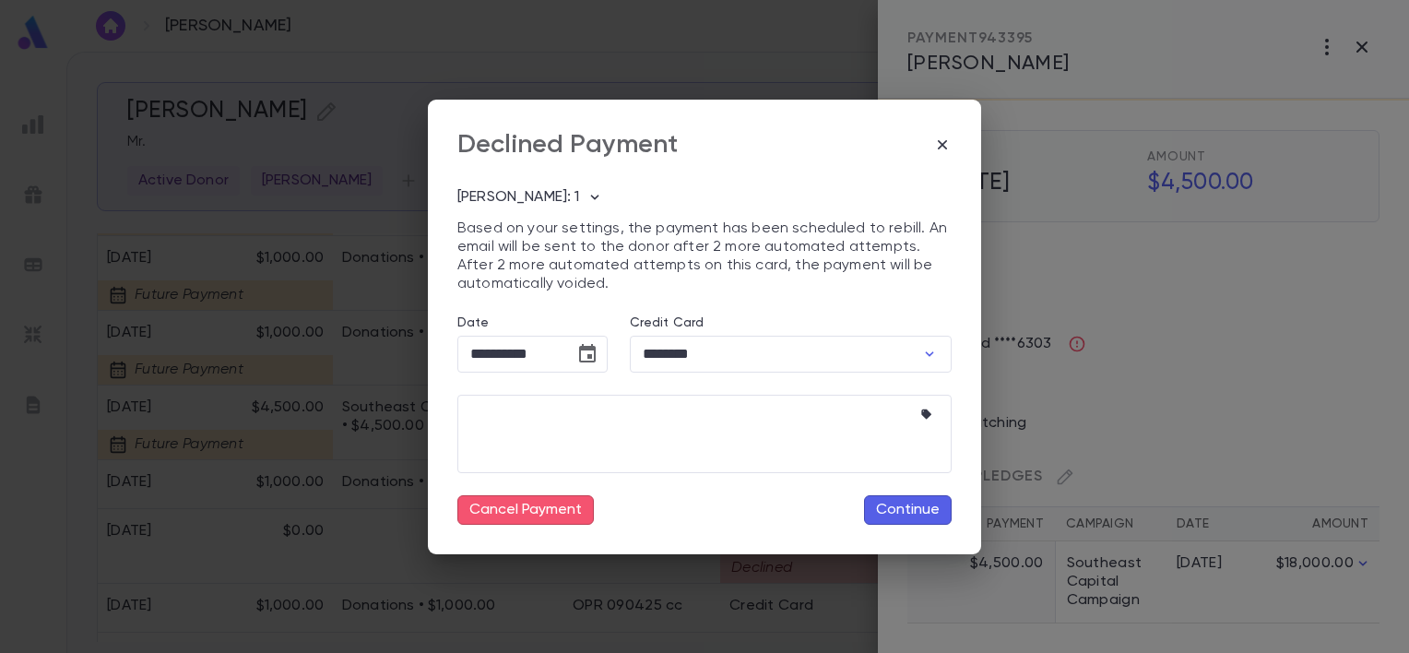
click at [904, 504] on button "Continue" at bounding box center [908, 510] width 88 height 30
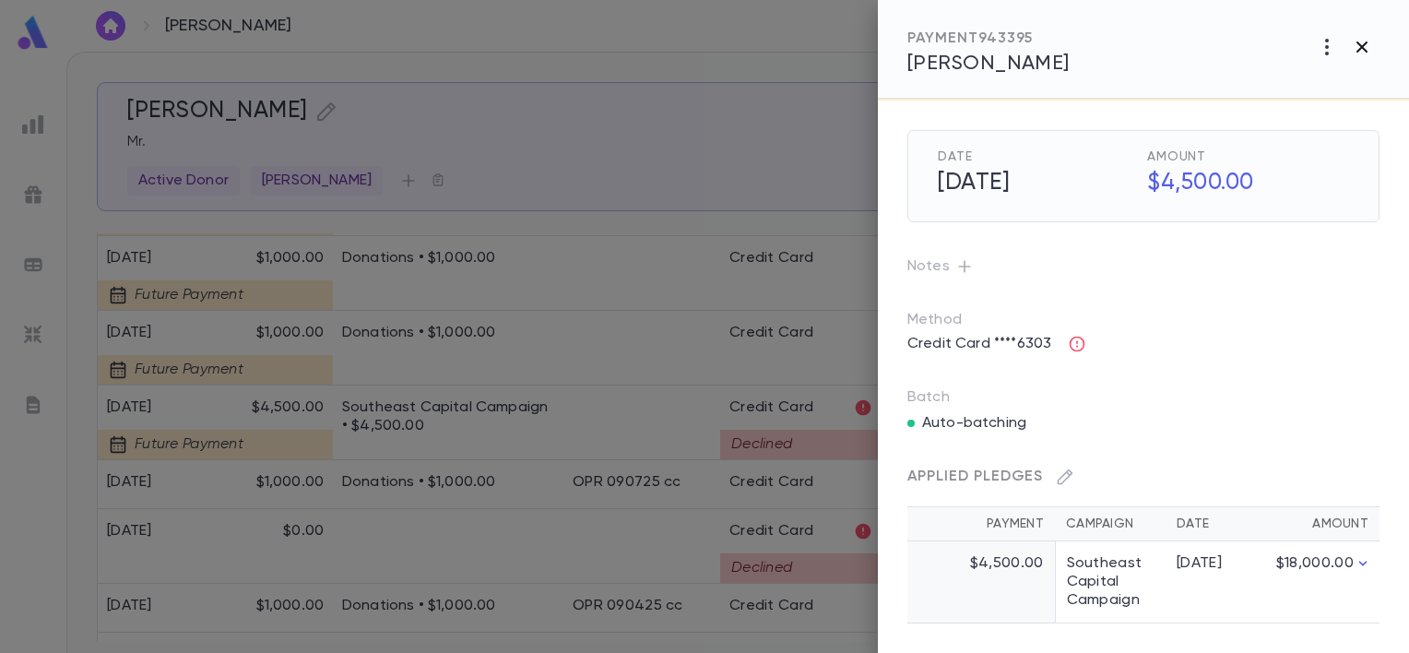
click at [1367, 44] on icon "button" at bounding box center [1362, 47] width 22 height 22
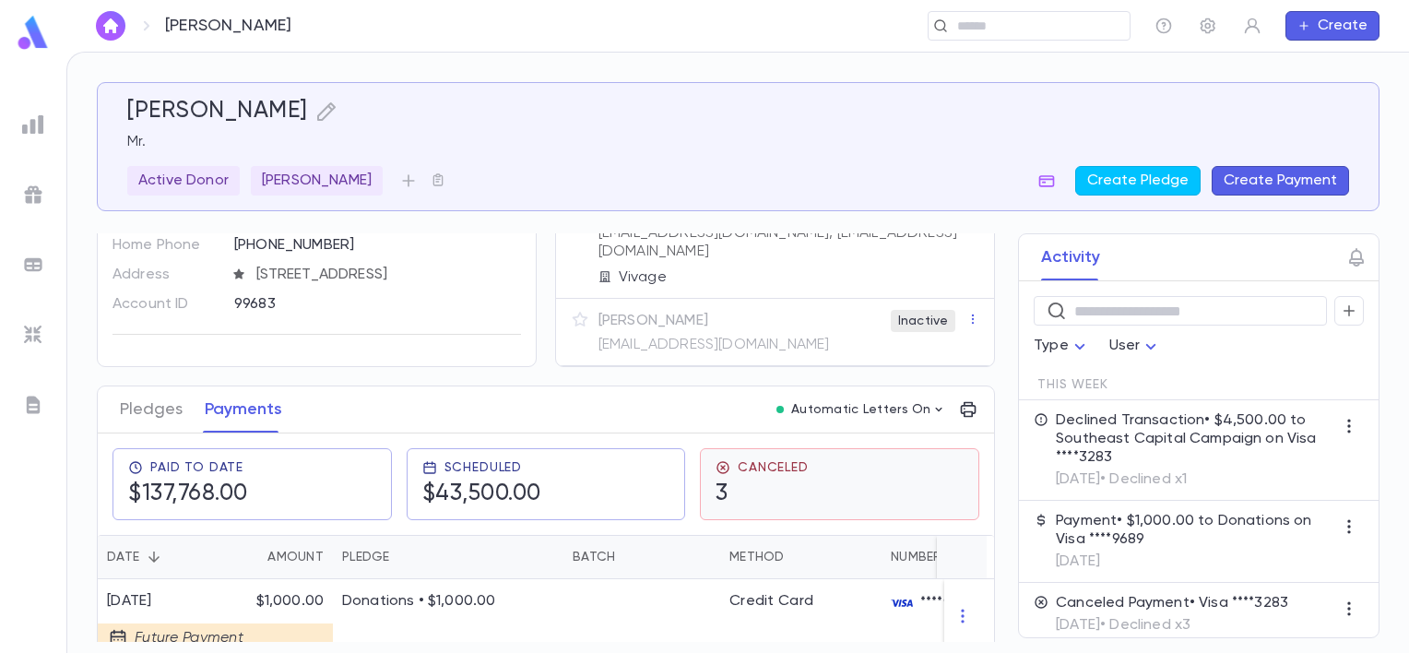
scroll to position [0, 0]
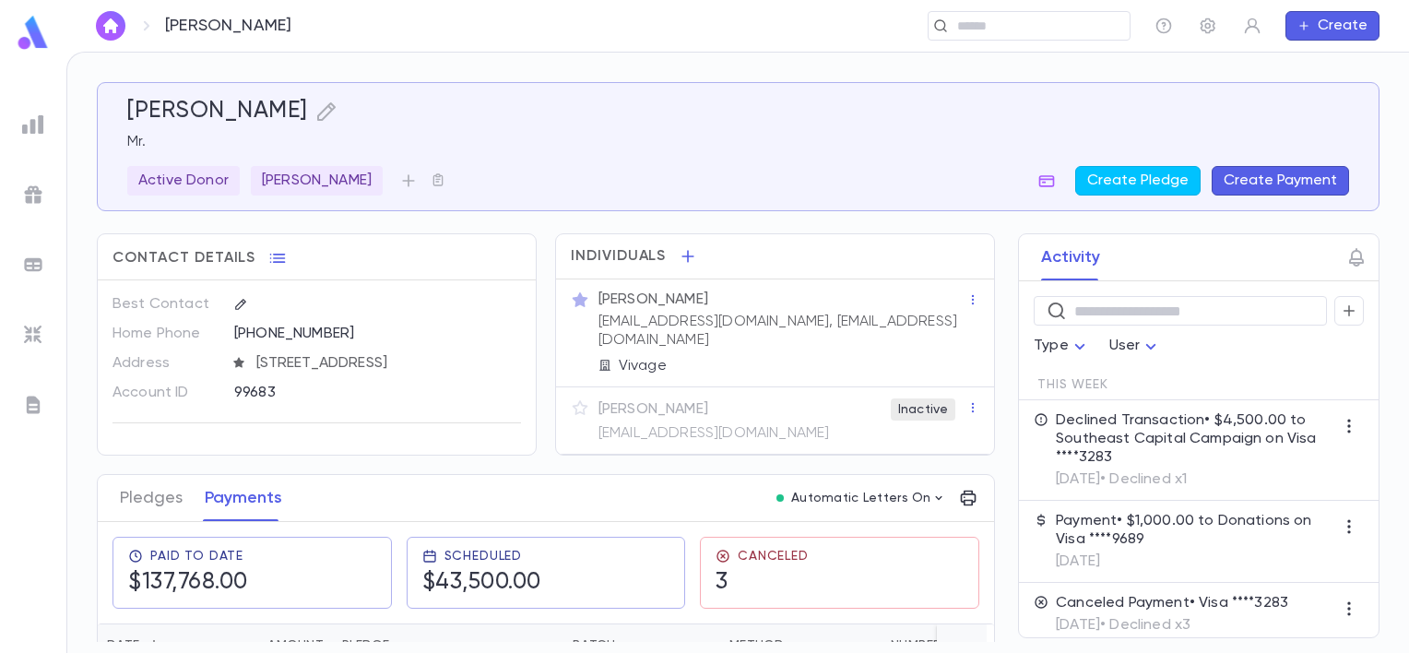
drag, startPoint x: 852, startPoint y: 369, endPoint x: 1238, endPoint y: 75, distance: 485.6
click at [1238, 75] on div "[PERSON_NAME]. Active [PERSON_NAME] Create Pledge Create Payment Contact Detail…" at bounding box center [738, 353] width 1342 height 600
click at [717, 553] on icon at bounding box center [723, 556] width 12 height 12
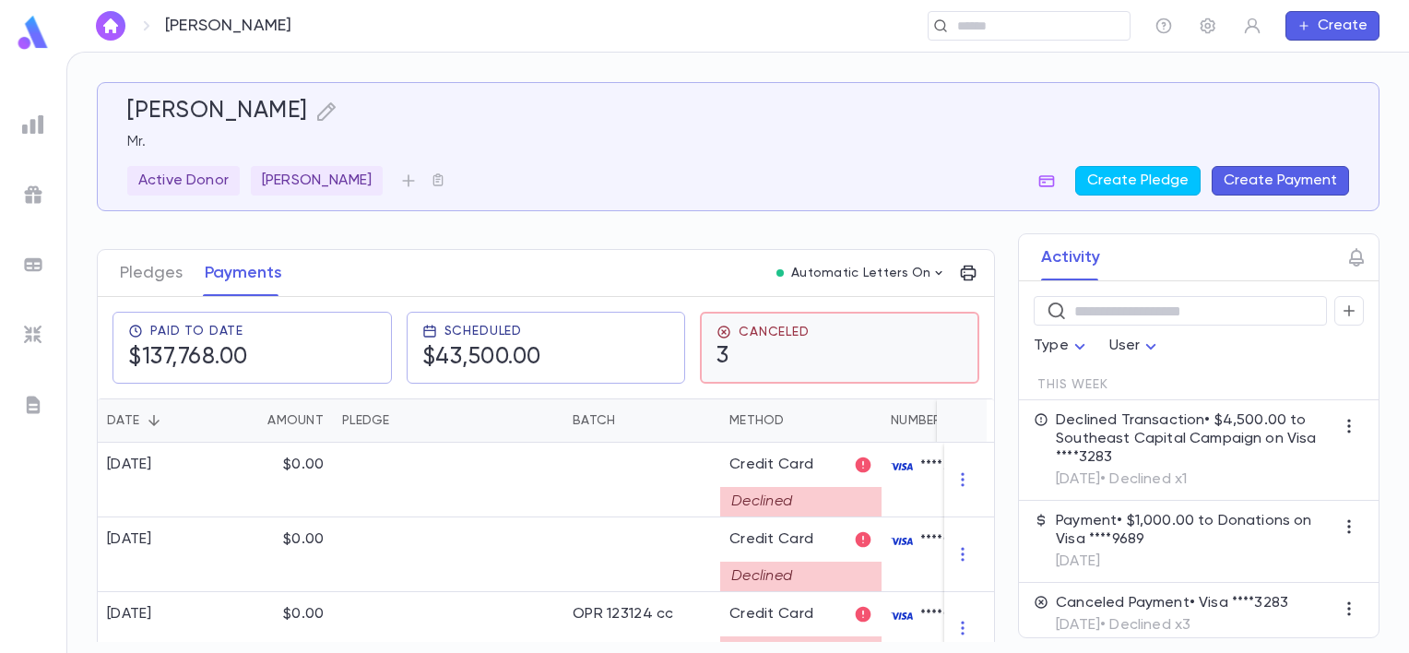
scroll to position [255, 0]
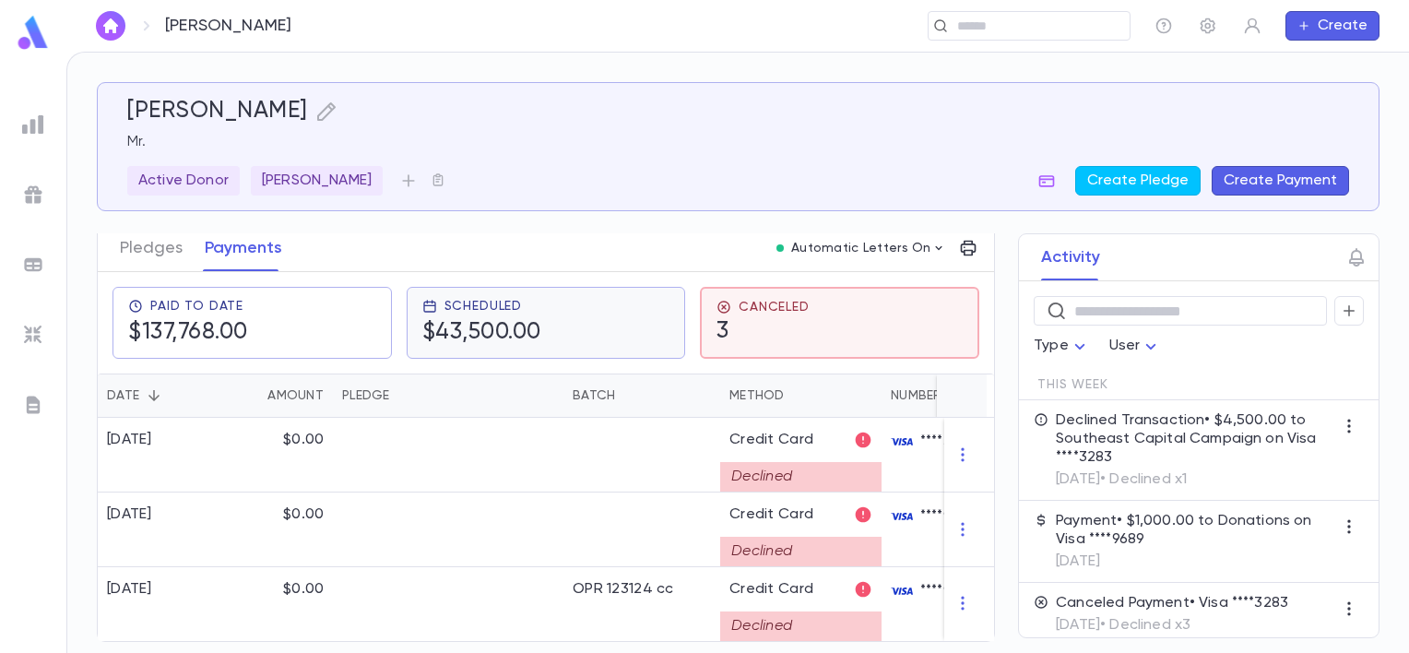
click at [532, 302] on div "Scheduled" at bounding box center [481, 306] width 119 height 15
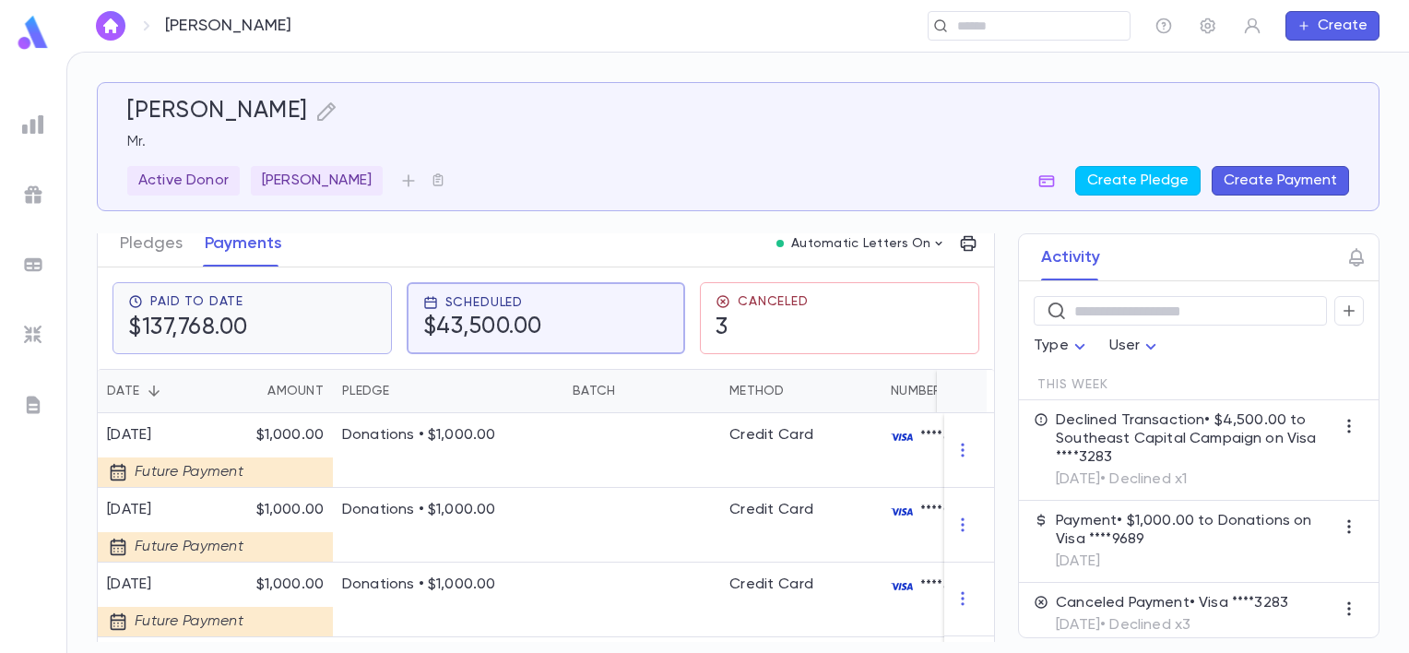
click at [268, 320] on div "Paid To Date $137,768.00" at bounding box center [252, 318] width 248 height 48
